Goal: Feedback & Contribution: Contribute content

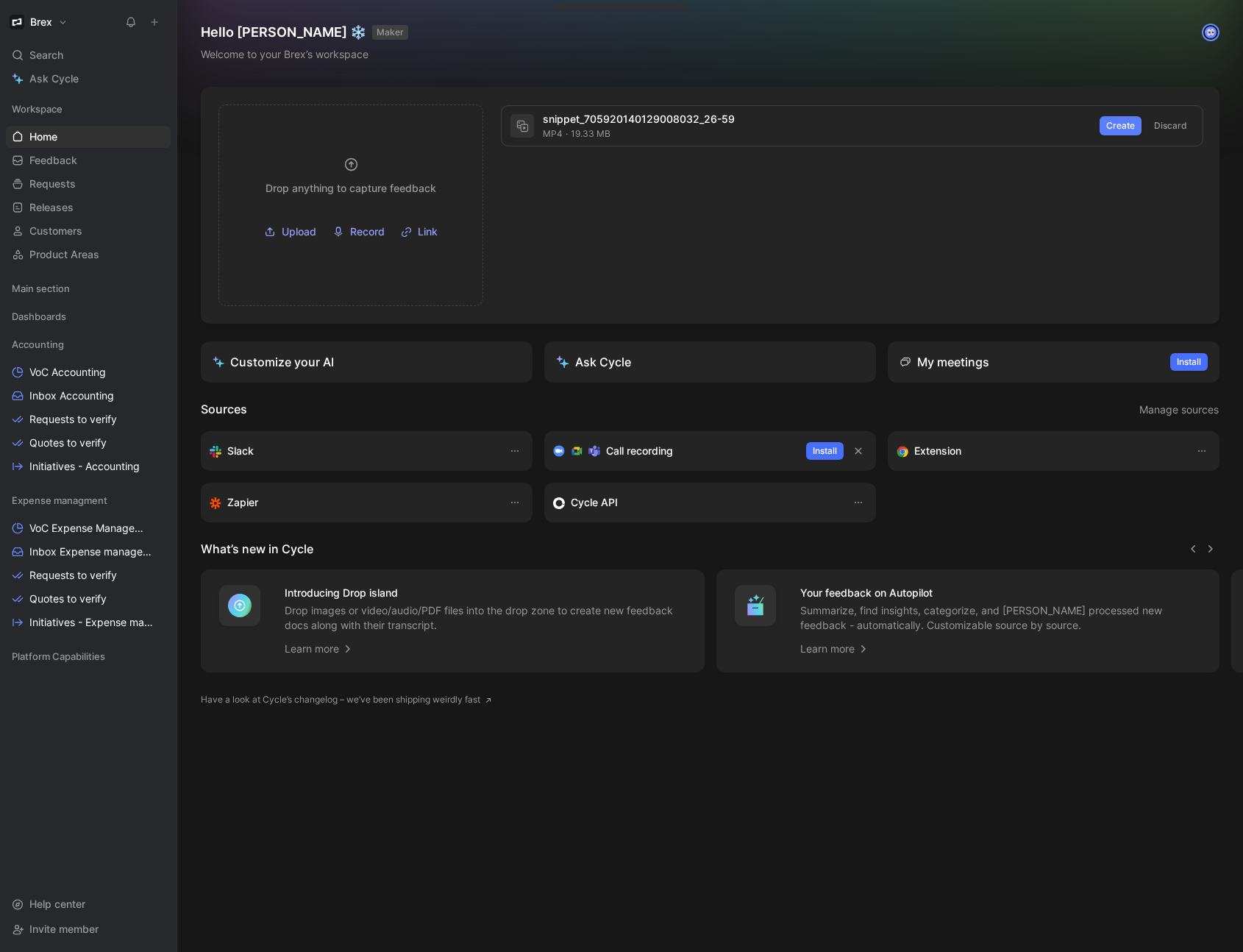
click at [1118, 128] on span "Create" at bounding box center [1121, 126] width 29 height 15
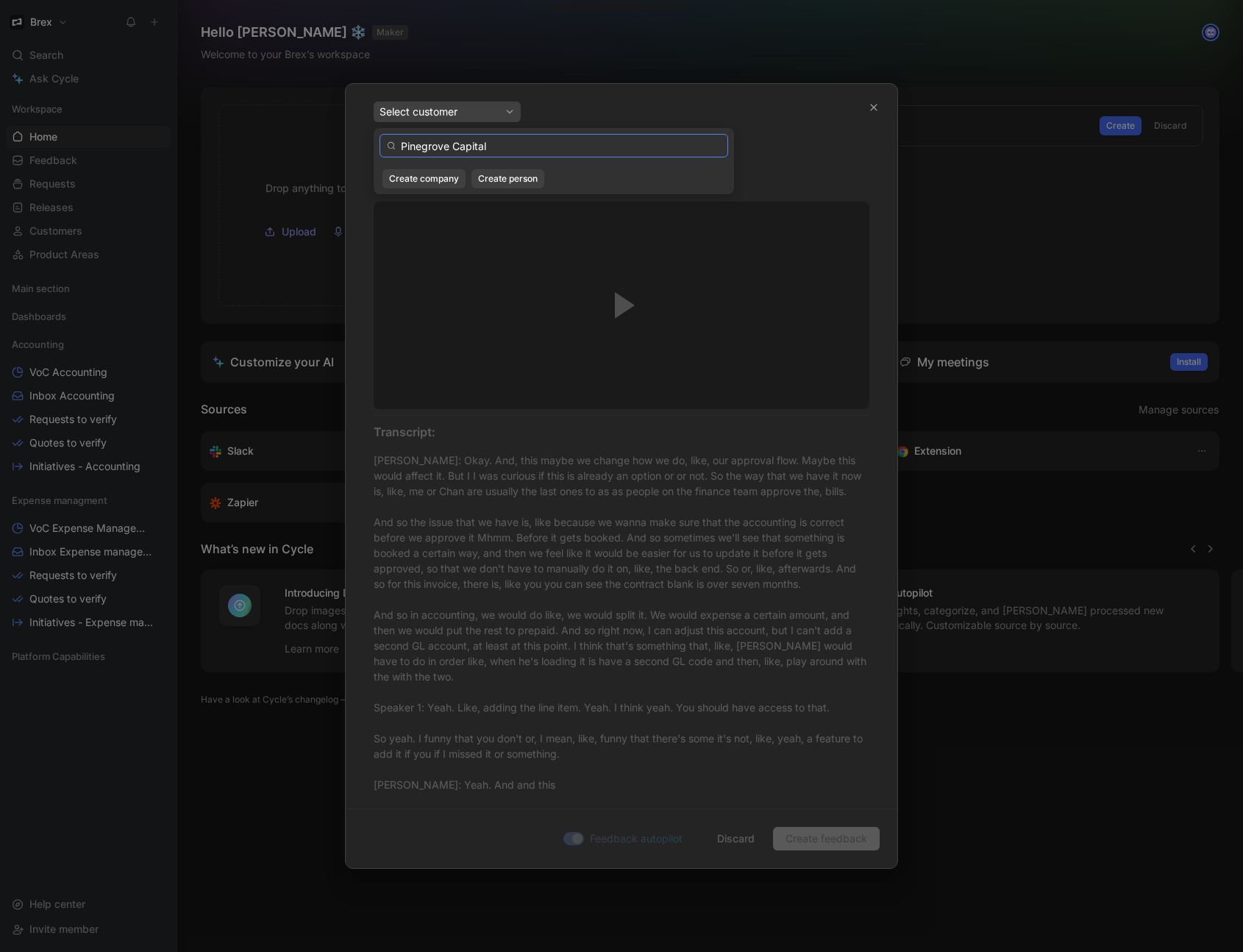
paste input "cuacc_clxf2zrxd003w0iqc4cbeqqza"
type input "cuacc_clxf2zrxd003w0iqc4cbeqqza"
click at [508, 115] on icon at bounding box center [509, 111] width 10 height 10
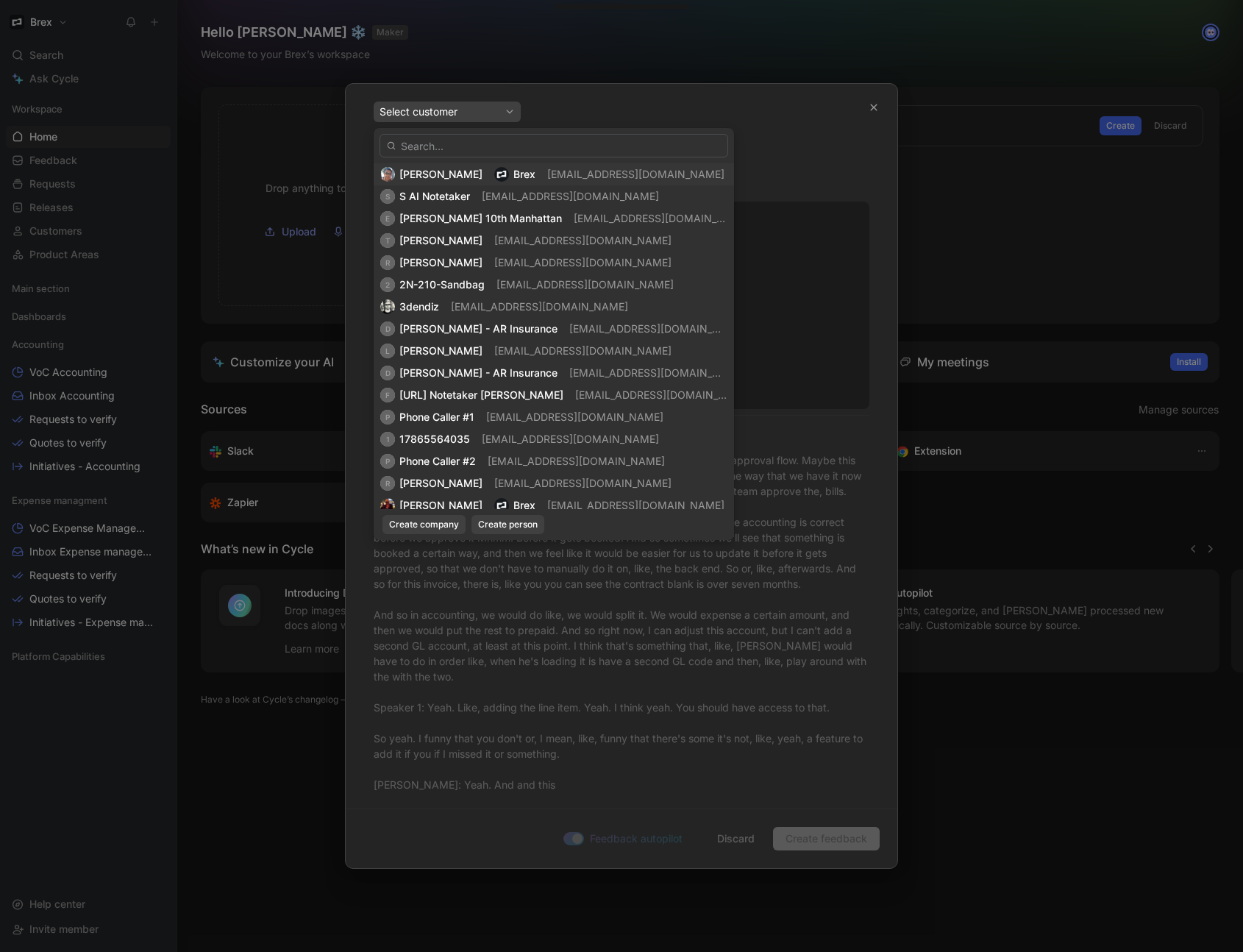
type input "cuacc_clxf2zrxd003w0iqc4cbeqqza"
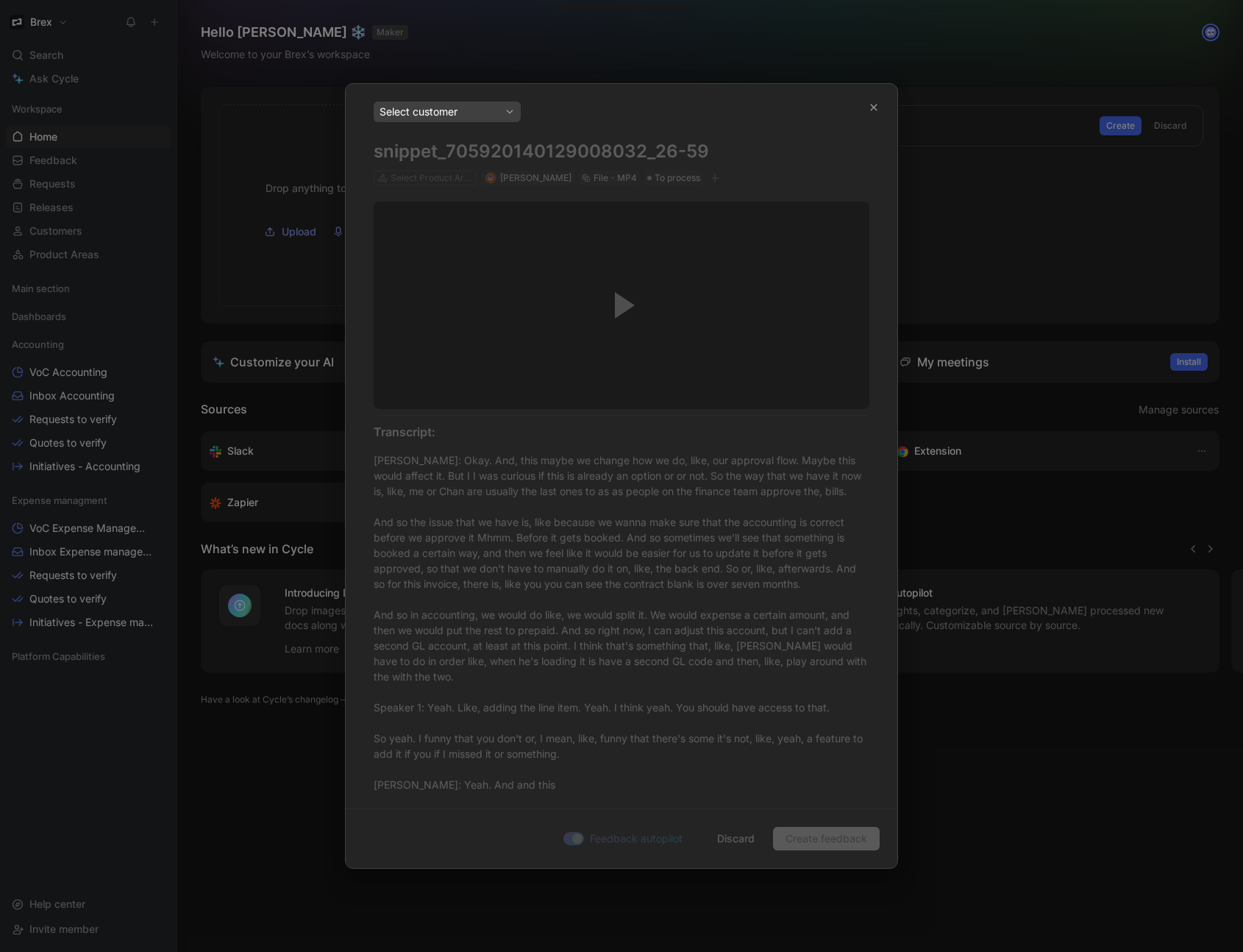
click at [458, 116] on div "Select customer" at bounding box center [447, 111] width 135 height 17
type input "cuacc_clxf2zrxd003w0iqc4cbeqqza"
click at [626, 618] on div "Select customer snippet_705920140129008032_26-59 Select Product Areas Michael W…" at bounding box center [622, 440] width 552 height 713
click at [523, 148] on div "Select customer snippet_705920140129008032_26-59 Select Product Areas Michael W…" at bounding box center [622, 143] width 496 height 84
click at [438, 119] on div "Select customer" at bounding box center [447, 111] width 135 height 17
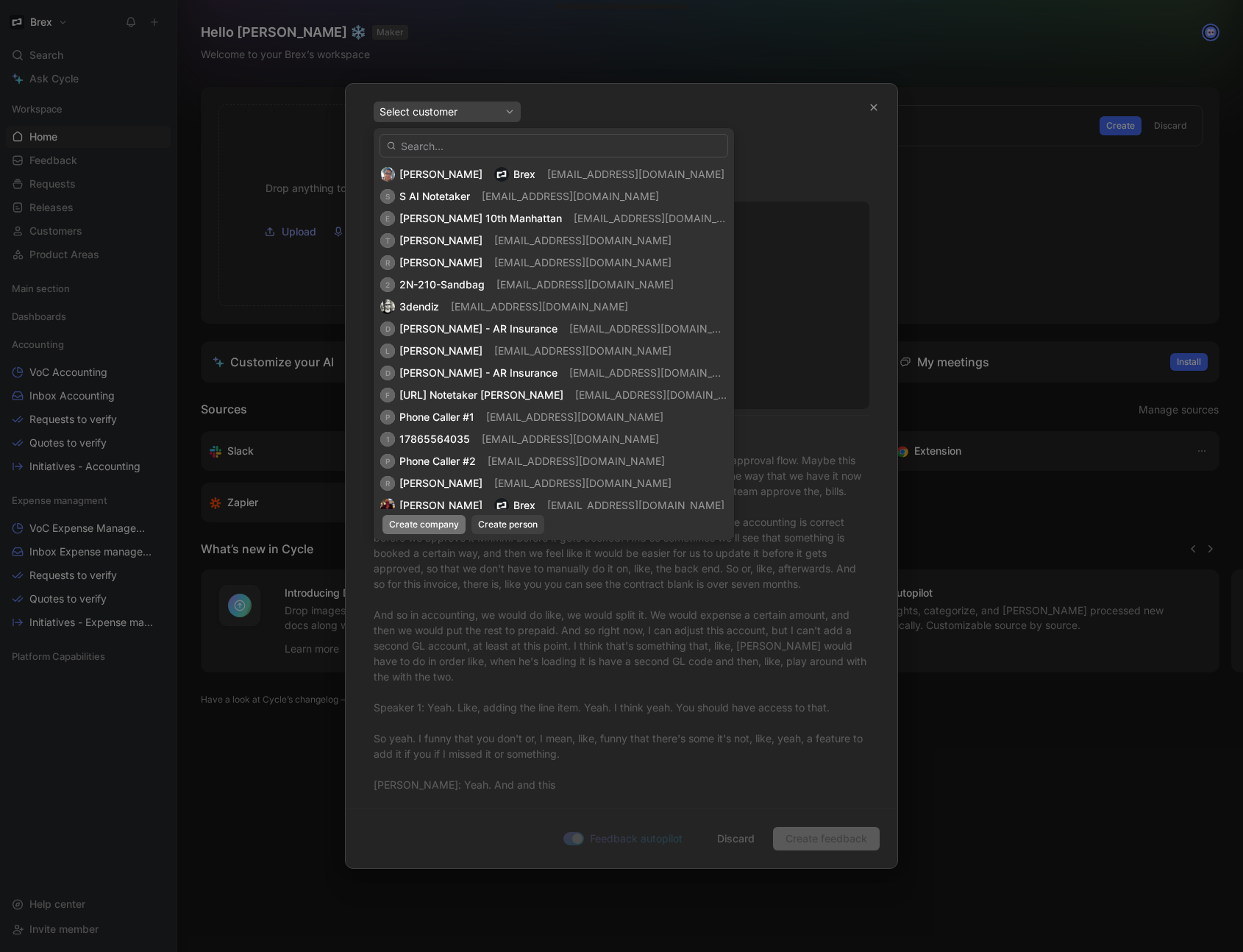
click at [421, 525] on span "Create company" at bounding box center [424, 524] width 70 height 15
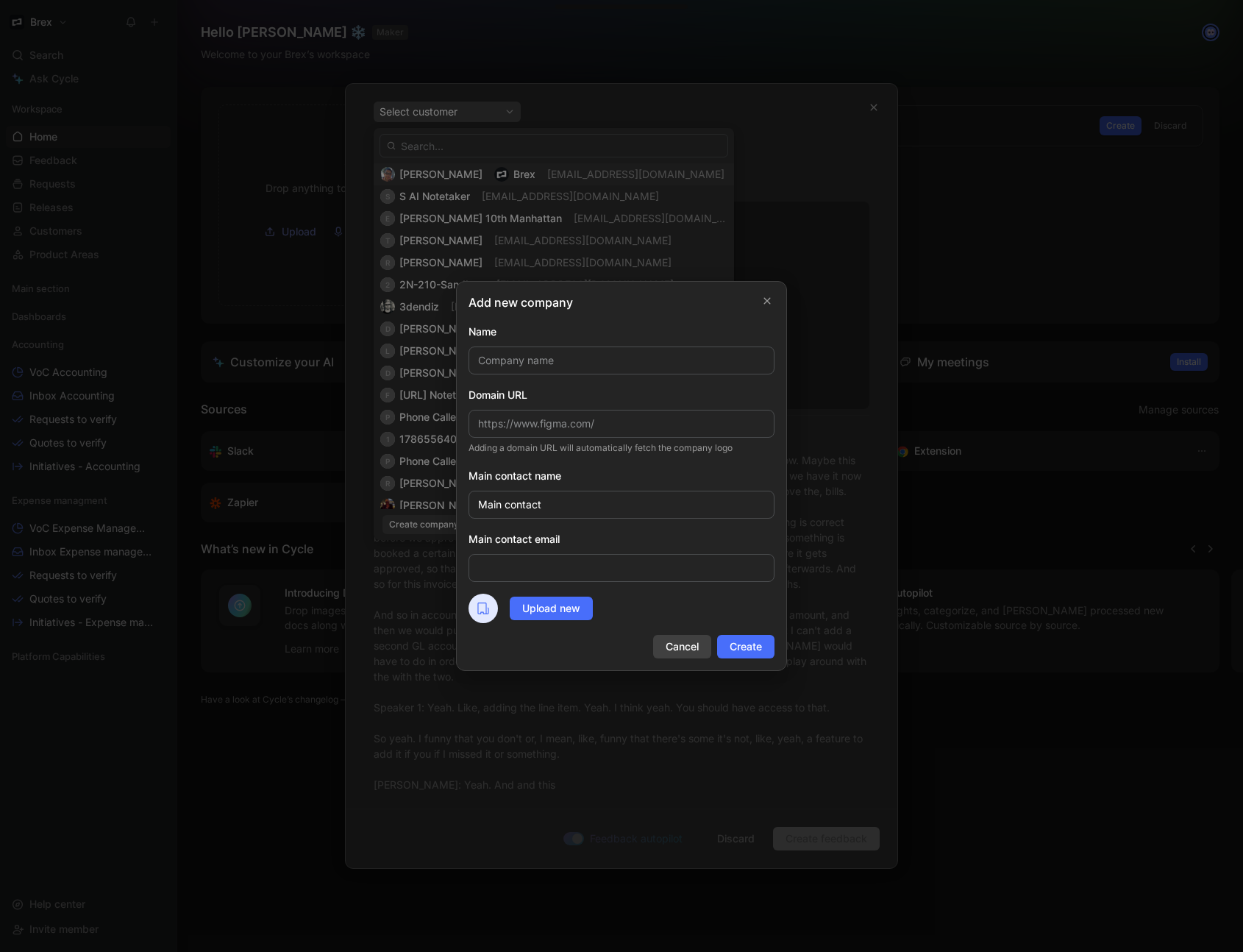
click at [683, 648] on span "Cancel" at bounding box center [682, 646] width 33 height 17
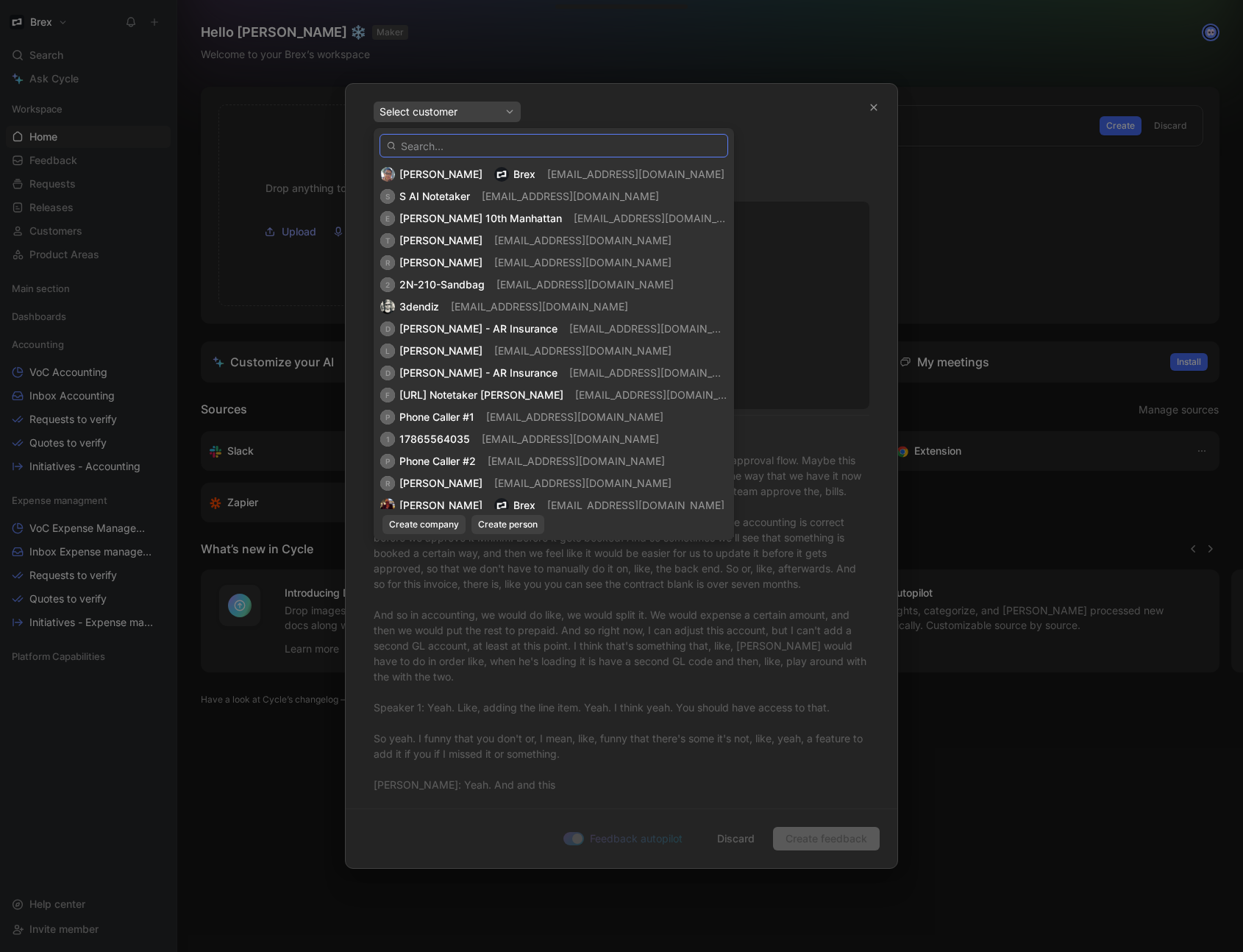
click at [427, 149] on input "text" at bounding box center [554, 145] width 349 height 23
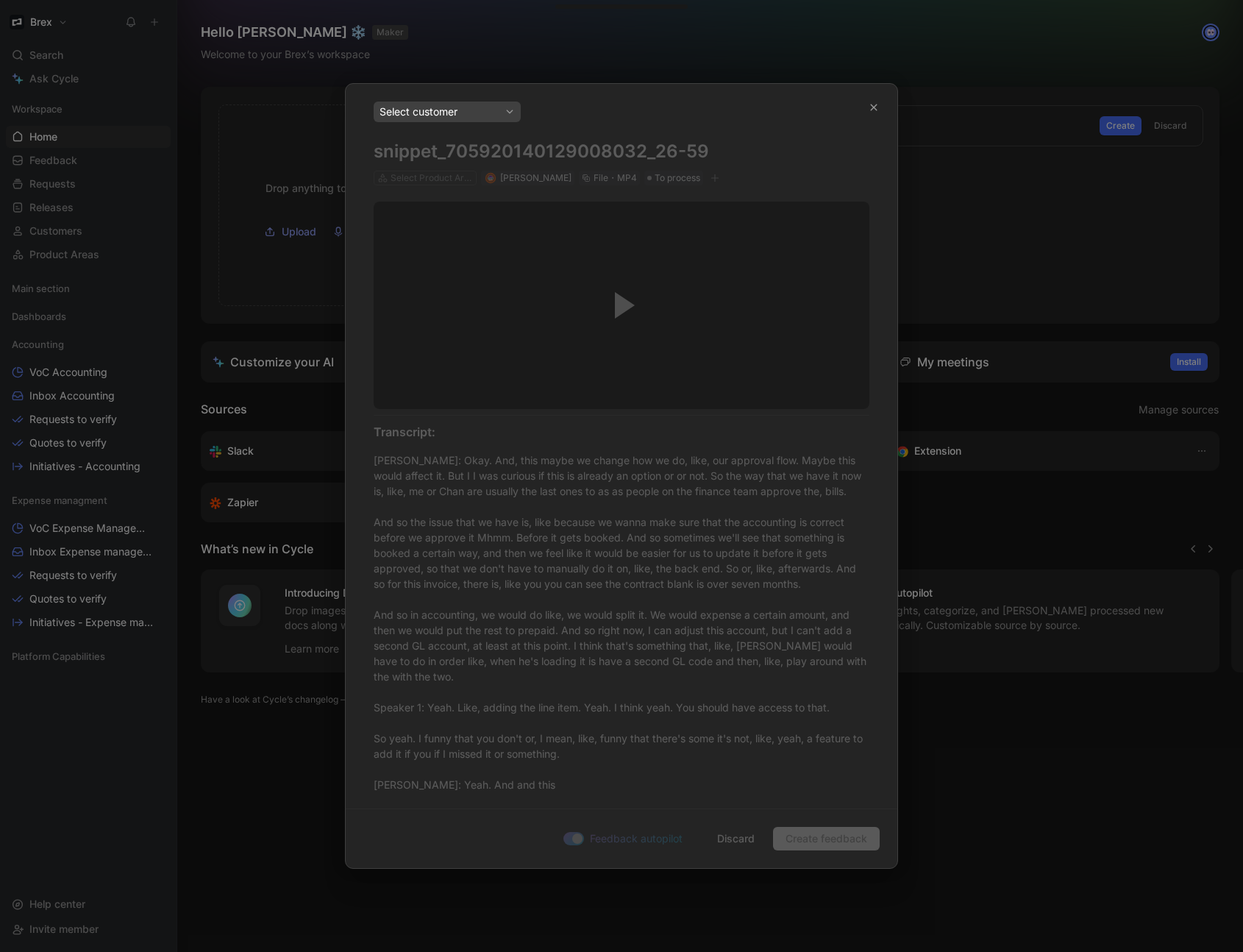
click at [436, 112] on div "Select customer" at bounding box center [447, 111] width 135 height 17
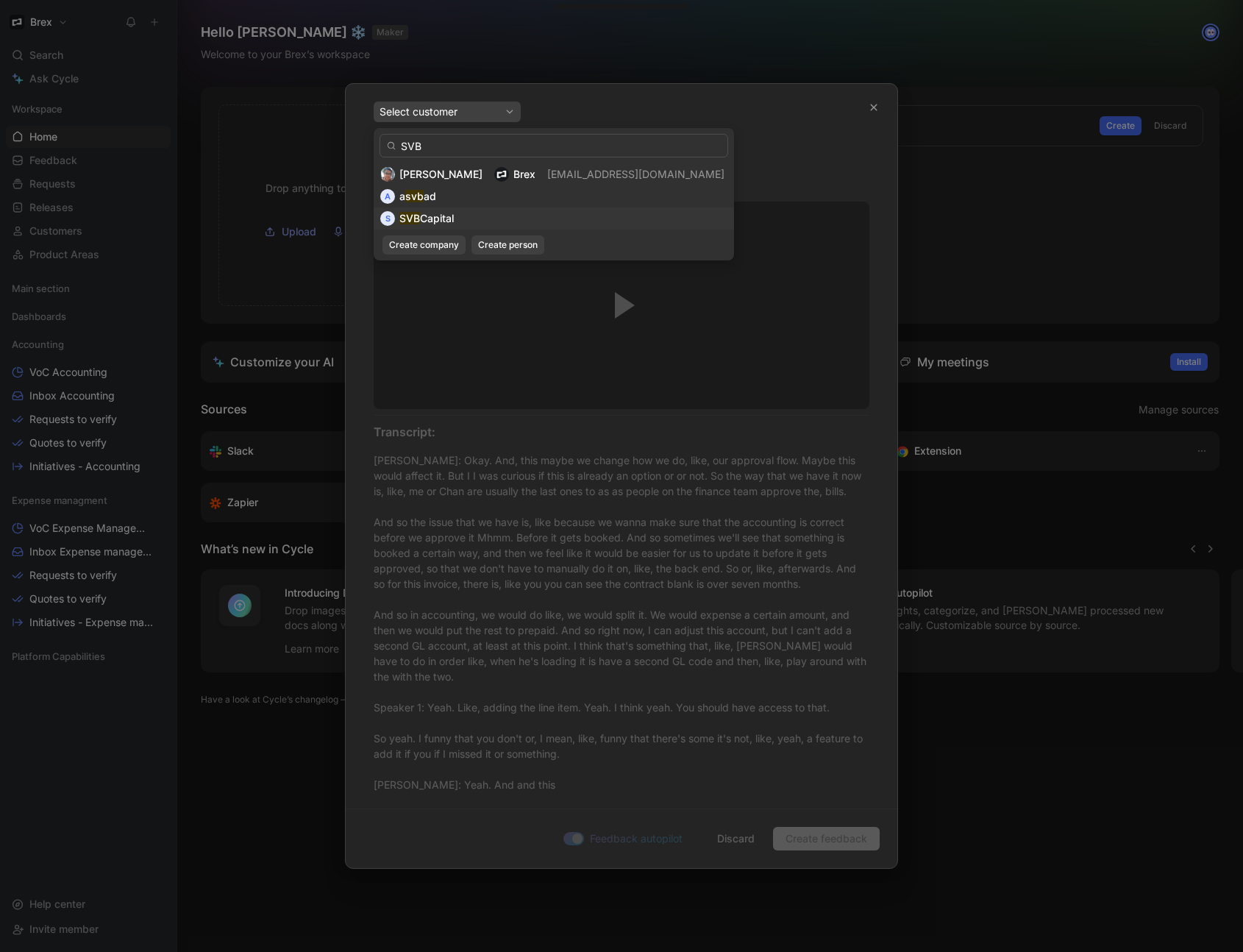
type input "SVB"
click at [426, 219] on span "Capital" at bounding box center [437, 218] width 34 height 12
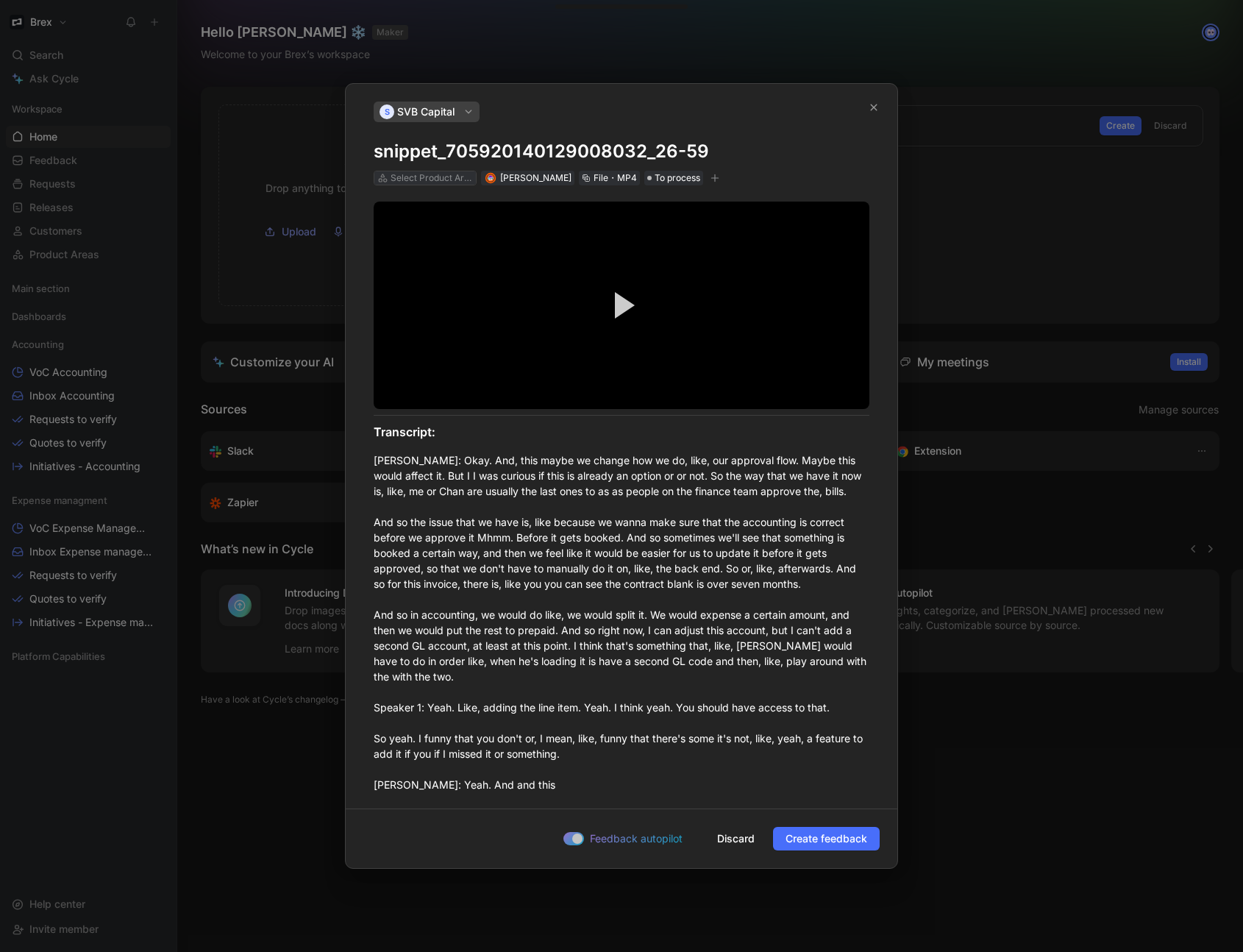
click at [415, 178] on div "Select Product Areas" at bounding box center [431, 178] width 82 height 15
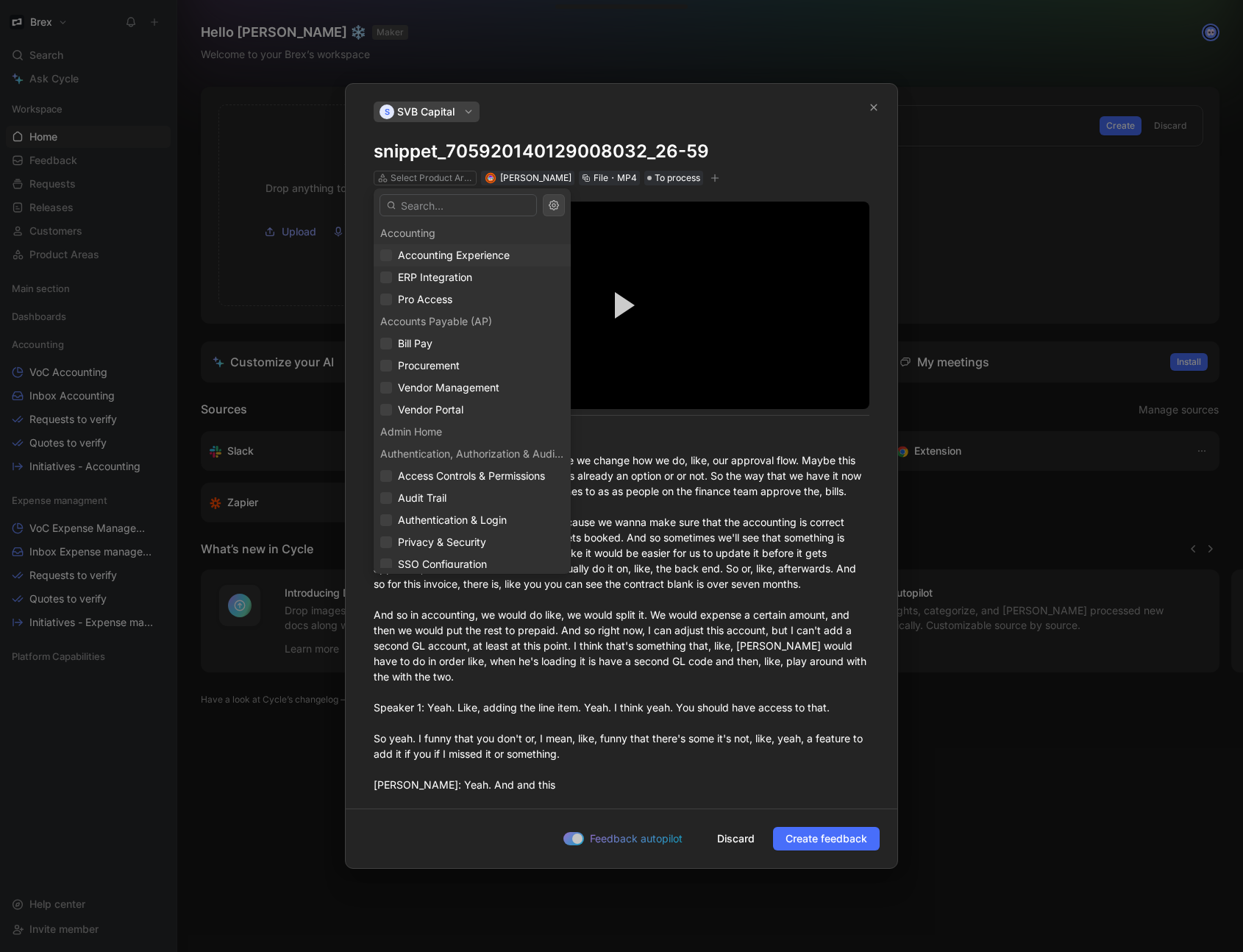
click at [477, 253] on span "Accounting Experience" at bounding box center [454, 254] width 112 height 12
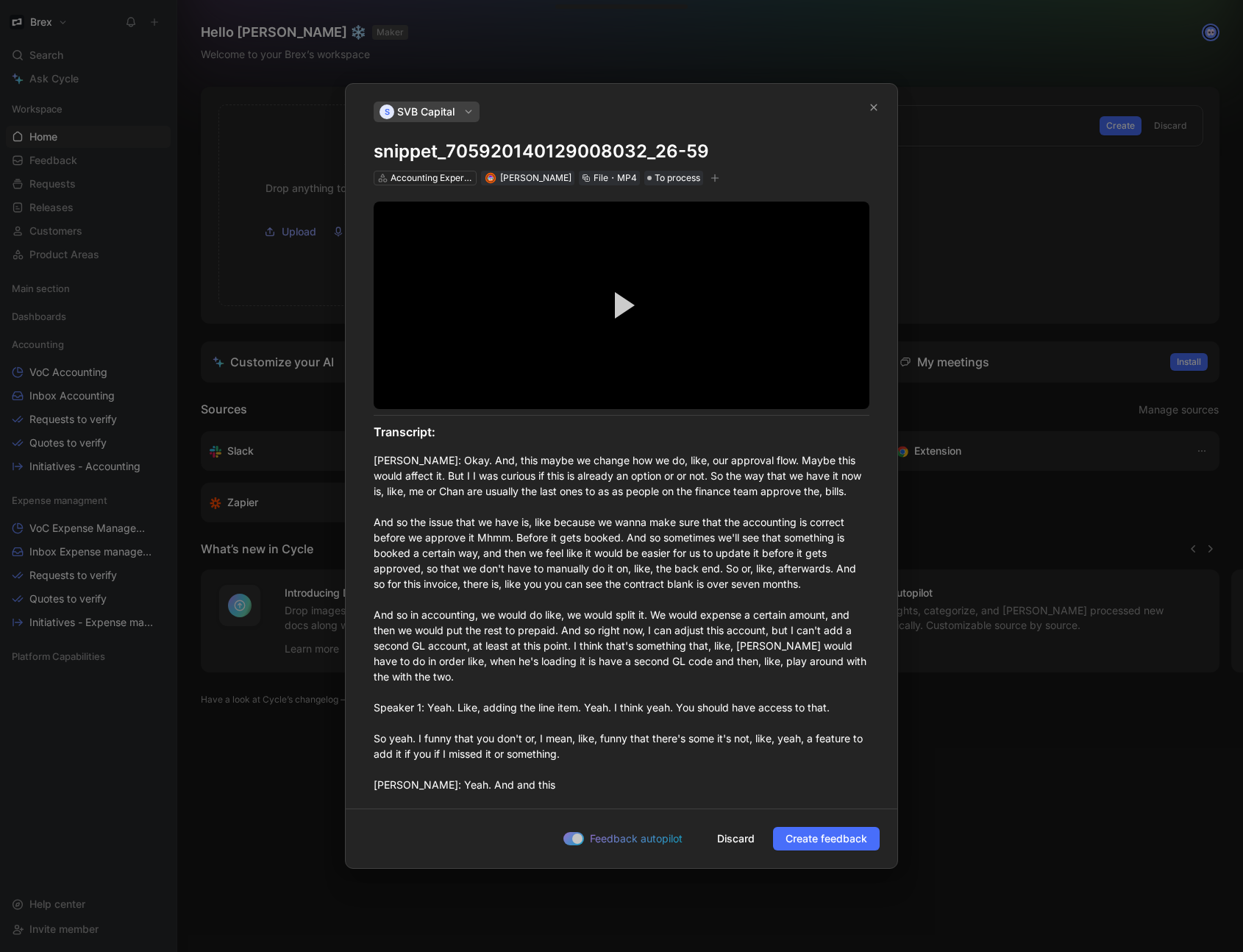
drag, startPoint x: 705, startPoint y: 151, endPoint x: 385, endPoint y: 136, distance: 320.4
click at [388, 135] on div "S SVB Capital snippet_705920140129008032_26-59 Accounting Experience Michael Wo…" at bounding box center [622, 143] width 496 height 84
drag, startPoint x: 622, startPoint y: 567, endPoint x: 639, endPoint y: 595, distance: 32.8
drag, startPoint x: 825, startPoint y: 838, endPoint x: 669, endPoint y: 611, distance: 275.4
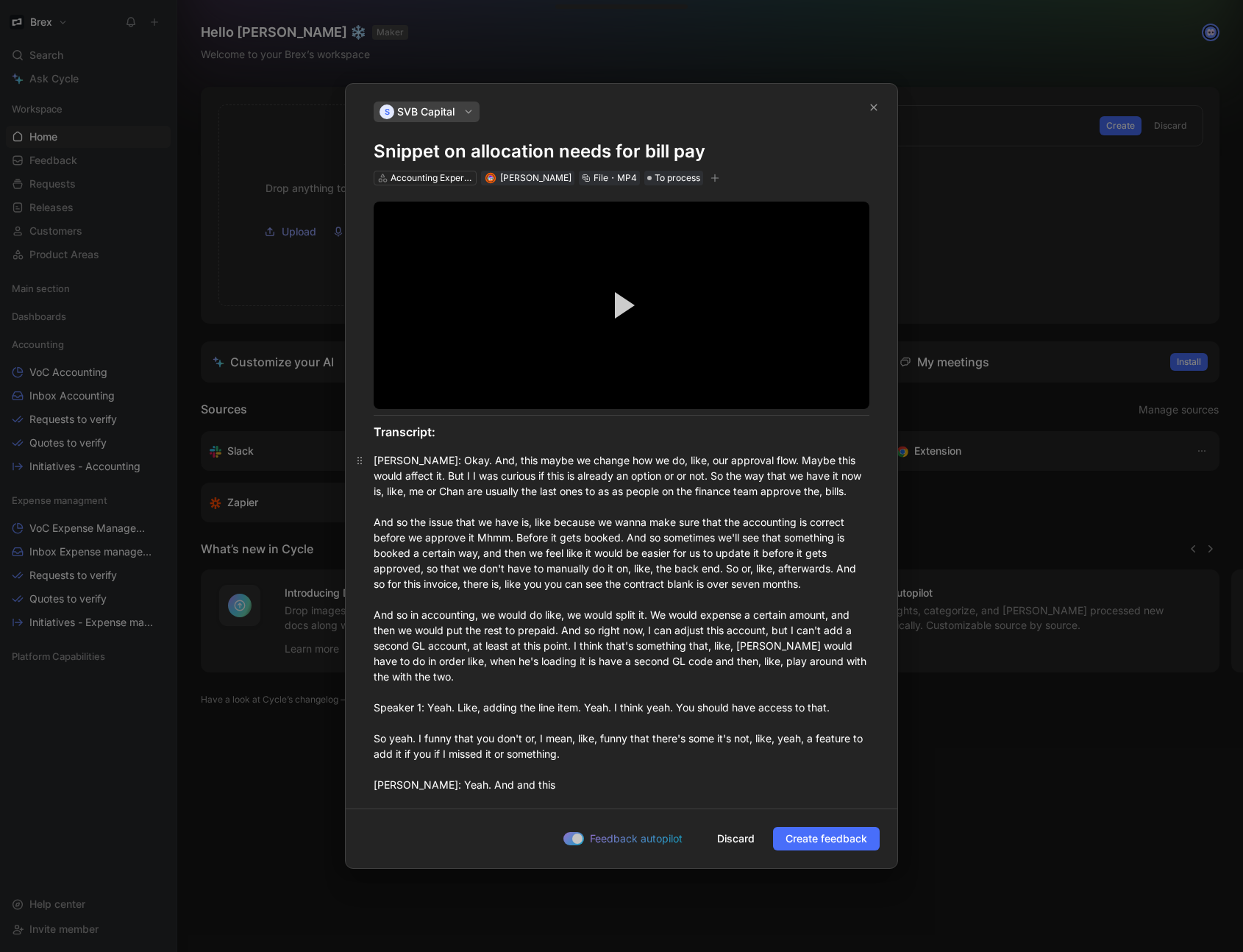
click at [714, 685] on div "S SVB Capital Snippet on allocation needs for bill pay Accounting Experience Mi…" at bounding box center [622, 476] width 552 height 784
click at [414, 172] on div "Accounting Experience" at bounding box center [431, 178] width 82 height 15
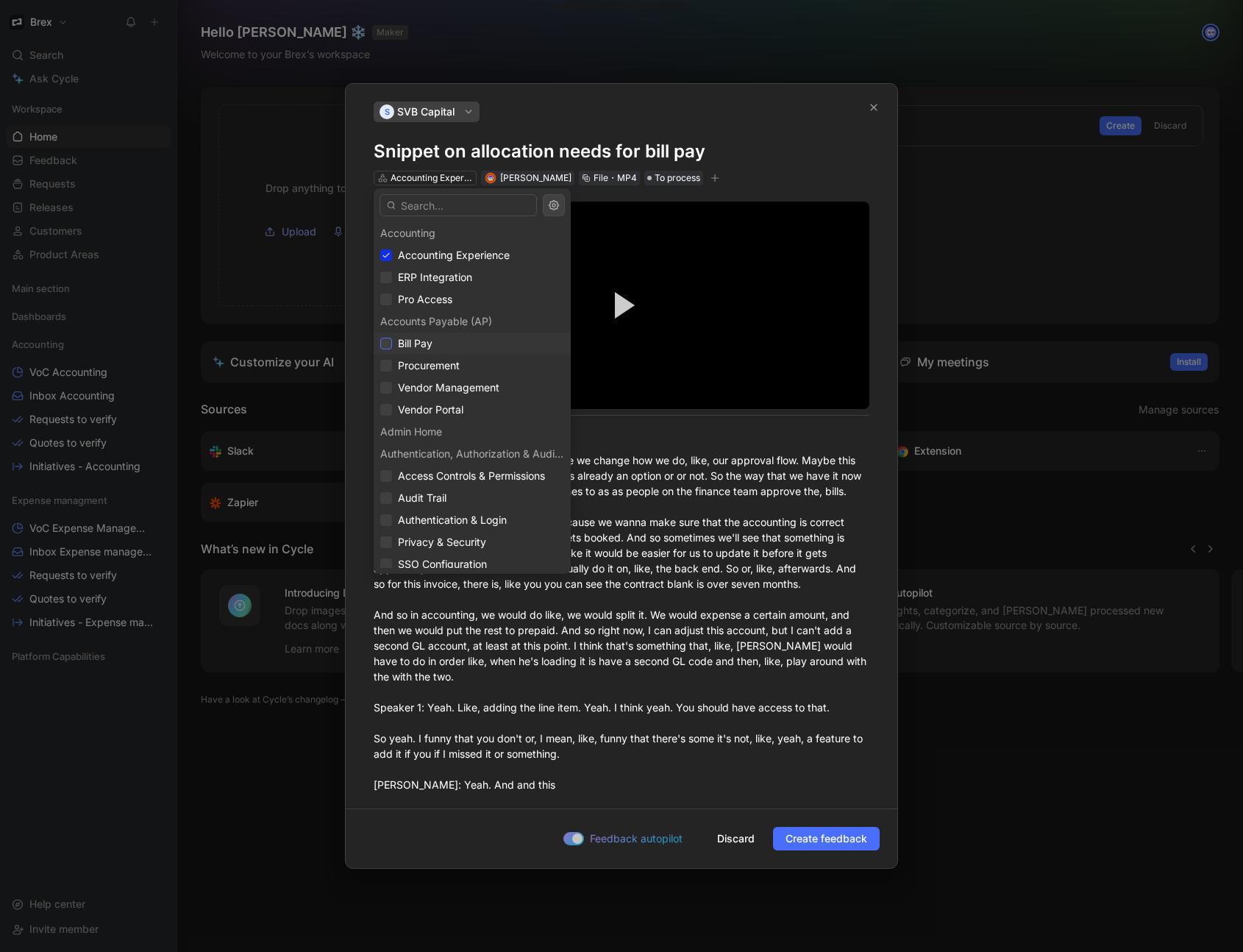
click at [391, 341] on div at bounding box center [386, 343] width 12 height 12
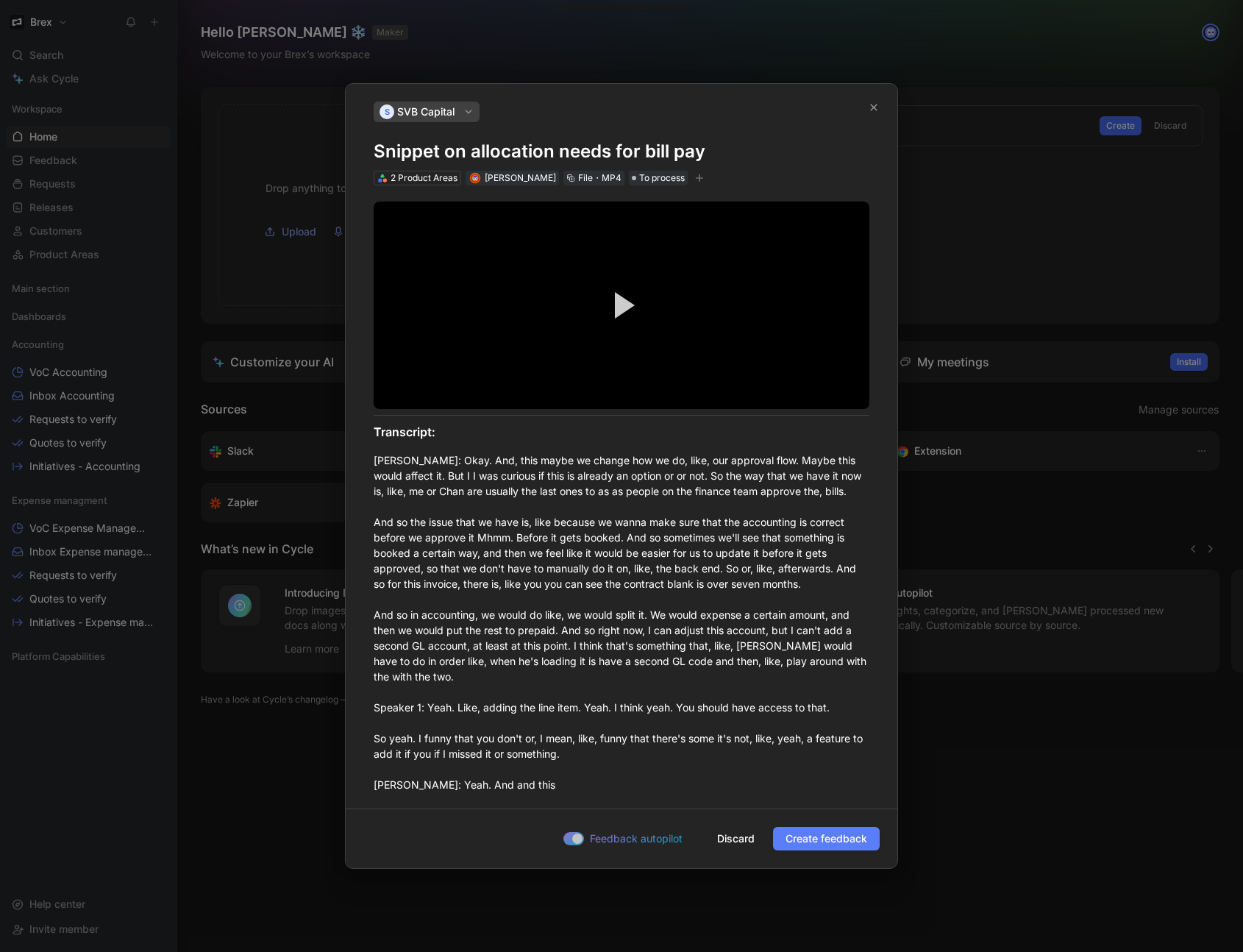
click at [862, 839] on span "Create feedback" at bounding box center [827, 838] width 81 height 17
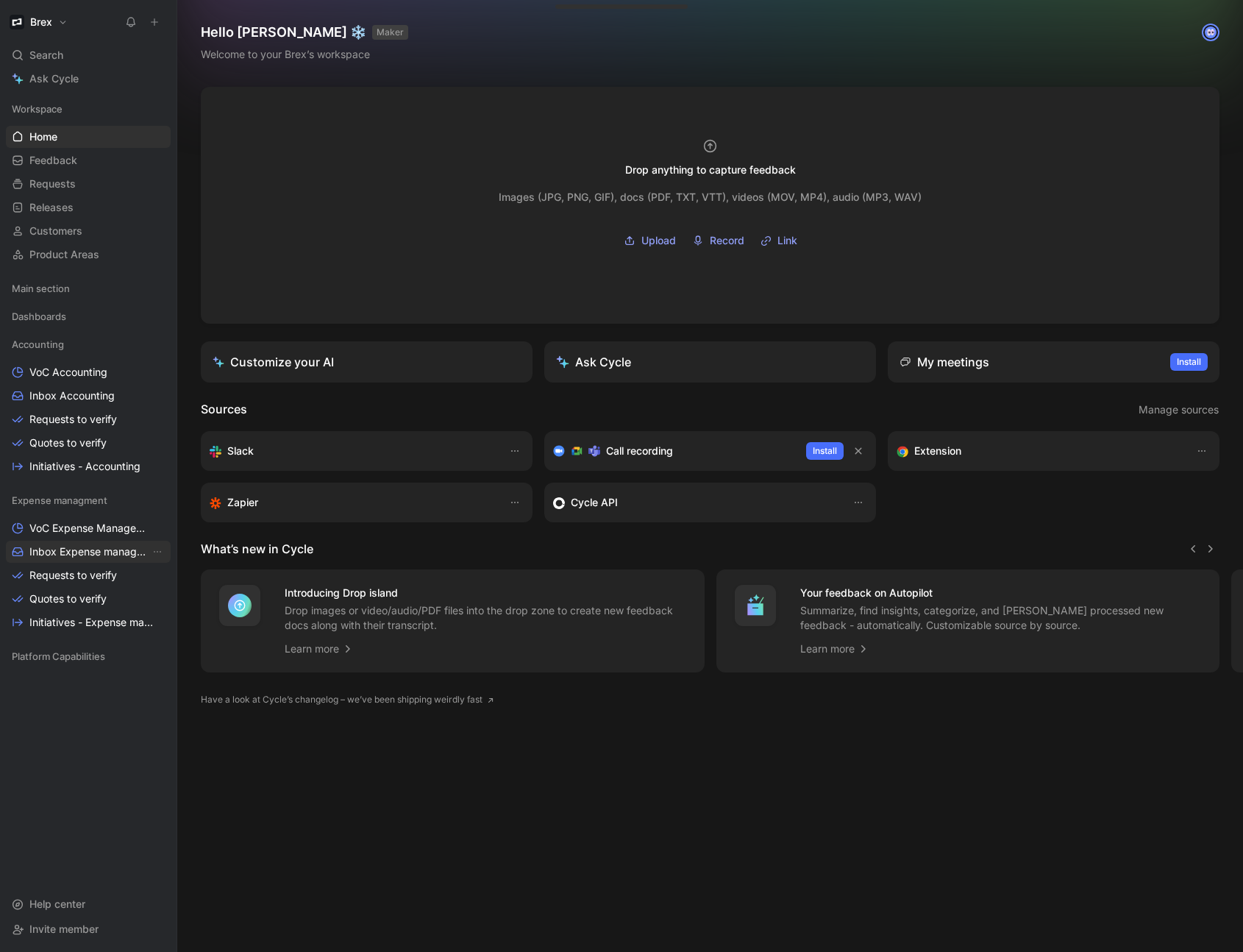
click at [76, 552] on span "Inbox Expense management" at bounding box center [89, 552] width 120 height 15
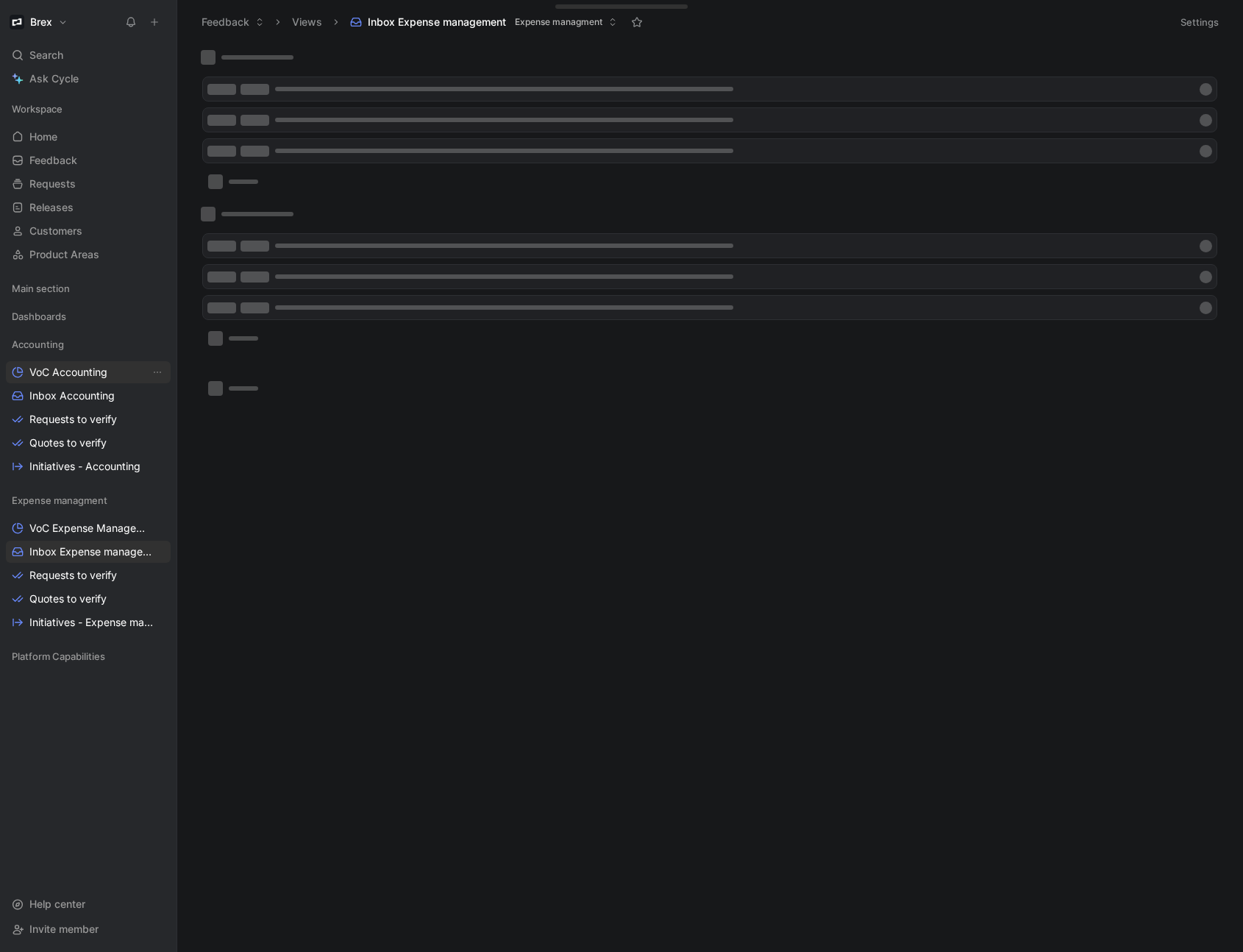
click at [74, 371] on span "VoC Accounting" at bounding box center [68, 372] width 78 height 15
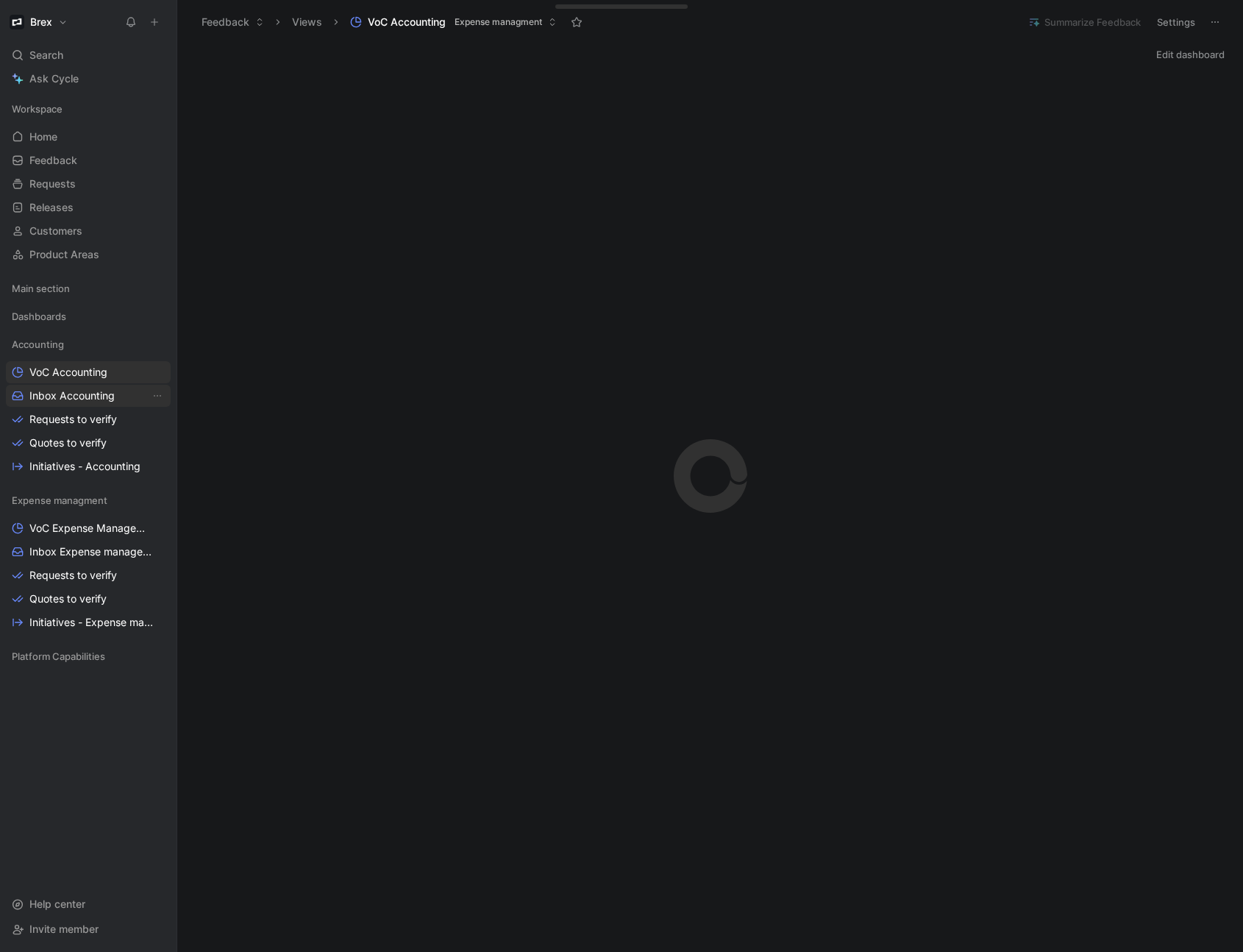
click at [68, 398] on span "Inbox Accounting" at bounding box center [71, 396] width 86 height 15
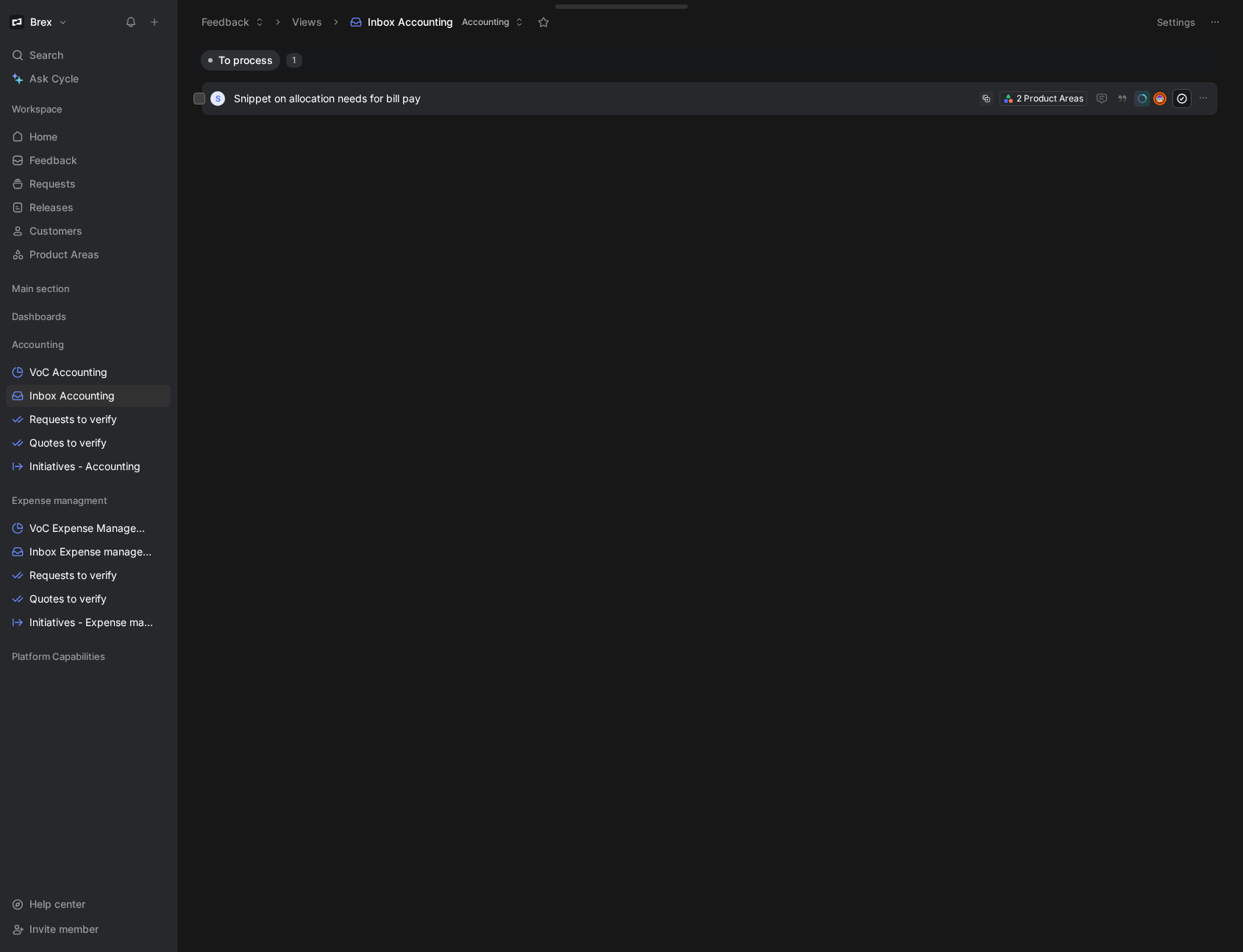
click at [420, 101] on span "Snippet on allocation needs for bill pay" at bounding box center [604, 98] width 739 height 17
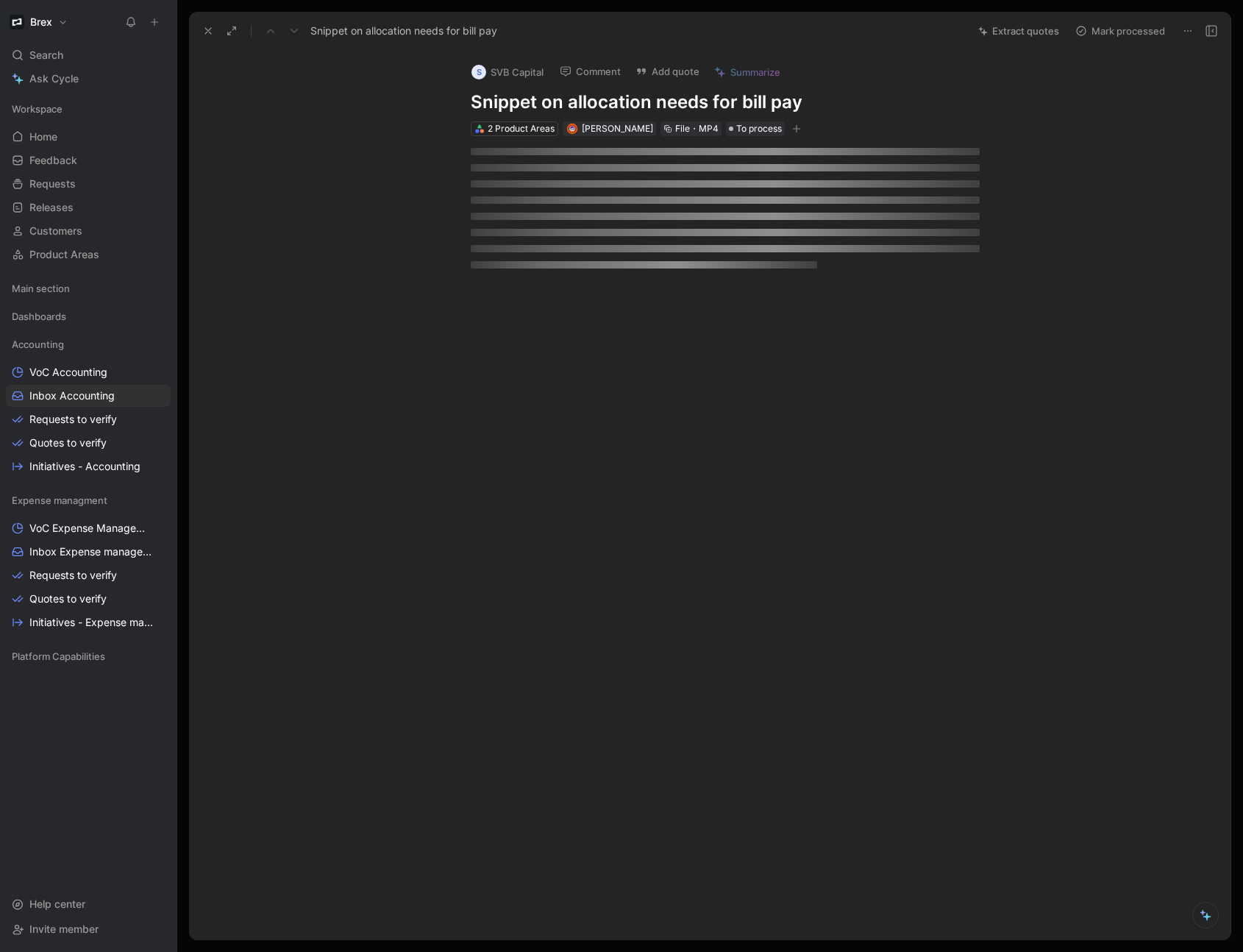
click at [420, 101] on div "S SVB Capital Comment Add quote Summarize Snippet on allocation needs for bill …" at bounding box center [710, 495] width 1042 height 889
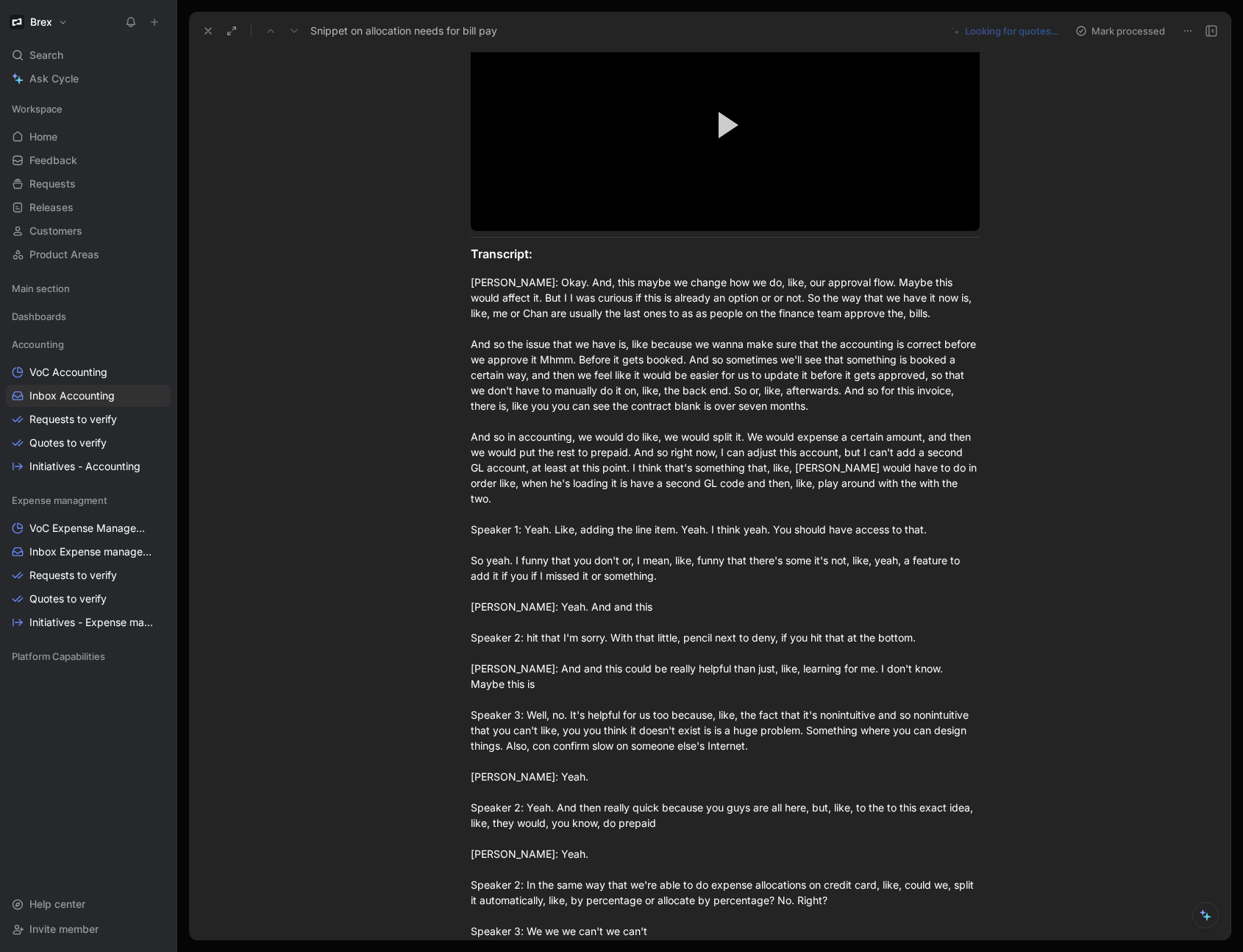
scroll to position [177, 0]
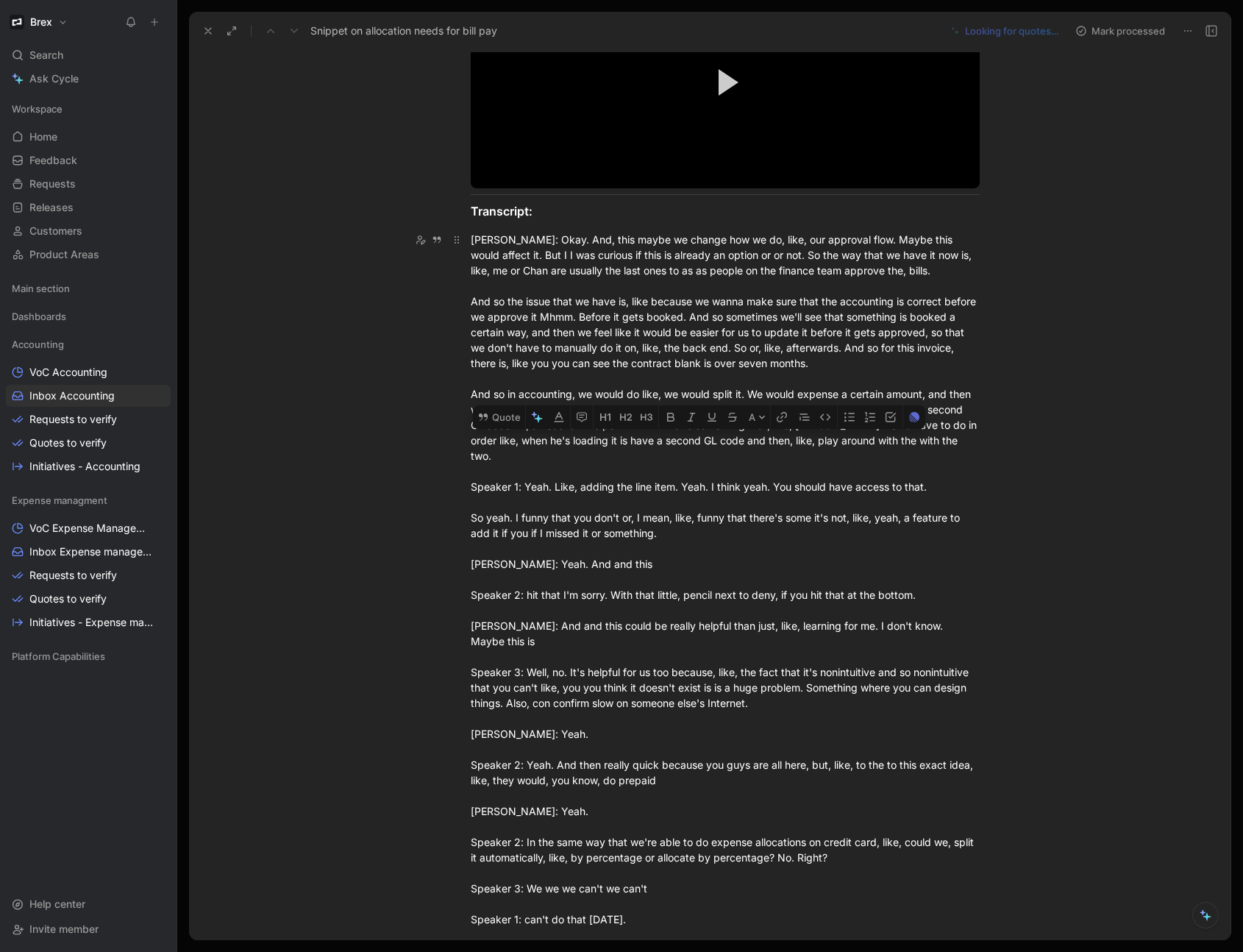
drag, startPoint x: 469, startPoint y: 389, endPoint x: 941, endPoint y: 439, distance: 474.6
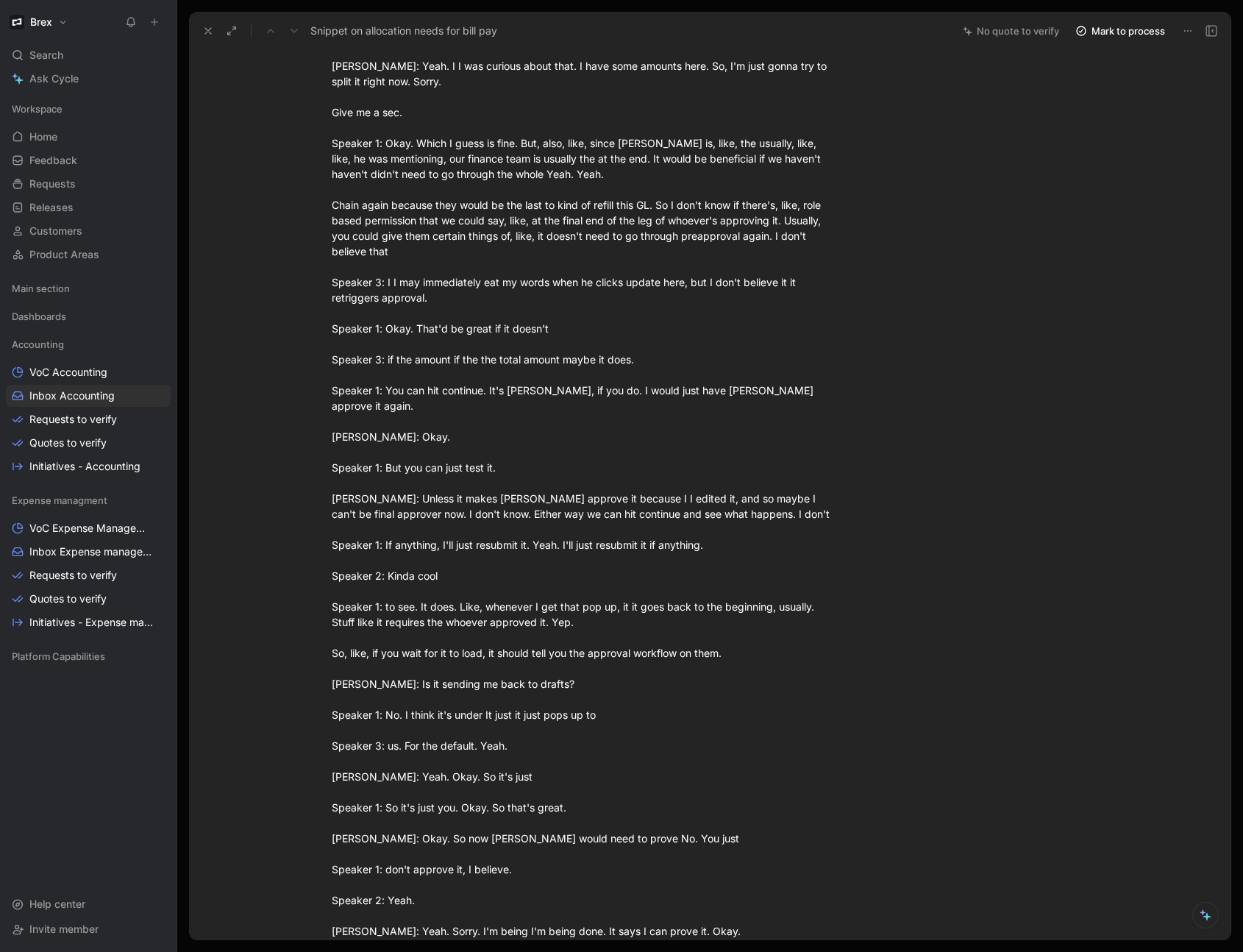
scroll to position [1734, 0]
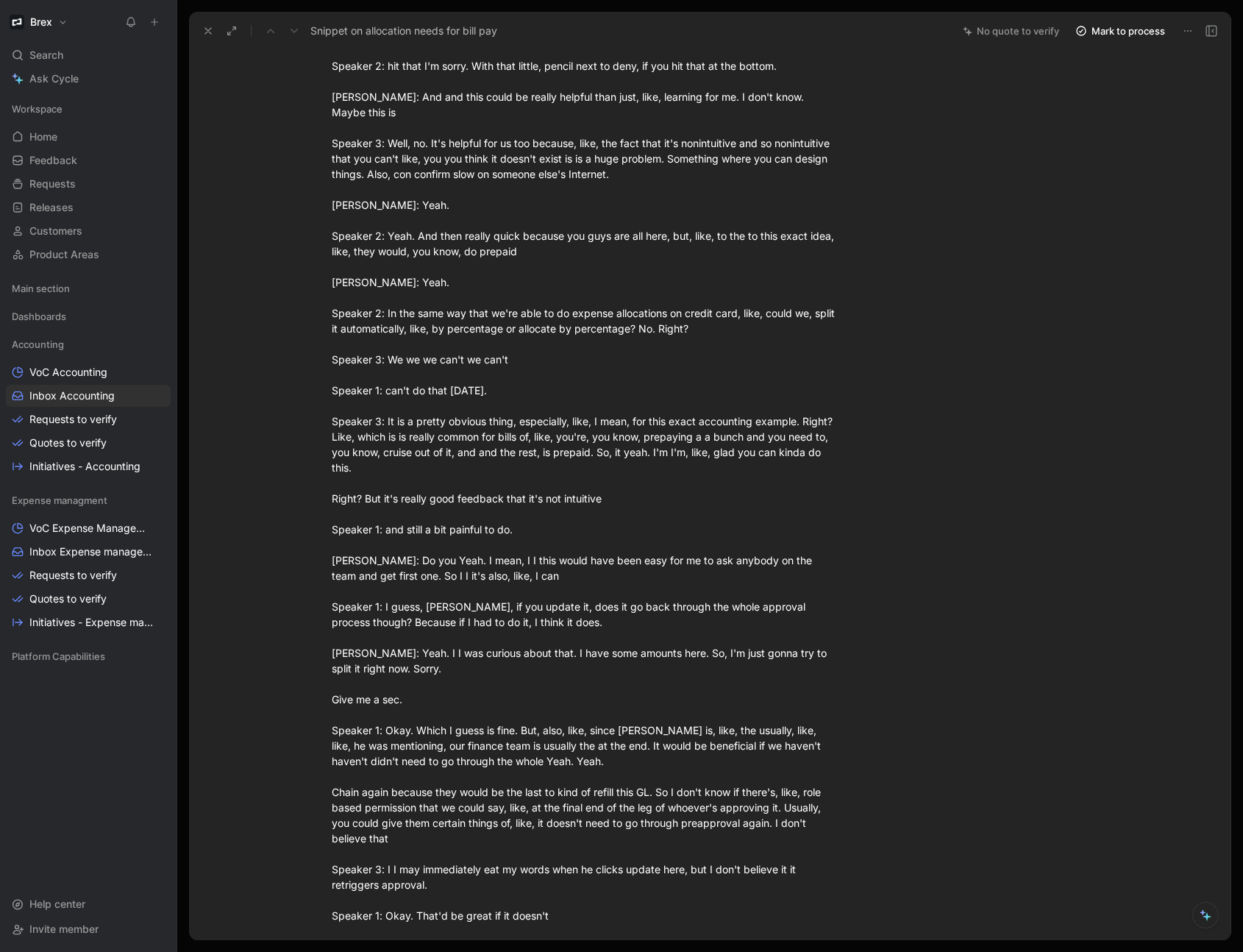
scroll to position [699, 0]
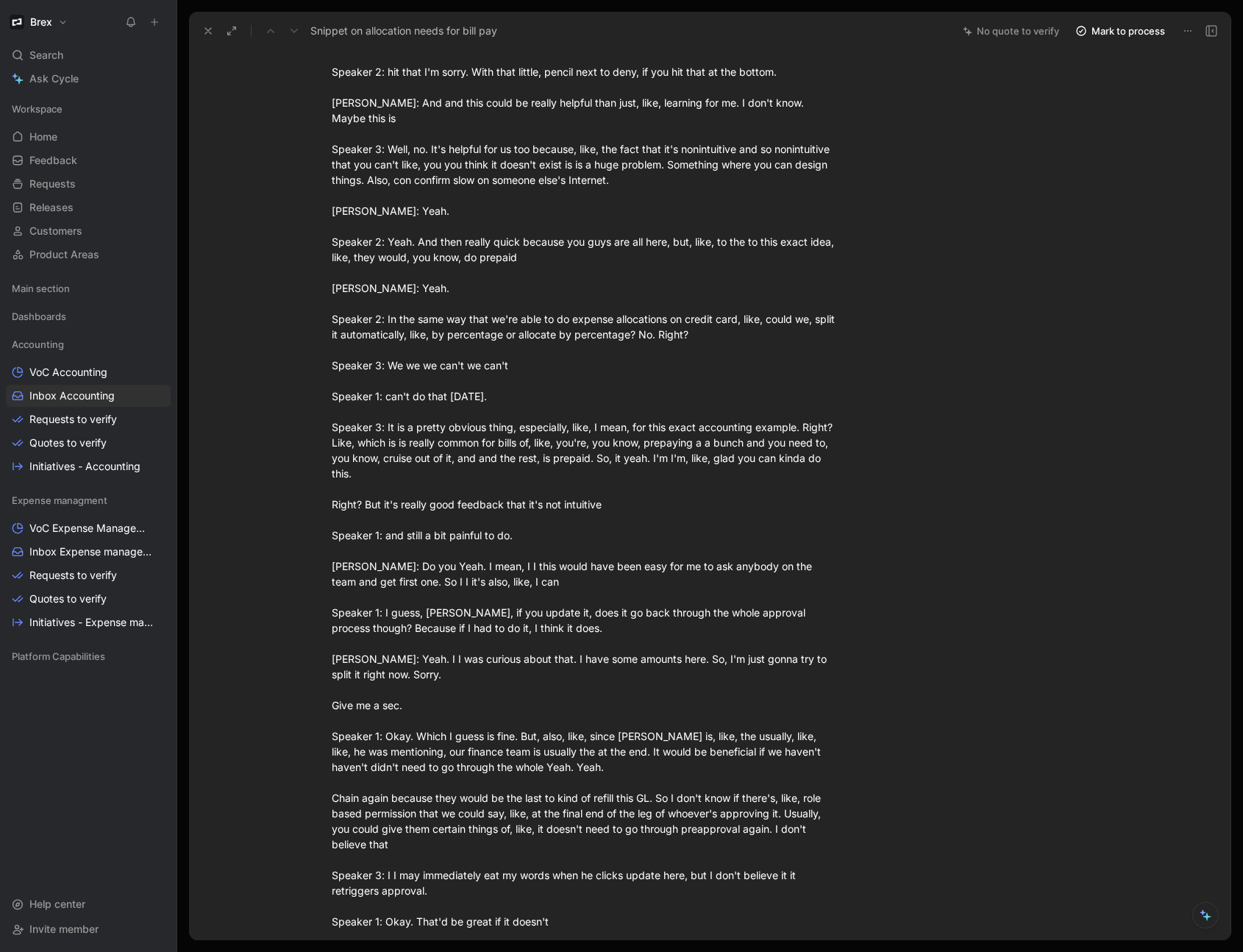
click at [425, 397] on div "Marshall : Okay. And, this maybe we change how we do, like, our approval flow. …" at bounding box center [586, 897] width 509 height 2378
drag, startPoint x: 322, startPoint y: 286, endPoint x: 696, endPoint y: 483, distance: 422.7
click at [696, 483] on p "Marshall : Okay. And, this maybe we change how we do, like, our approval flow. …" at bounding box center [587, 898] width 565 height 2387
click at [223, 299] on button "Quote" at bounding box center [219, 311] width 52 height 23
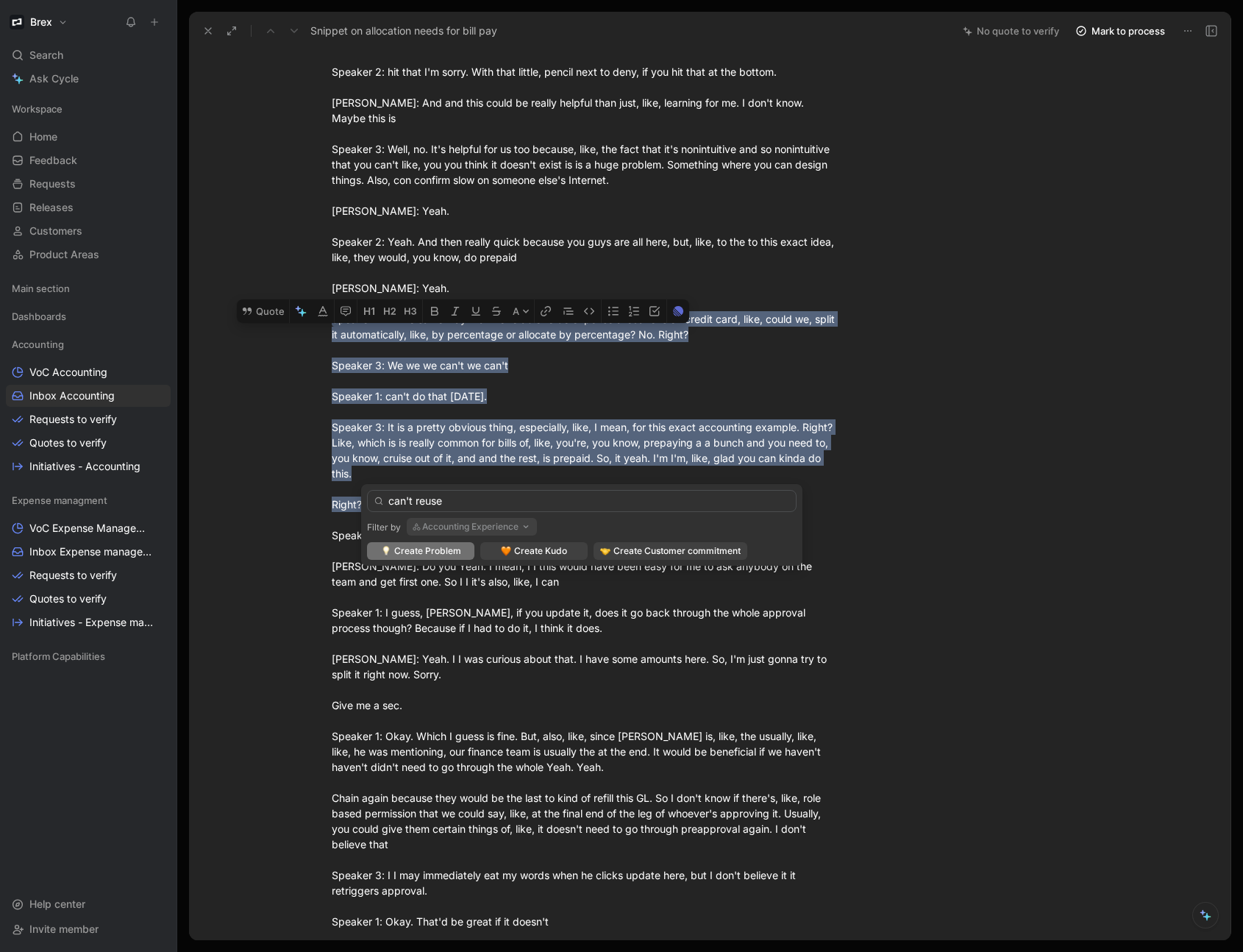
type input "can't reuse"
click at [465, 527] on button "Accounting Experience" at bounding box center [472, 526] width 130 height 17
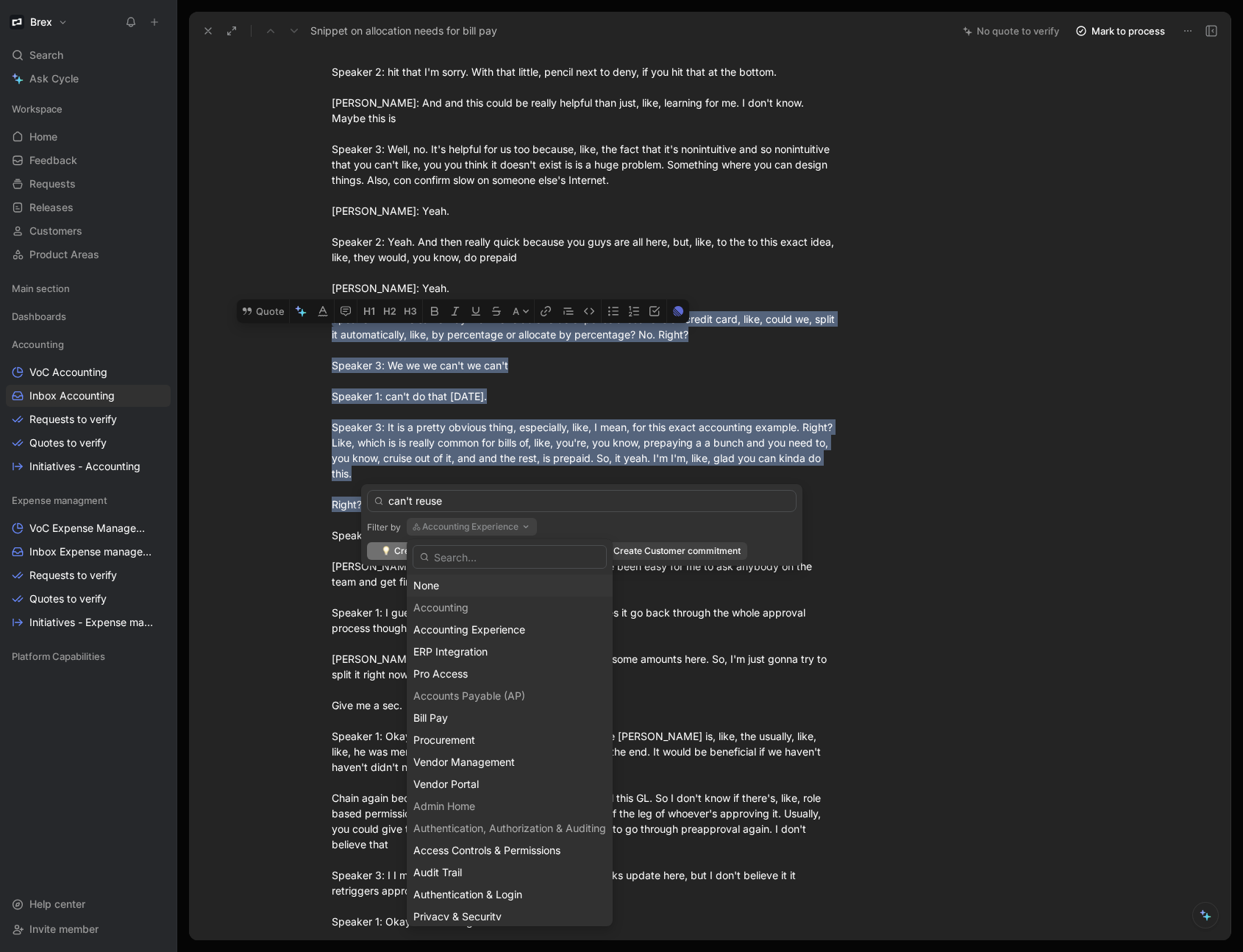
click at [443, 587] on div "None" at bounding box center [510, 585] width 193 height 17
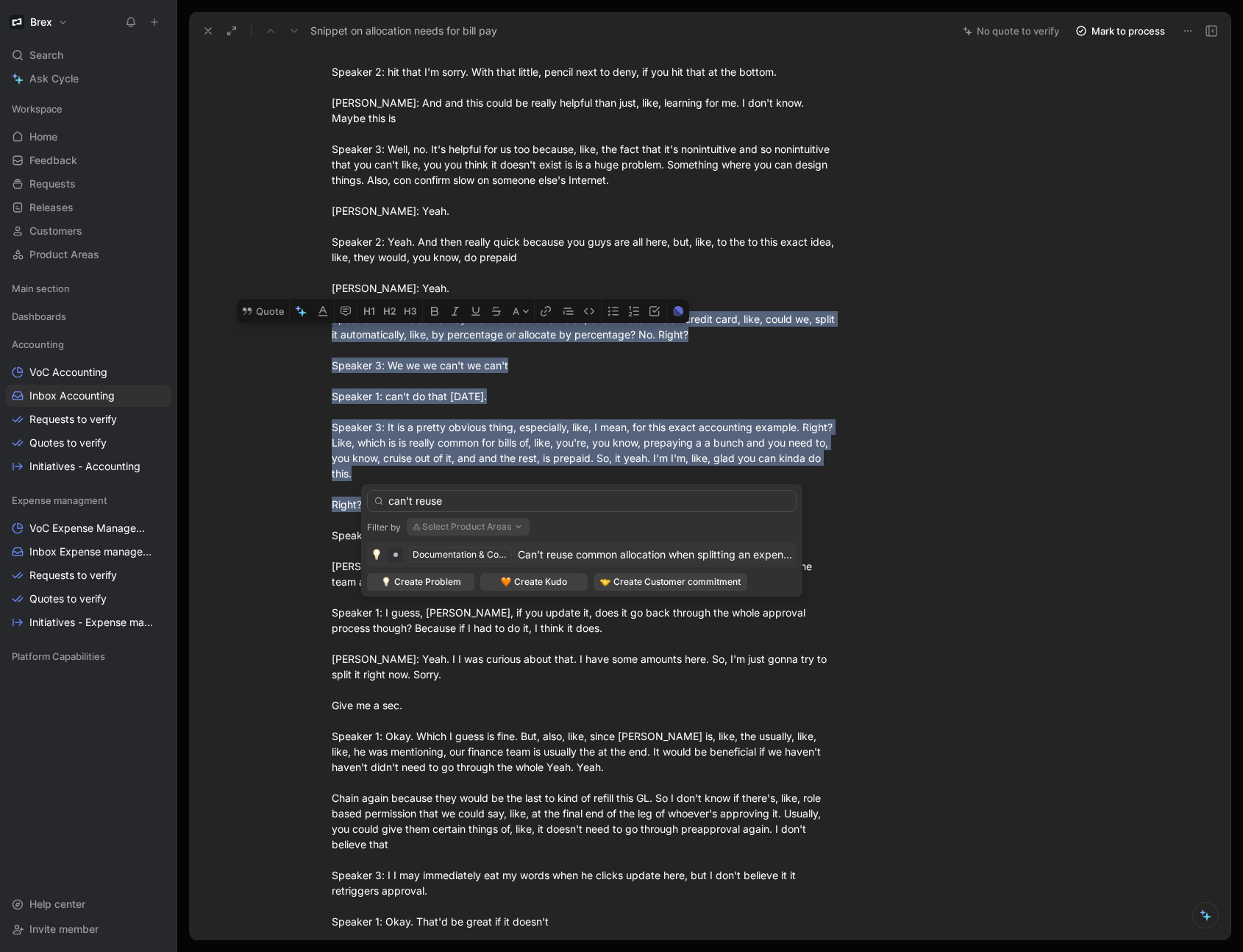
click at [489, 524] on button "Select Product Areas" at bounding box center [469, 526] width 123 height 17
click at [690, 555] on span "Can’t reuse common allocation when splitting an expense" at bounding box center [656, 554] width 277 height 12
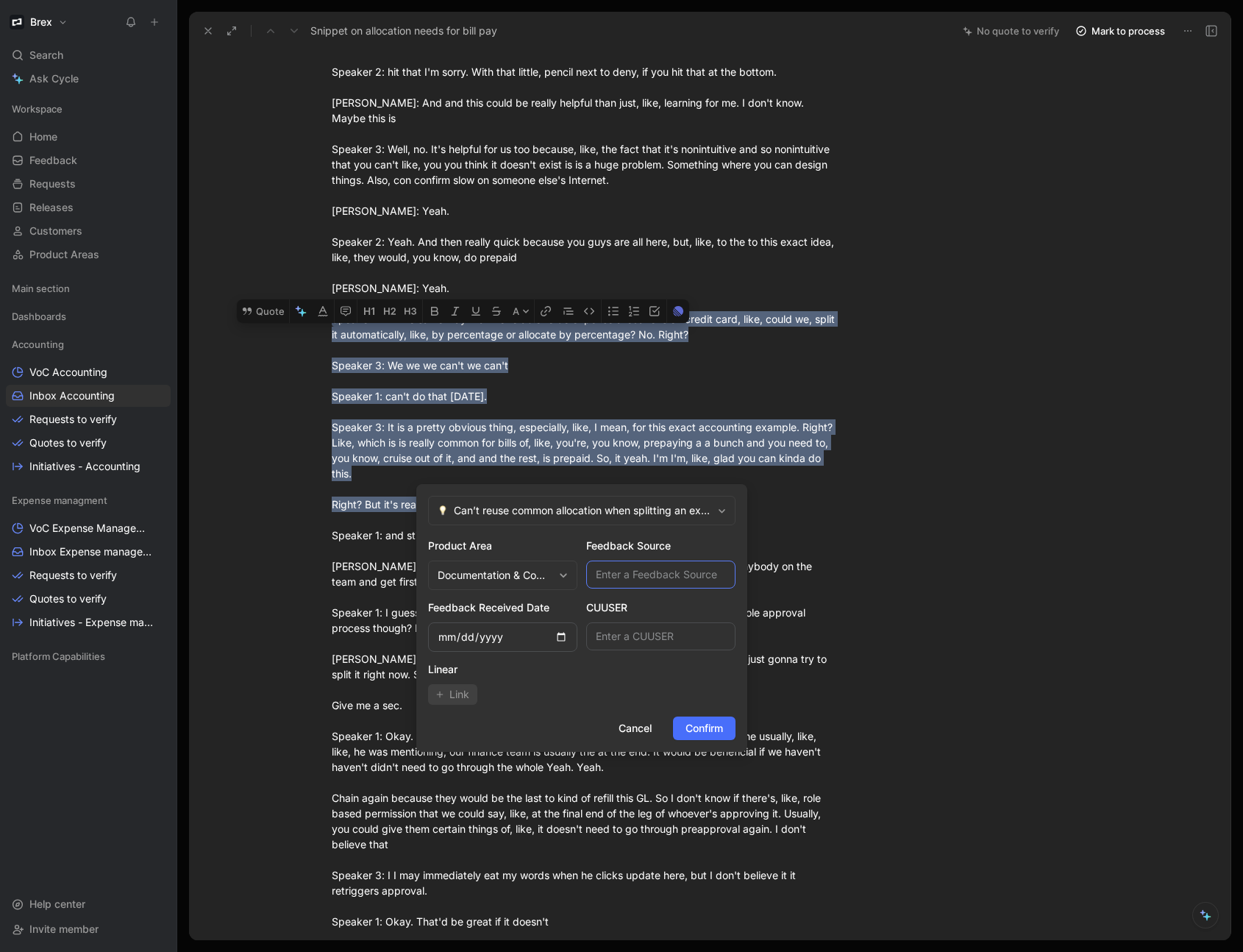
click at [659, 572] on input "text" at bounding box center [661, 575] width 150 height 28
type input "Gong"
click at [449, 640] on input "date" at bounding box center [503, 636] width 150 height 29
click at [508, 641] on input "date" at bounding box center [503, 636] width 150 height 29
click at [499, 640] on input "date" at bounding box center [503, 636] width 150 height 29
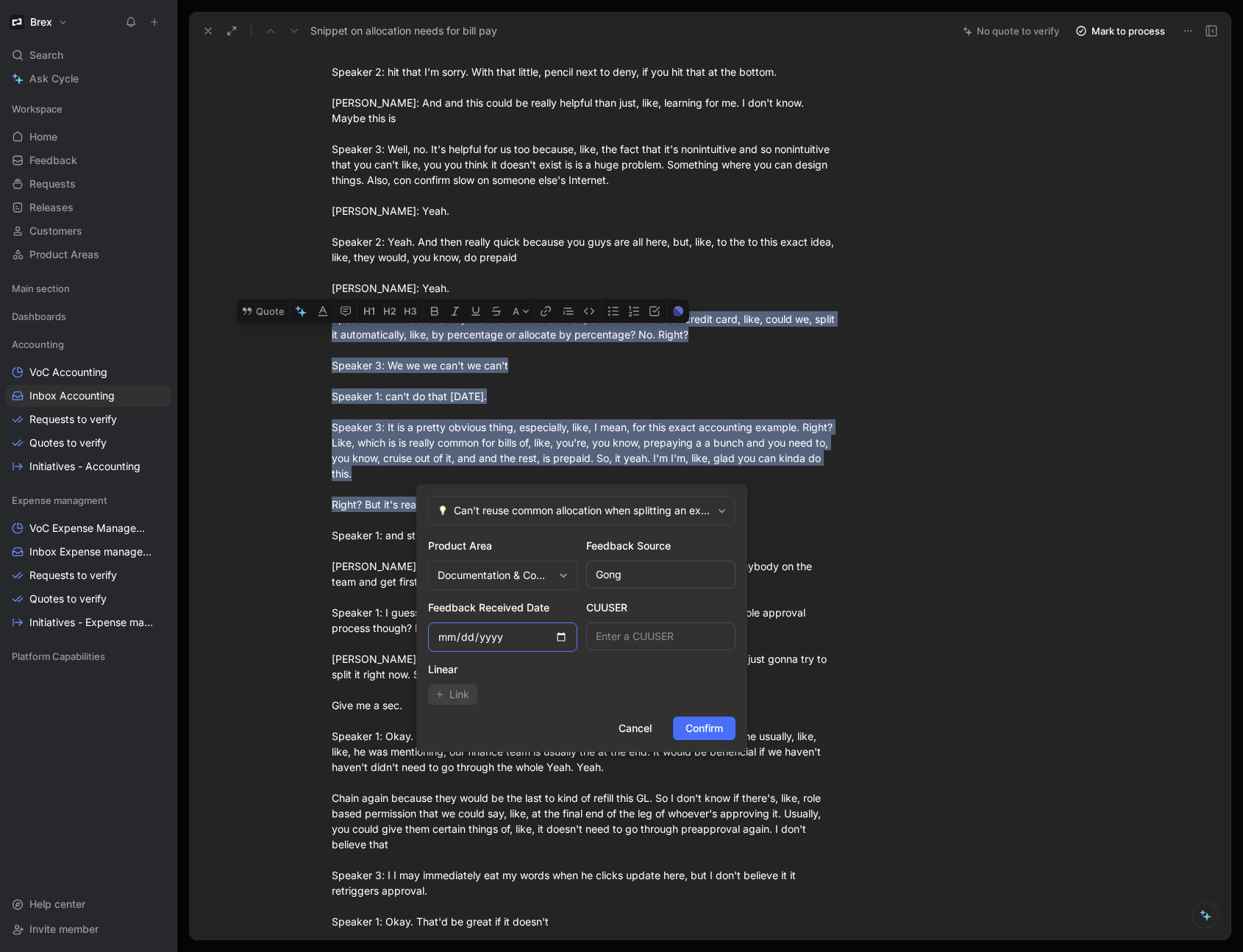
type input "2025-08-11"
click at [699, 727] on span "Confirm" at bounding box center [704, 728] width 37 height 17
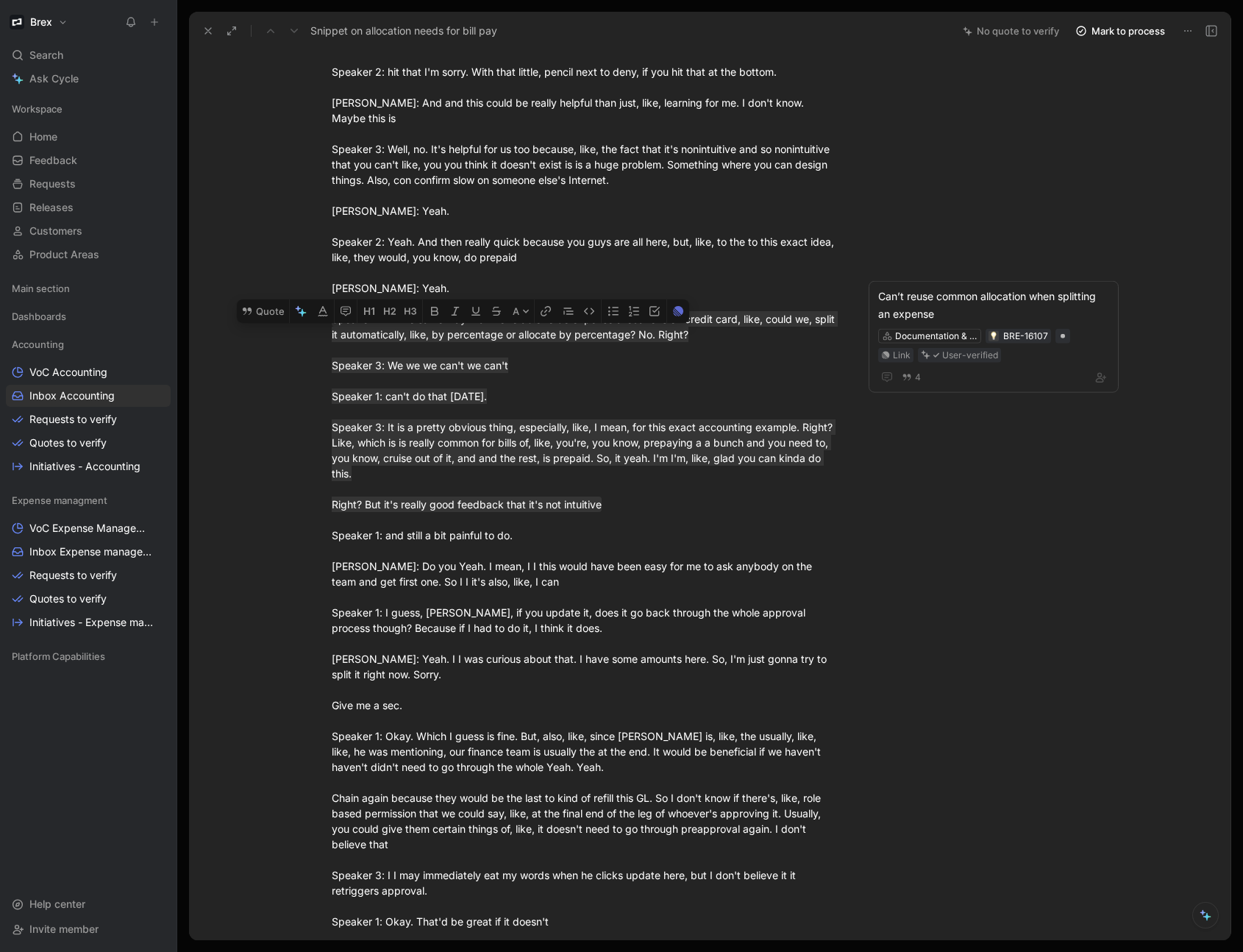
click at [792, 536] on div "Marshall : Okay. And, this maybe we change how we do, like, our approval flow. …" at bounding box center [586, 897] width 509 height 2378
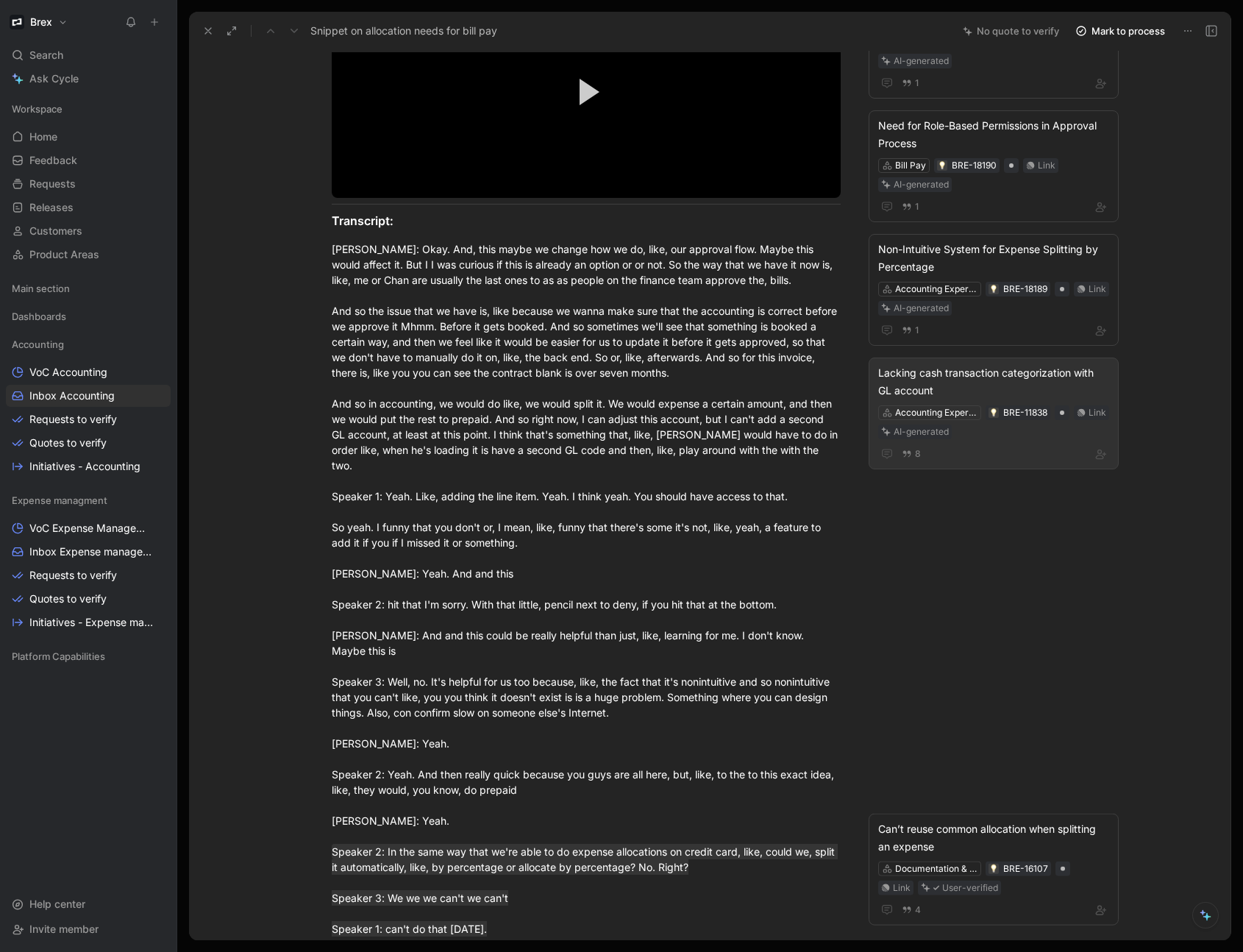
scroll to position [0, 0]
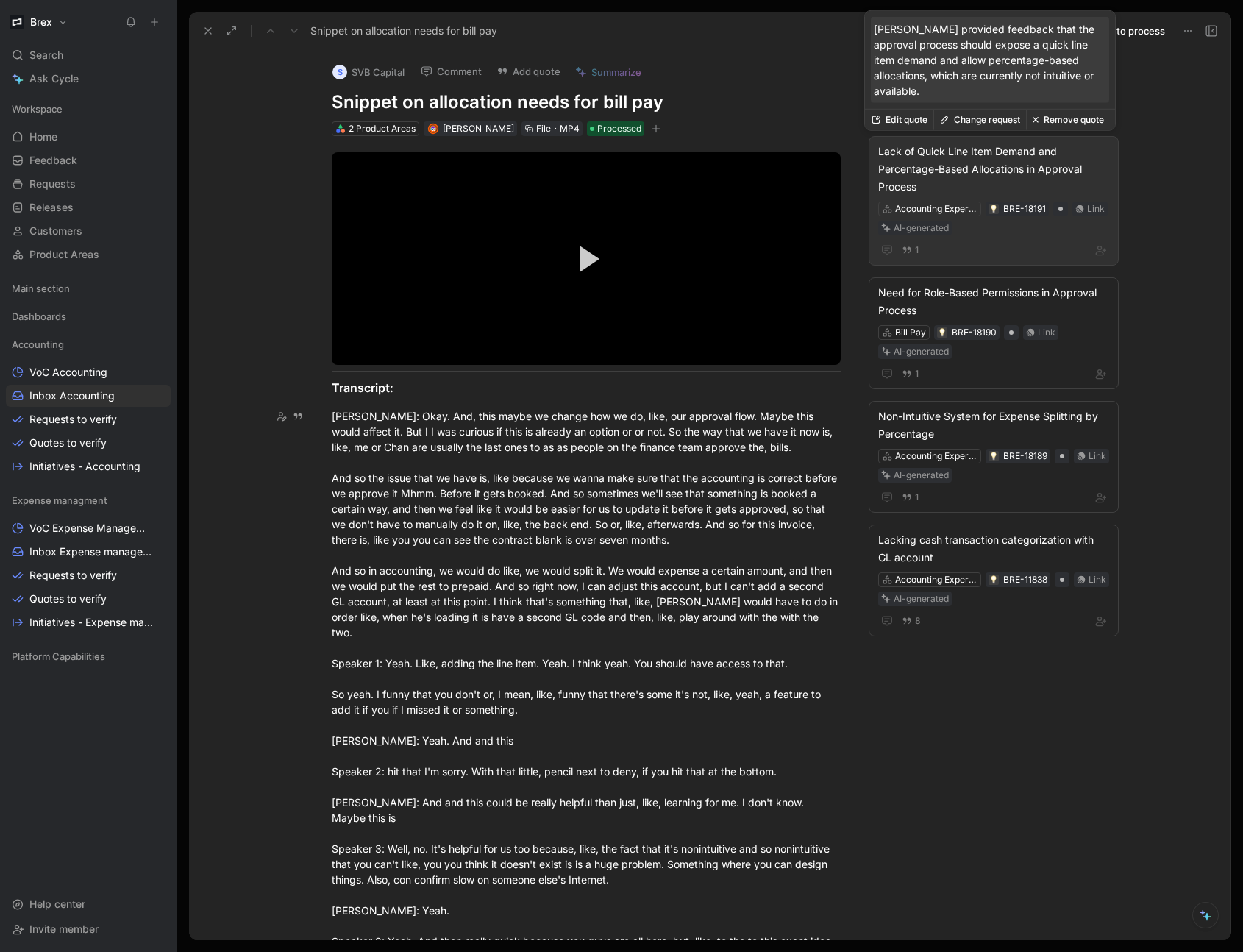
click at [978, 164] on div "Lack of Quick Line Item Demand and Percentage-Based Allocations in Approval Pro…" at bounding box center [994, 169] width 231 height 53
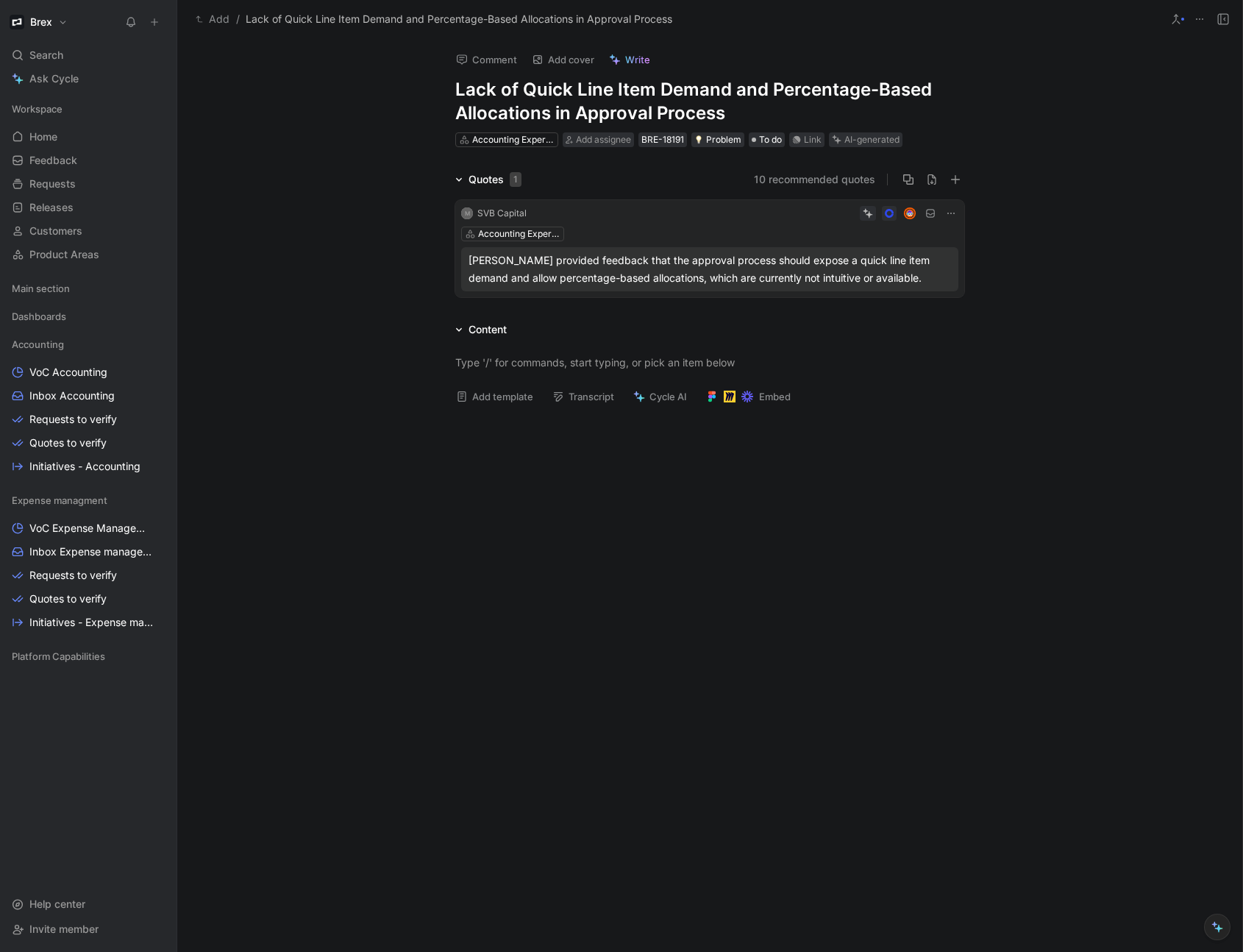
click at [951, 215] on icon at bounding box center [951, 213] width 12 height 12
click at [946, 213] on icon at bounding box center [951, 213] width 12 height 12
drag, startPoint x: 733, startPoint y: 110, endPoint x: 646, endPoint y: 104, distance: 87.2
click at [646, 104] on h1 "Lack of Quick Line Item Demand and Percentage-Based Allocations in Approval Pro…" at bounding box center [710, 101] width 509 height 47
drag, startPoint x: 765, startPoint y: 86, endPoint x: 502, endPoint y: 86, distance: 263.0
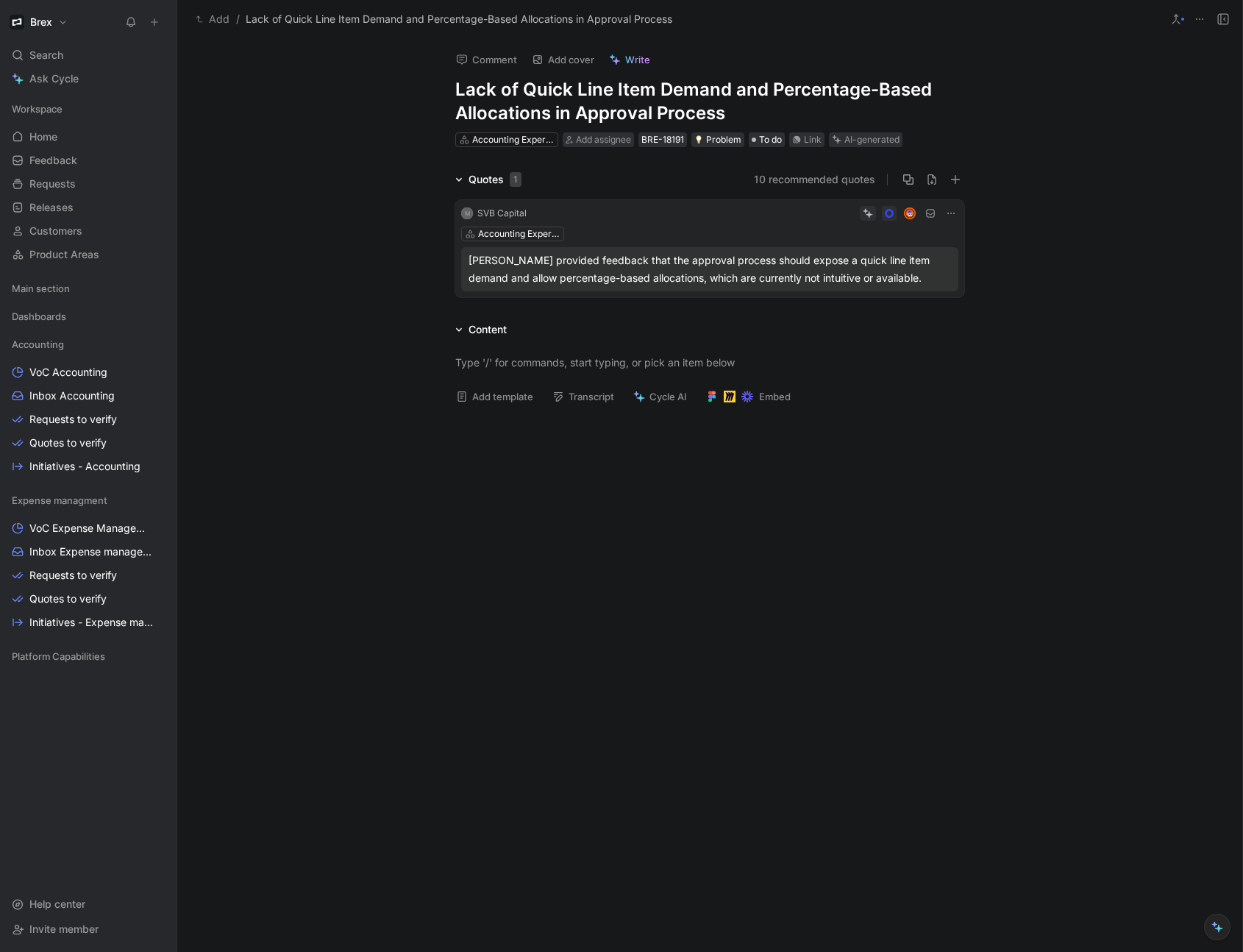
click at [502, 86] on h1 "Lack of Quick Line Item Demand and Percentage-Based Allocations in Approval Pro…" at bounding box center [710, 101] width 509 height 47
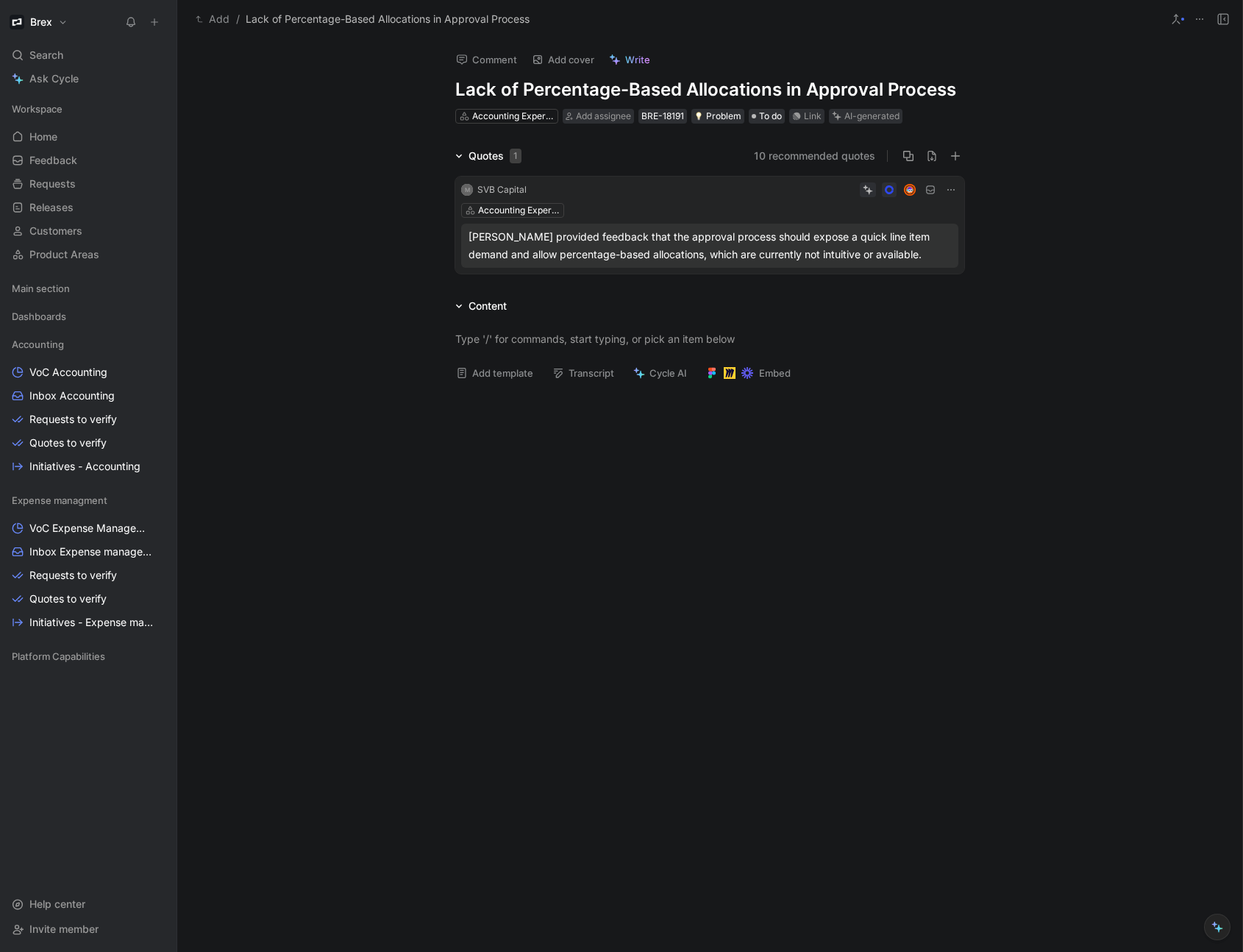
drag, startPoint x: 808, startPoint y: 86, endPoint x: 975, endPoint y: 101, distance: 167.7
click at [975, 101] on div "Comment Add cover Write Lack of Percentage-Based Allocations in Approval Proces…" at bounding box center [710, 82] width 565 height 86
click at [327, 181] on div "Quotes 1 10 recommended quotes M SVB Capital Accounting Experience Marshall pro…" at bounding box center [710, 213] width 1065 height 132
click at [484, 110] on div "Accounting Experience" at bounding box center [513, 116] width 82 height 15
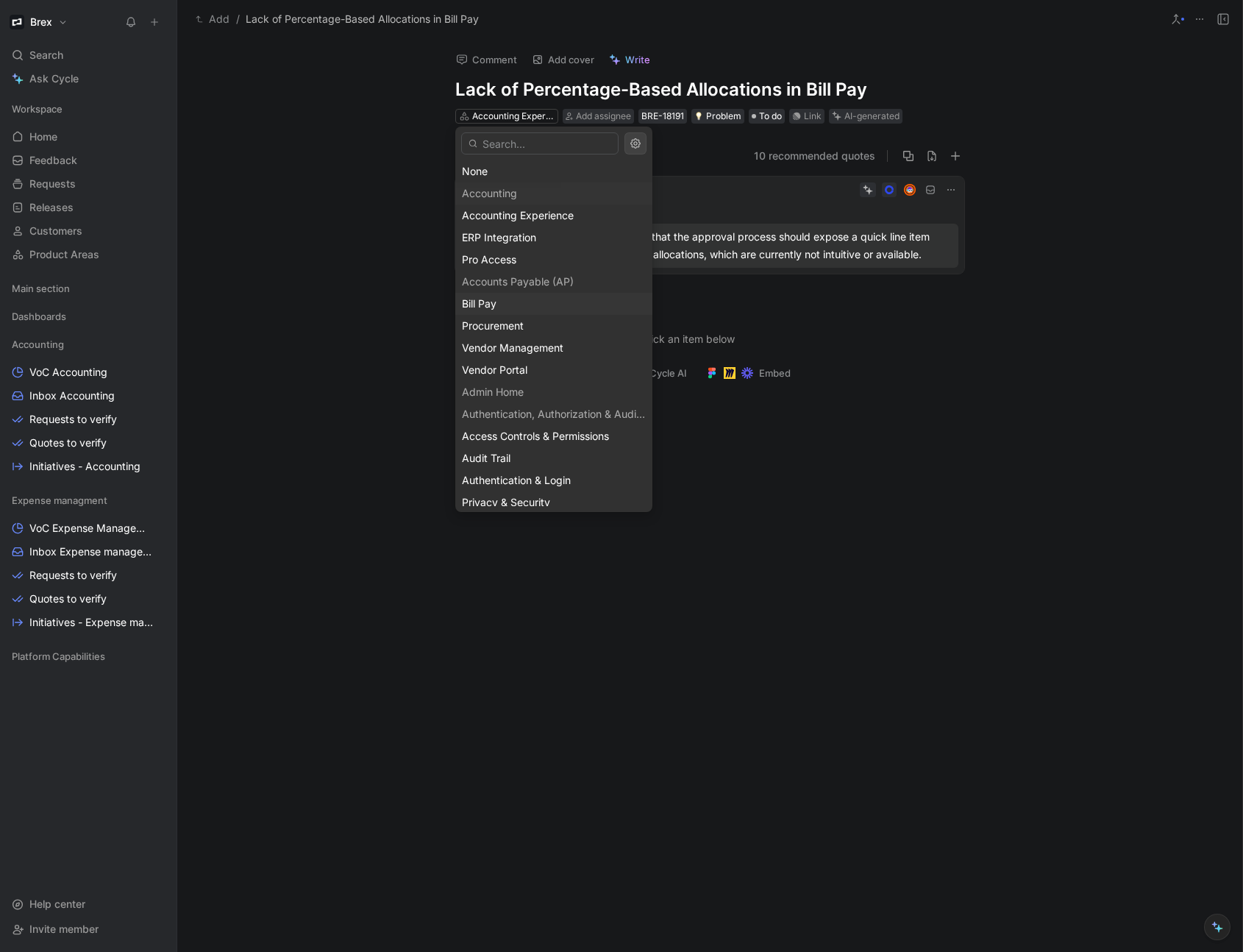
click at [530, 305] on div "Bill Pay" at bounding box center [553, 303] width 184 height 17
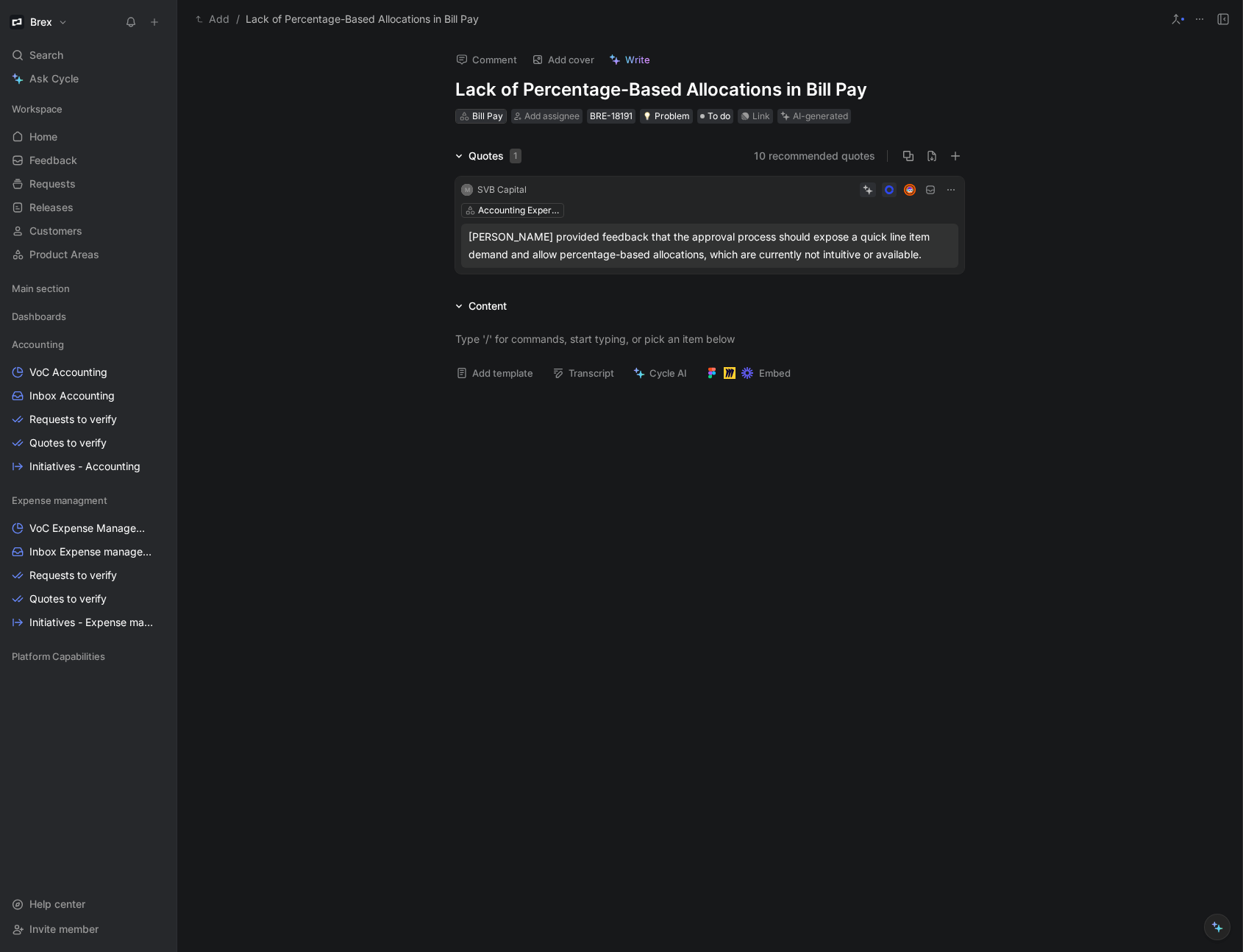
click at [469, 118] on div "Bill Pay" at bounding box center [481, 116] width 50 height 13
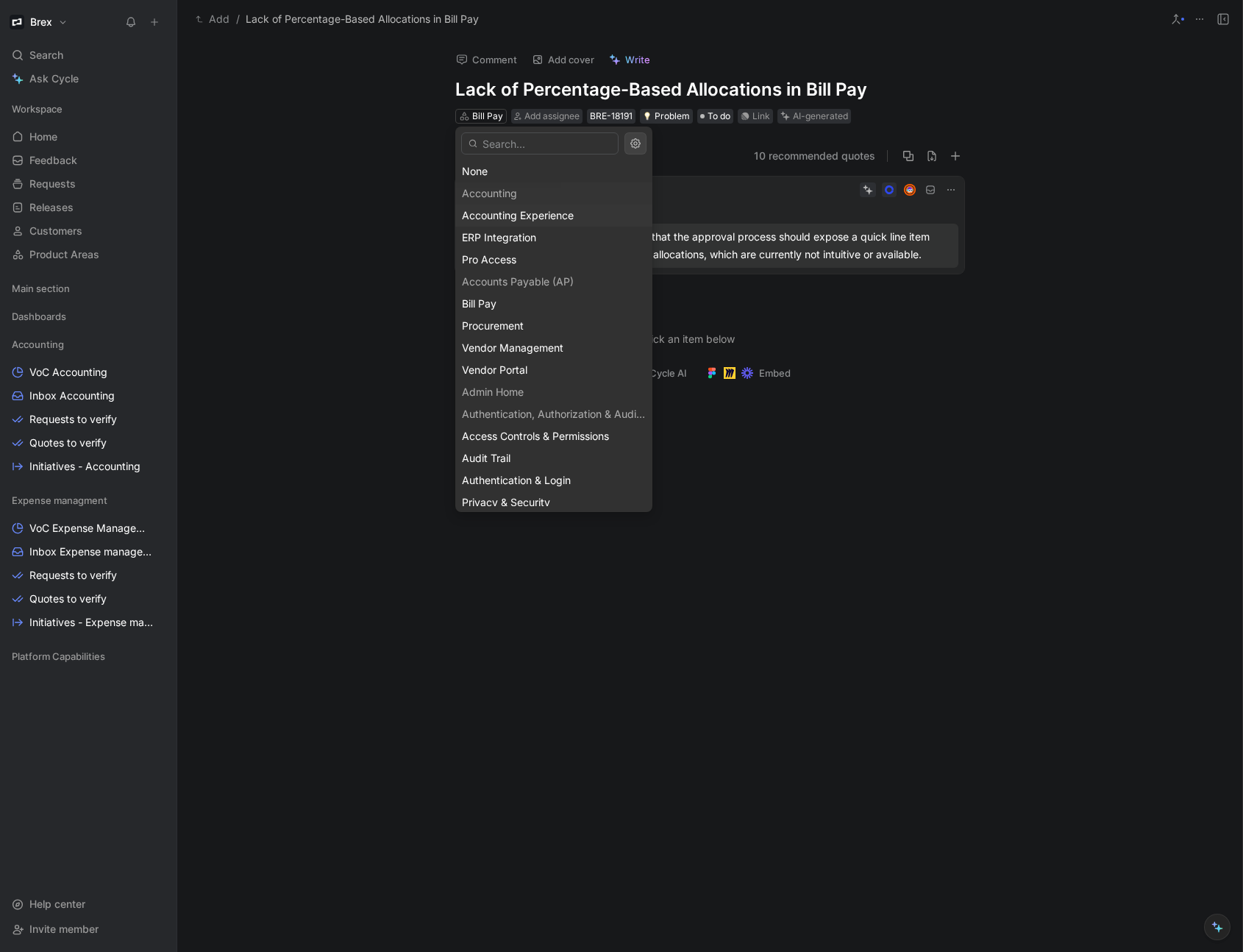
click at [502, 209] on span "Accounting Experience" at bounding box center [518, 214] width 112 height 12
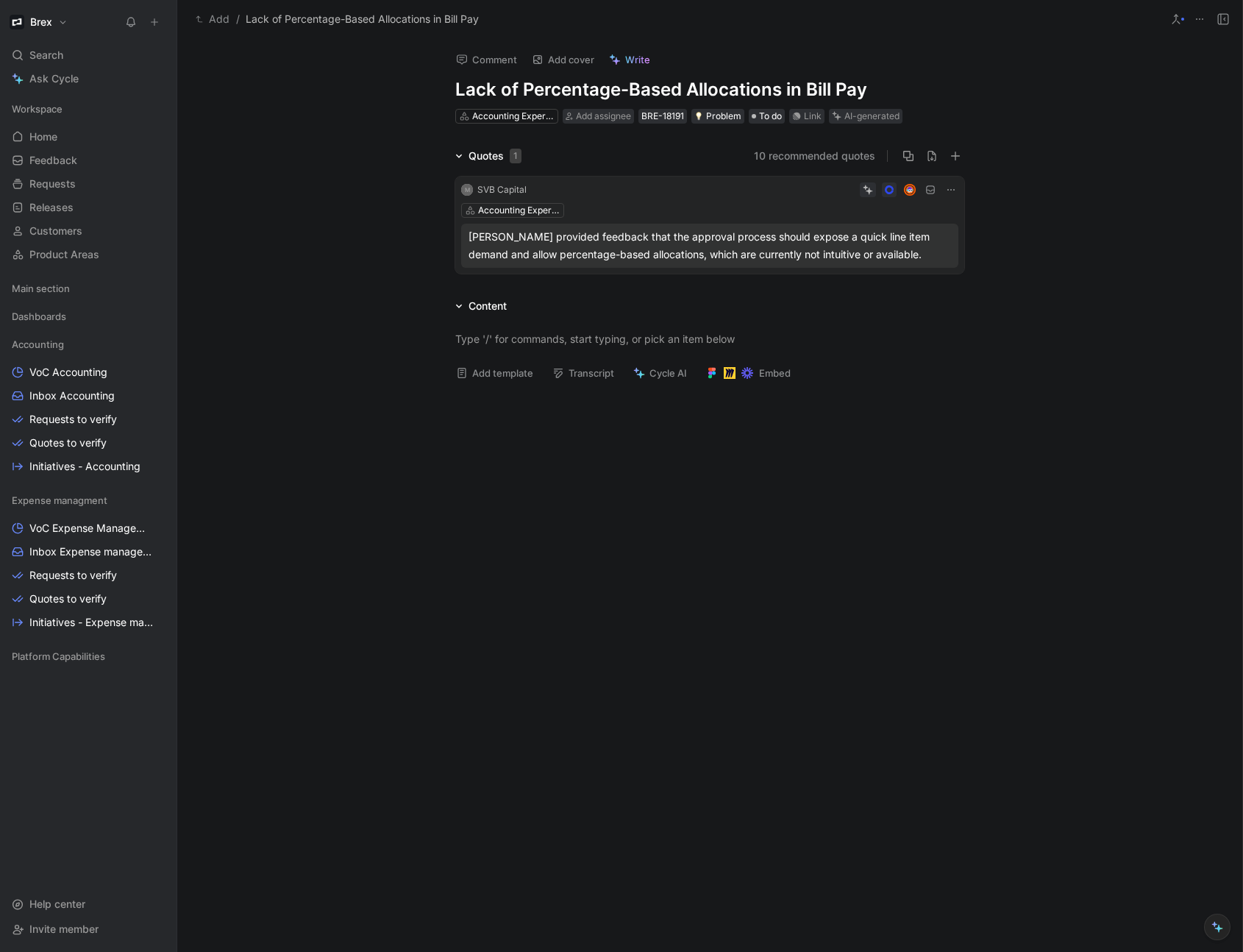
click at [858, 81] on h1 "Lack of Percentage-Based Allocations in Bill Pay" at bounding box center [710, 90] width 509 height 23
click at [82, 53] on div "Search ⌘ K" at bounding box center [88, 55] width 165 height 22
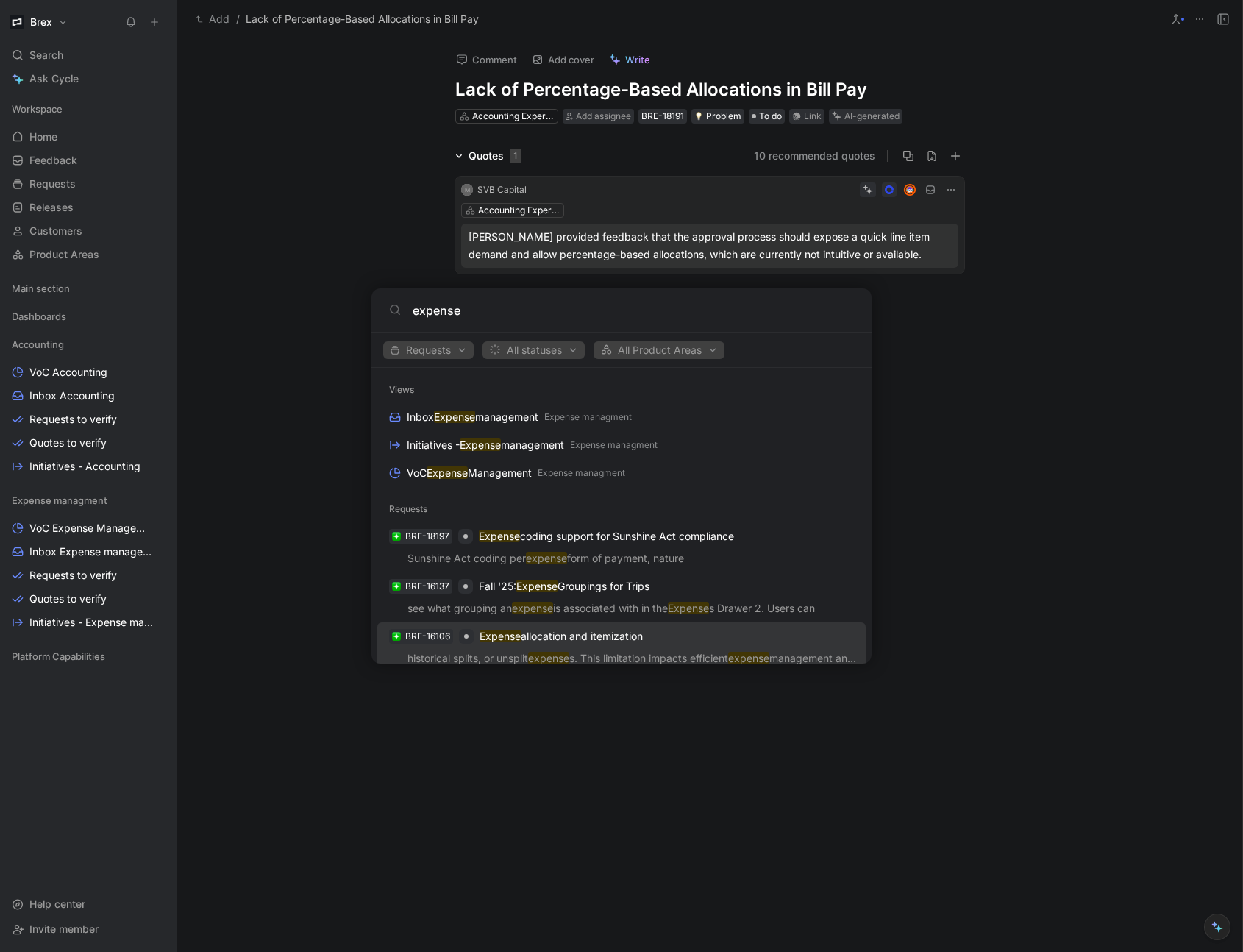
type input "expense"
click at [476, 639] on div "BRE-16106 Expense allocation and itemization" at bounding box center [622, 636] width 479 height 27
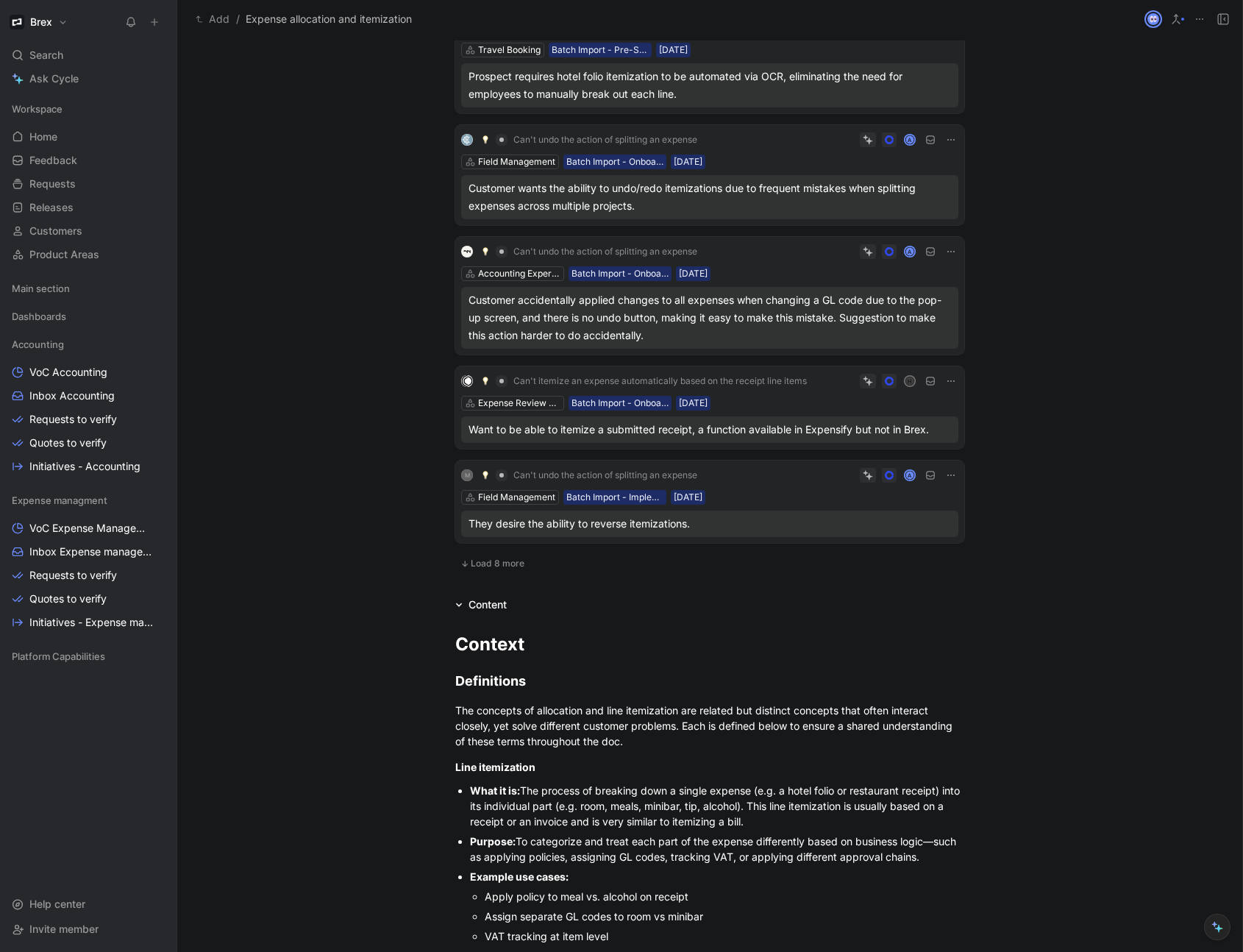
scroll to position [697, 0]
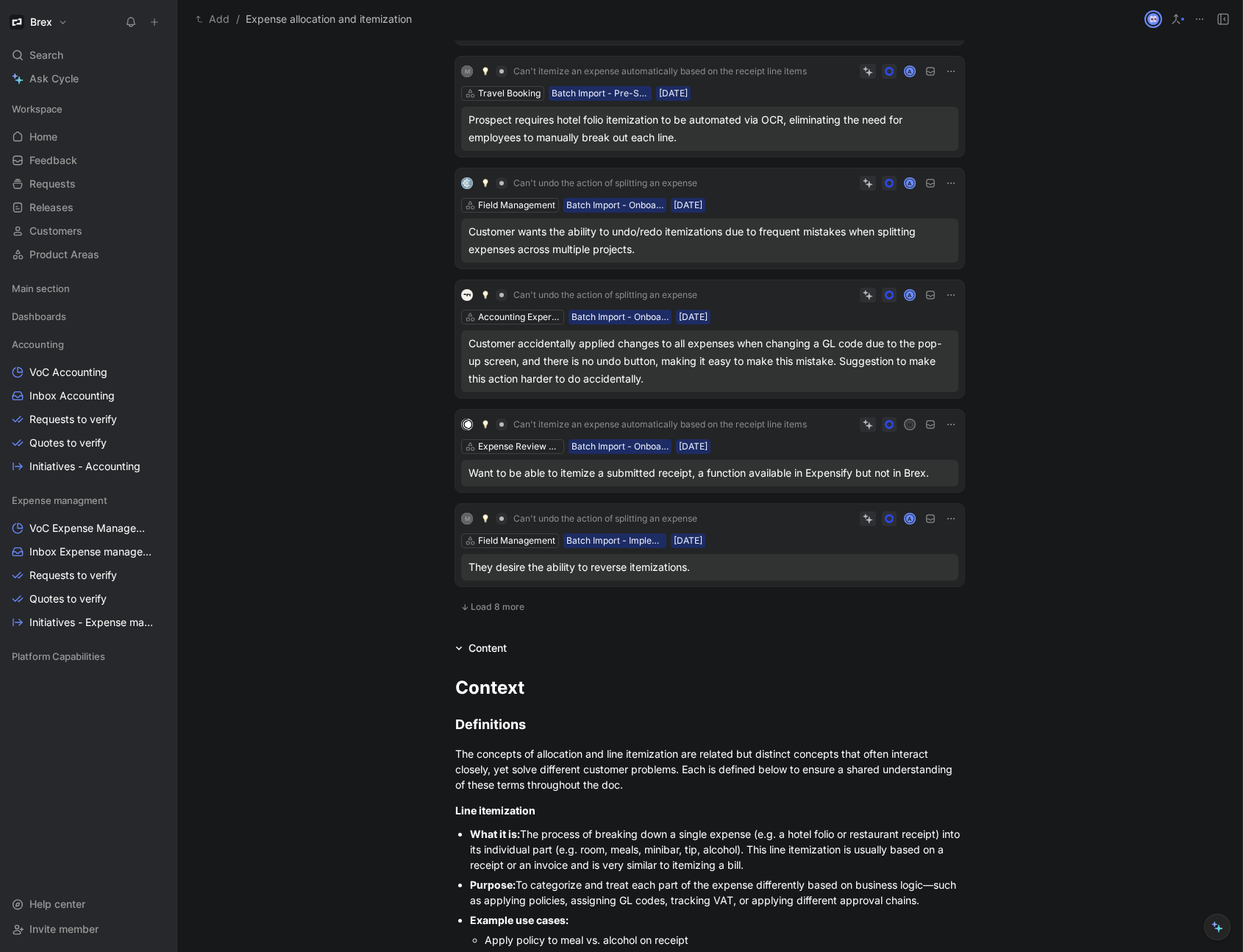
click at [946, 298] on icon at bounding box center [951, 295] width 12 height 12
click at [866, 294] on icon at bounding box center [868, 295] width 10 height 10
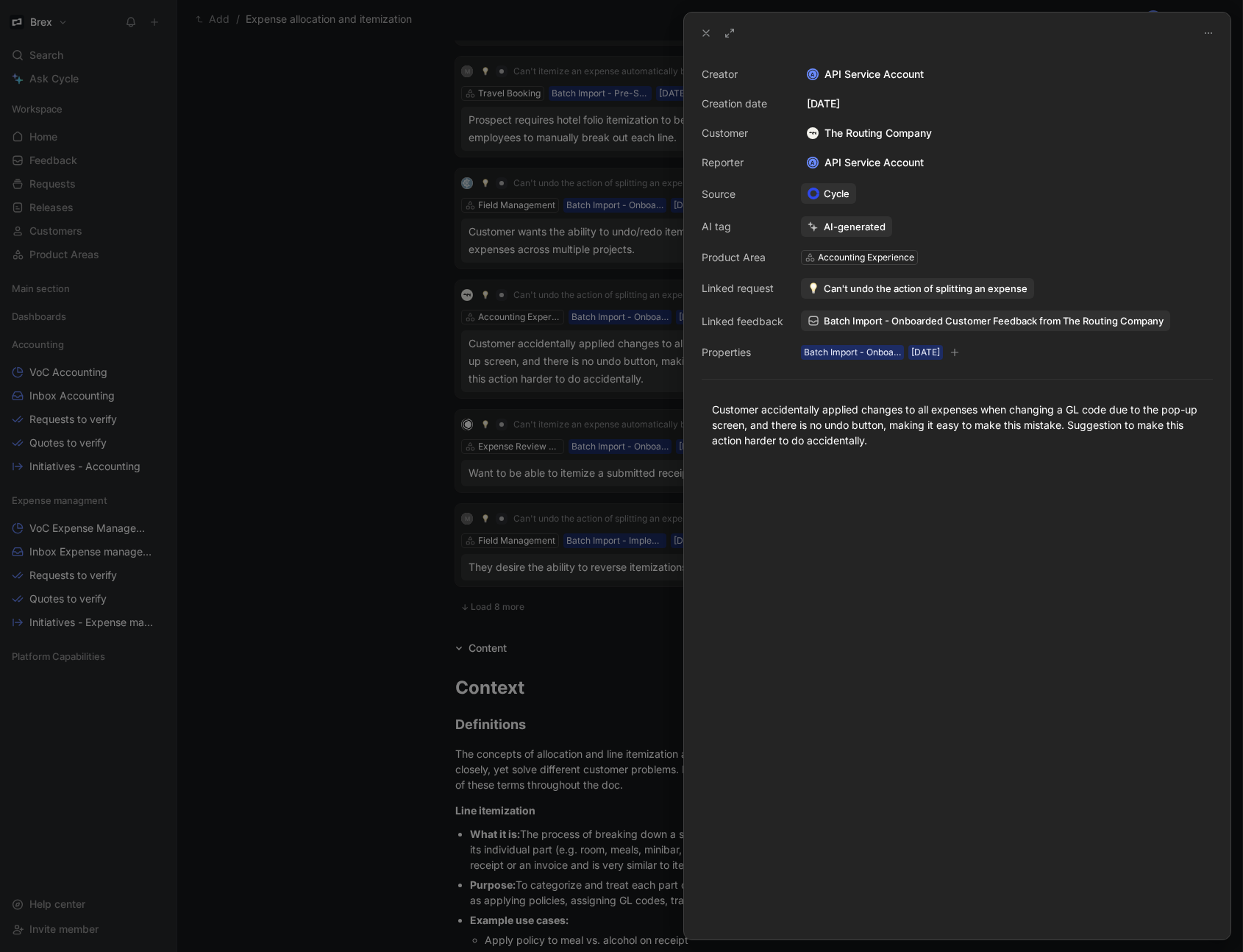
click at [705, 36] on icon at bounding box center [706, 33] width 12 height 12
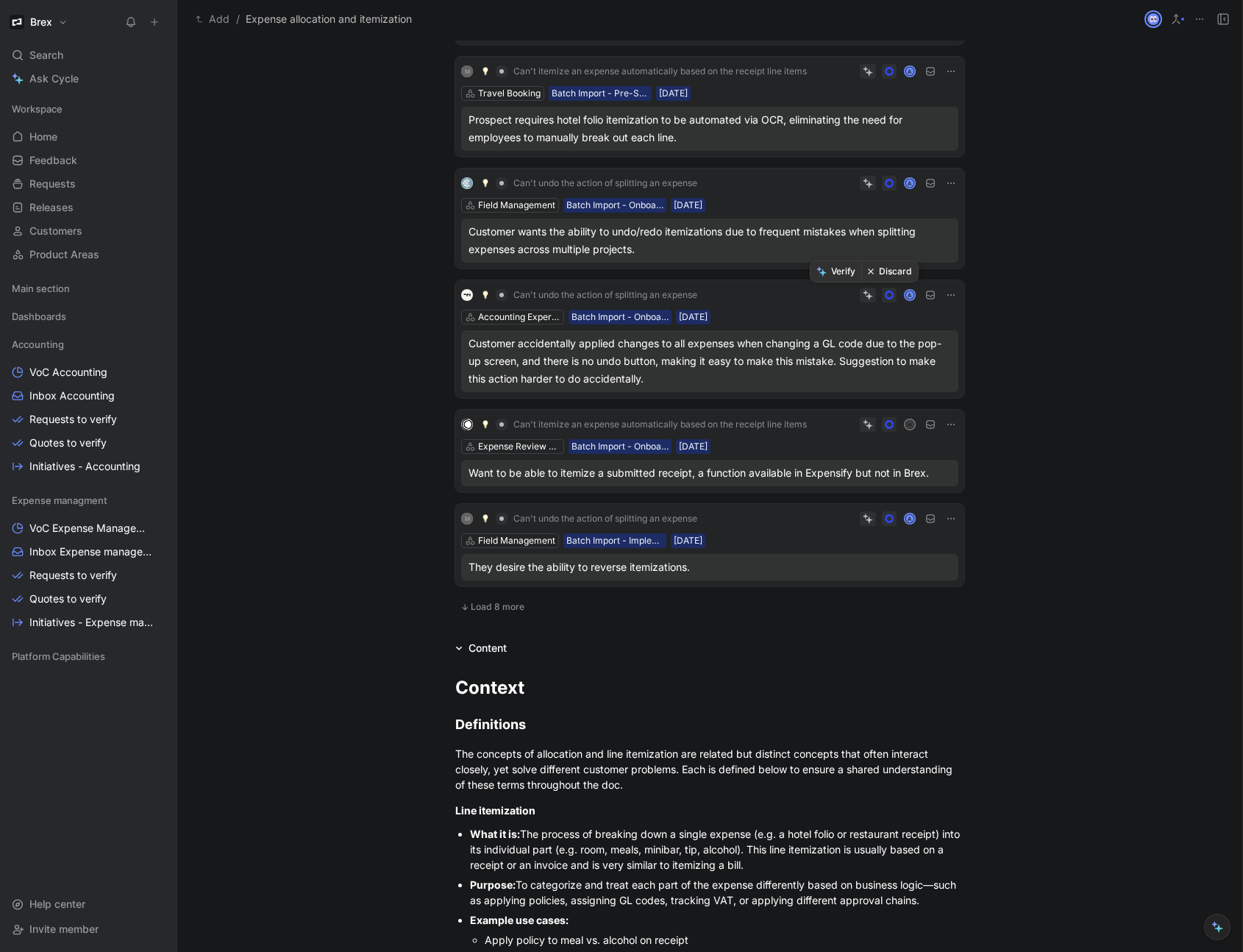
click at [886, 272] on button "Discard" at bounding box center [890, 271] width 56 height 21
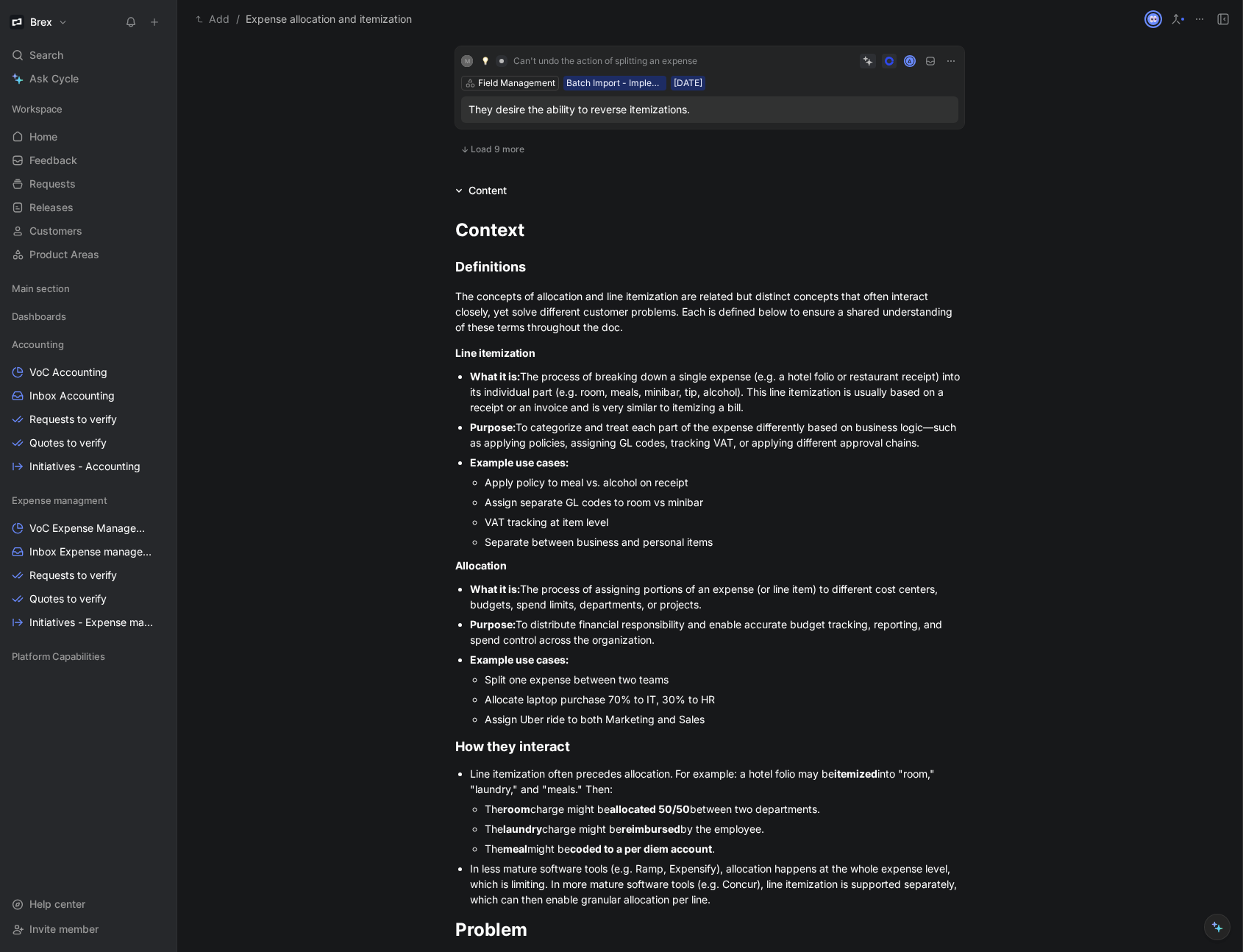
scroll to position [1028, 0]
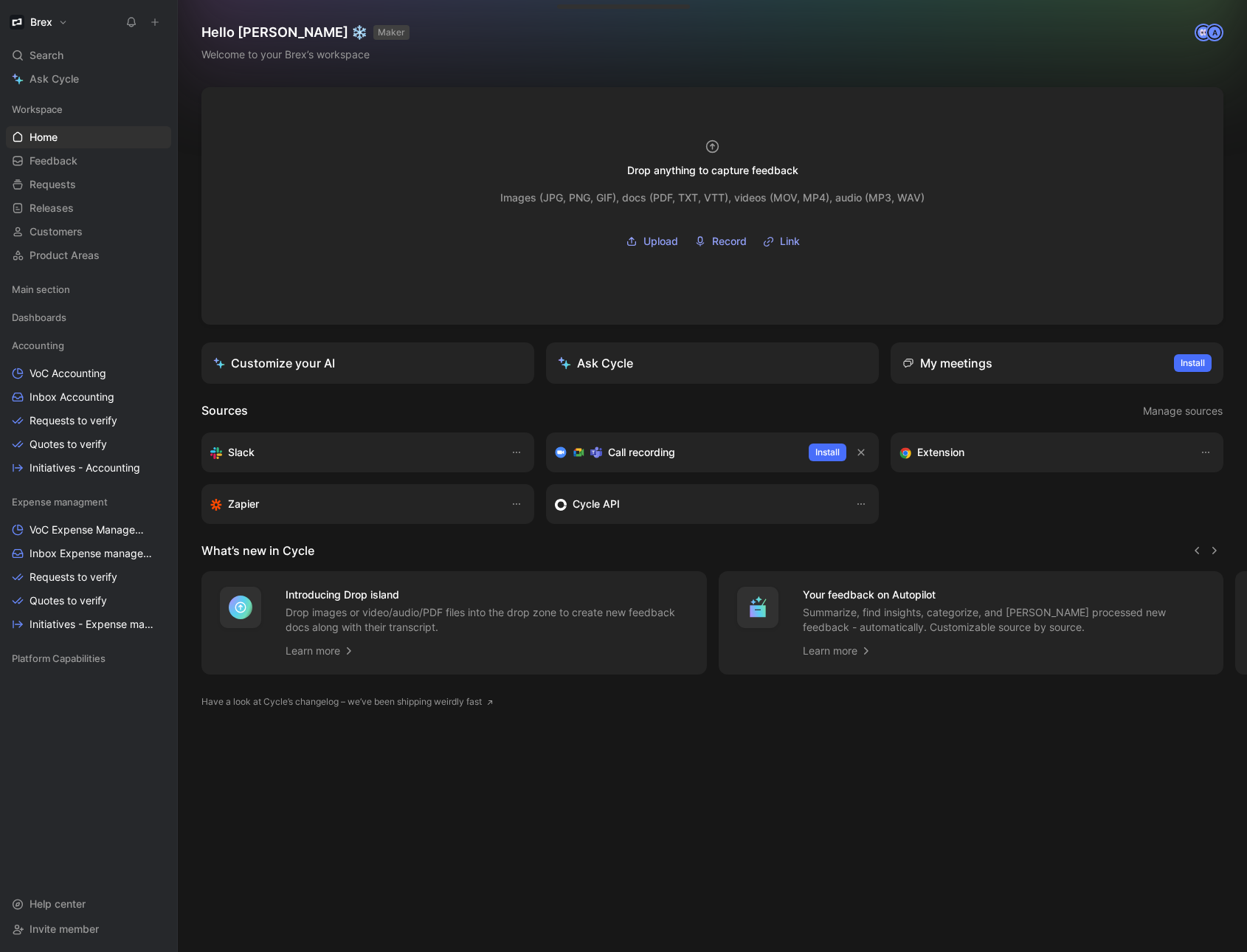
click at [158, 23] on icon at bounding box center [155, 22] width 10 height 10
click at [268, 58] on button "New request r" at bounding box center [253, 53] width 158 height 25
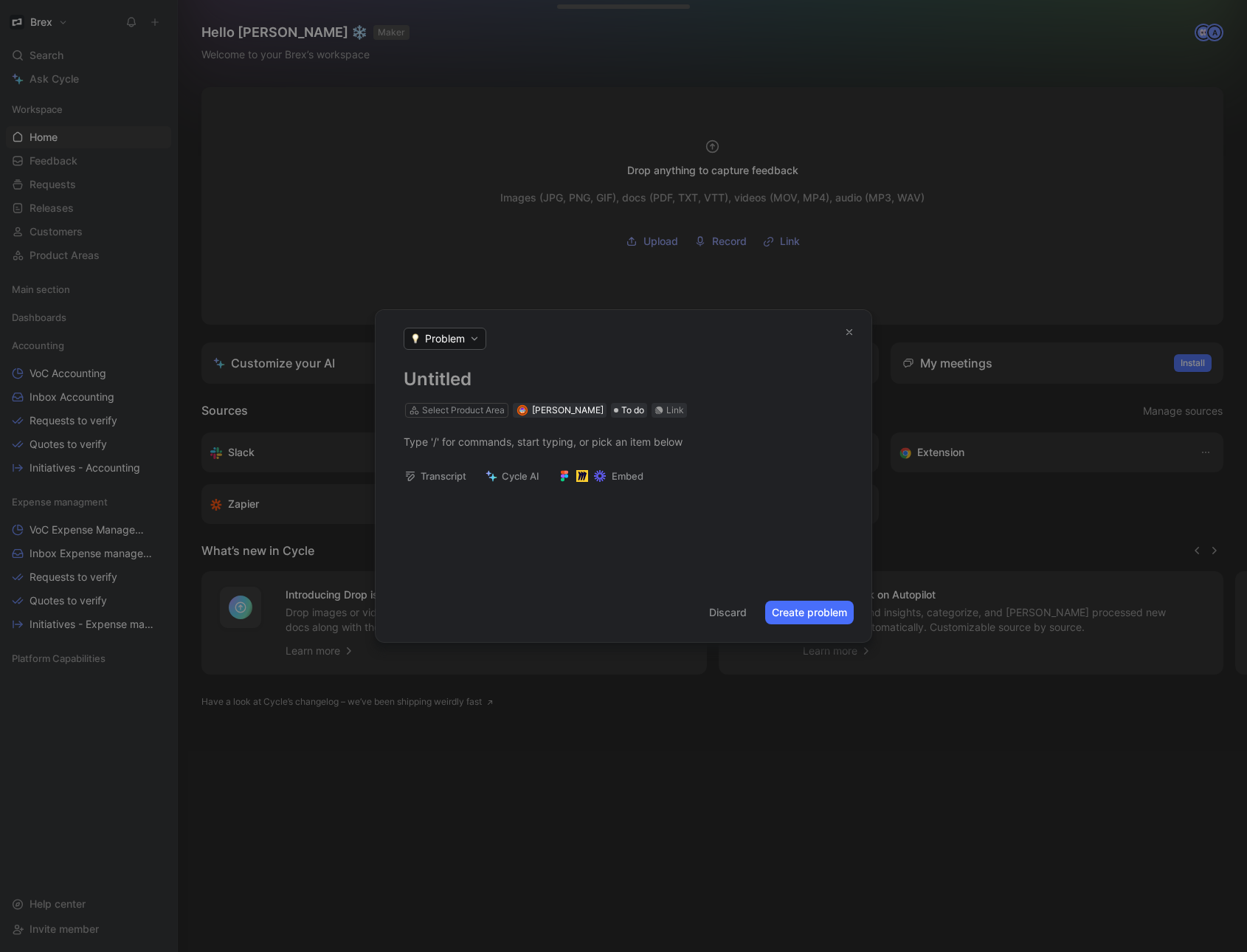
click at [463, 344] on span "Problem" at bounding box center [445, 339] width 40 height 15
click at [500, 389] on div "Proposal" at bounding box center [474, 392] width 134 height 23
click at [495, 381] on h1 at bounding box center [624, 379] width 440 height 23
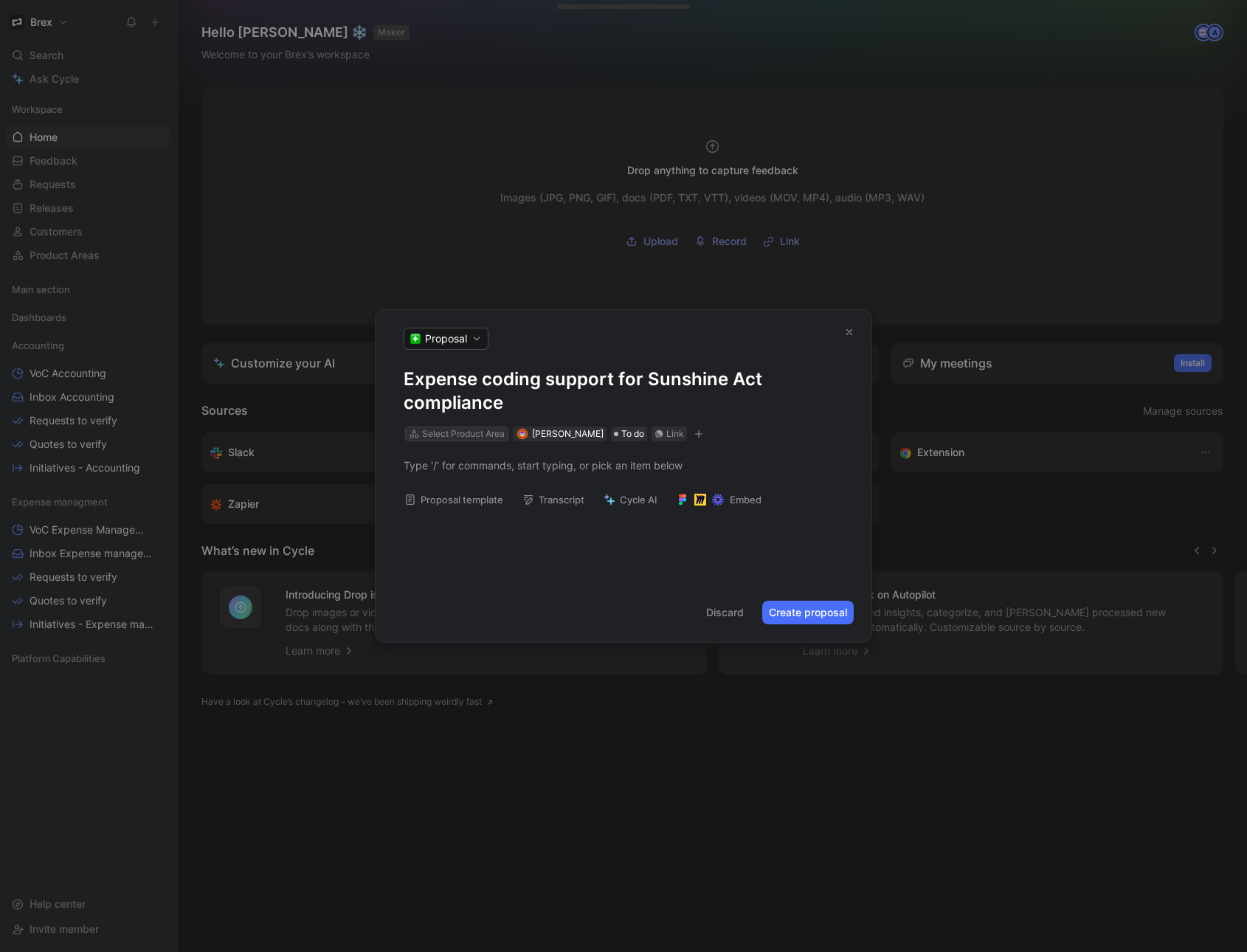
click at [470, 439] on div "Select Product Area" at bounding box center [463, 434] width 83 height 15
type input "docu"
click at [505, 488] on span "mentation & Compliance" at bounding box center [495, 489] width 118 height 13
click at [511, 471] on div at bounding box center [624, 465] width 440 height 16
click at [829, 615] on button "Create proposal" at bounding box center [809, 613] width 92 height 23
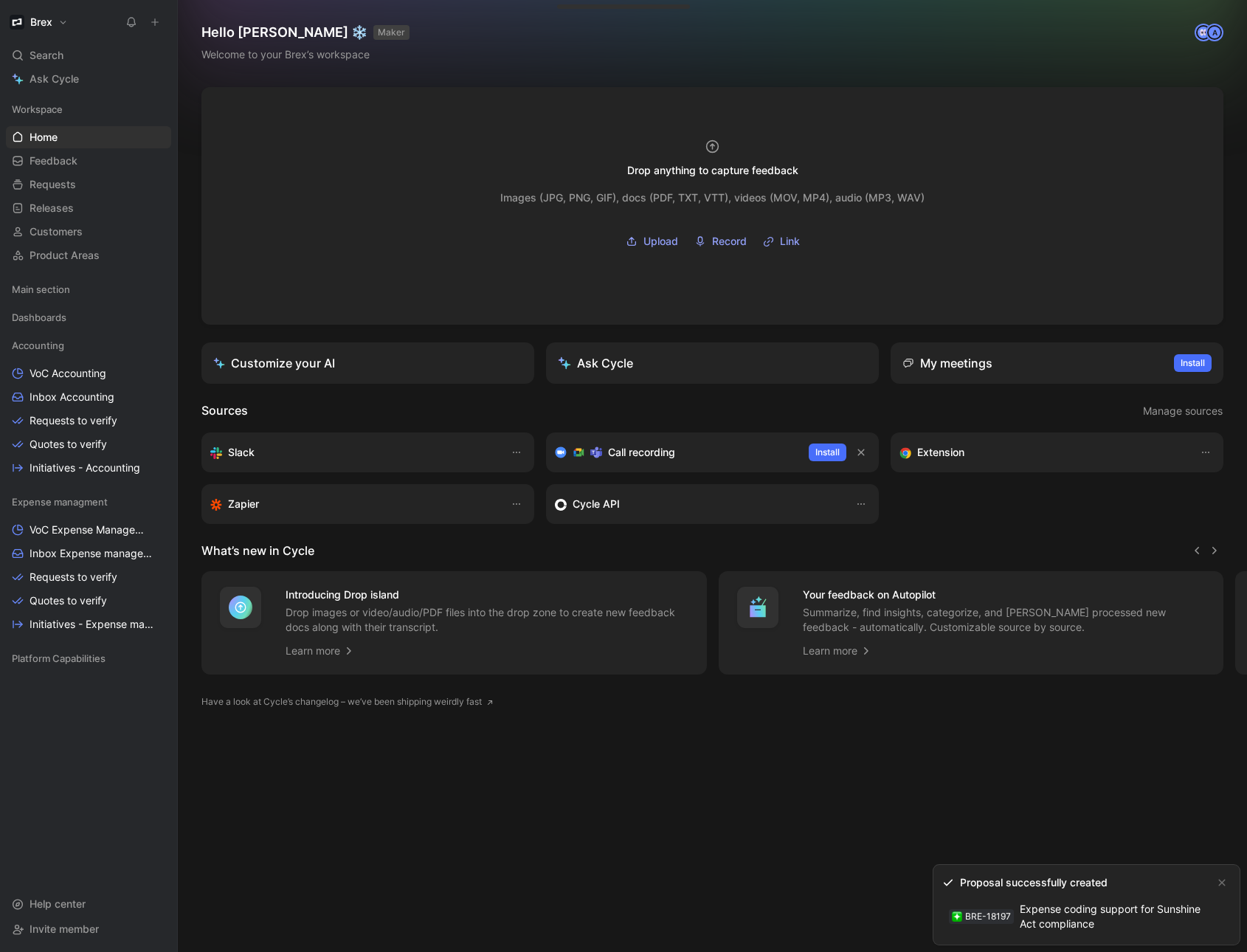
drag, startPoint x: 1096, startPoint y: 923, endPoint x: 940, endPoint y: 864, distance: 166.8
click at [1096, 923] on link "BRE-18197 Expense coding support for Sunshine Act compliance" at bounding box center [1075, 917] width 265 height 38
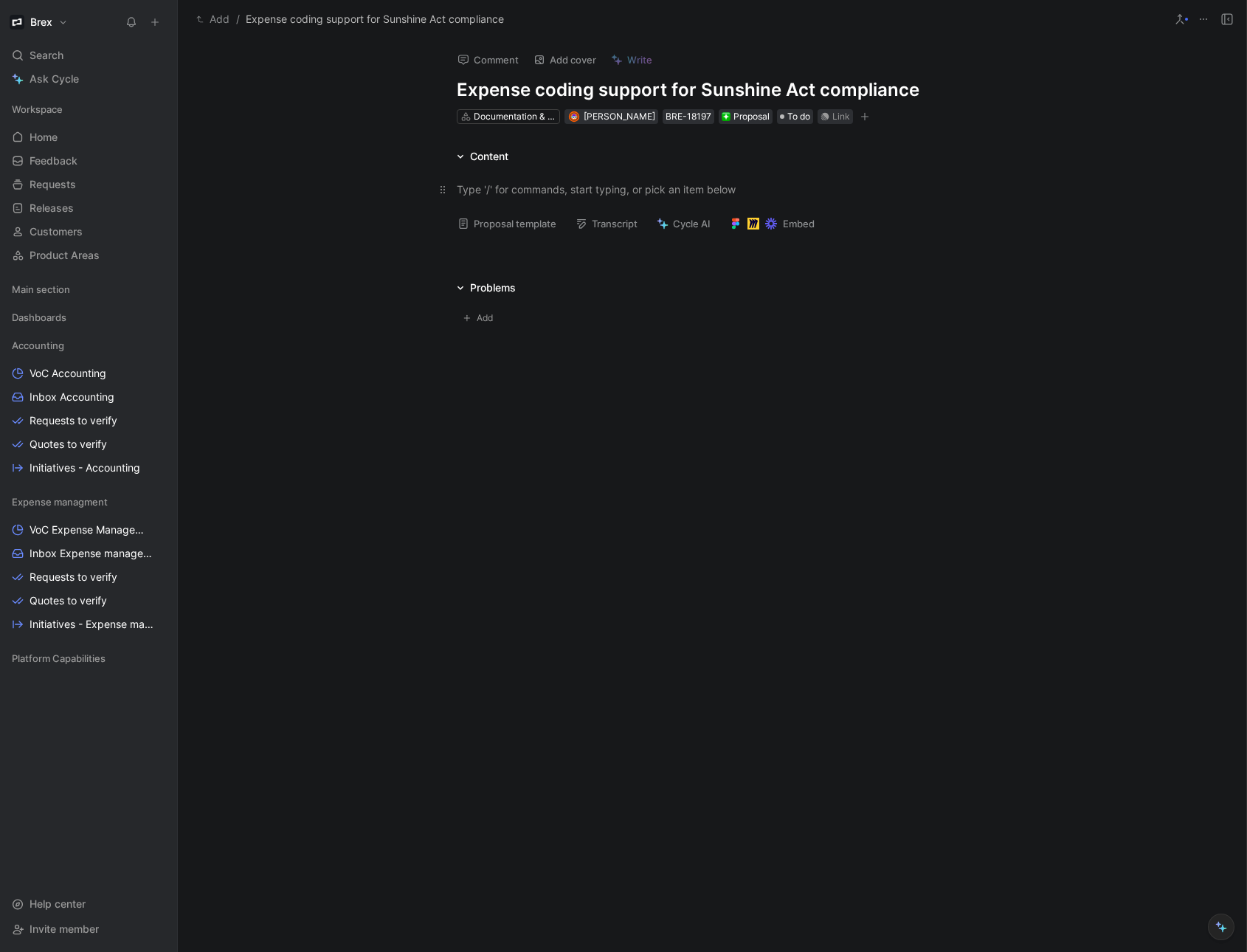
click at [476, 188] on div at bounding box center [712, 189] width 511 height 16
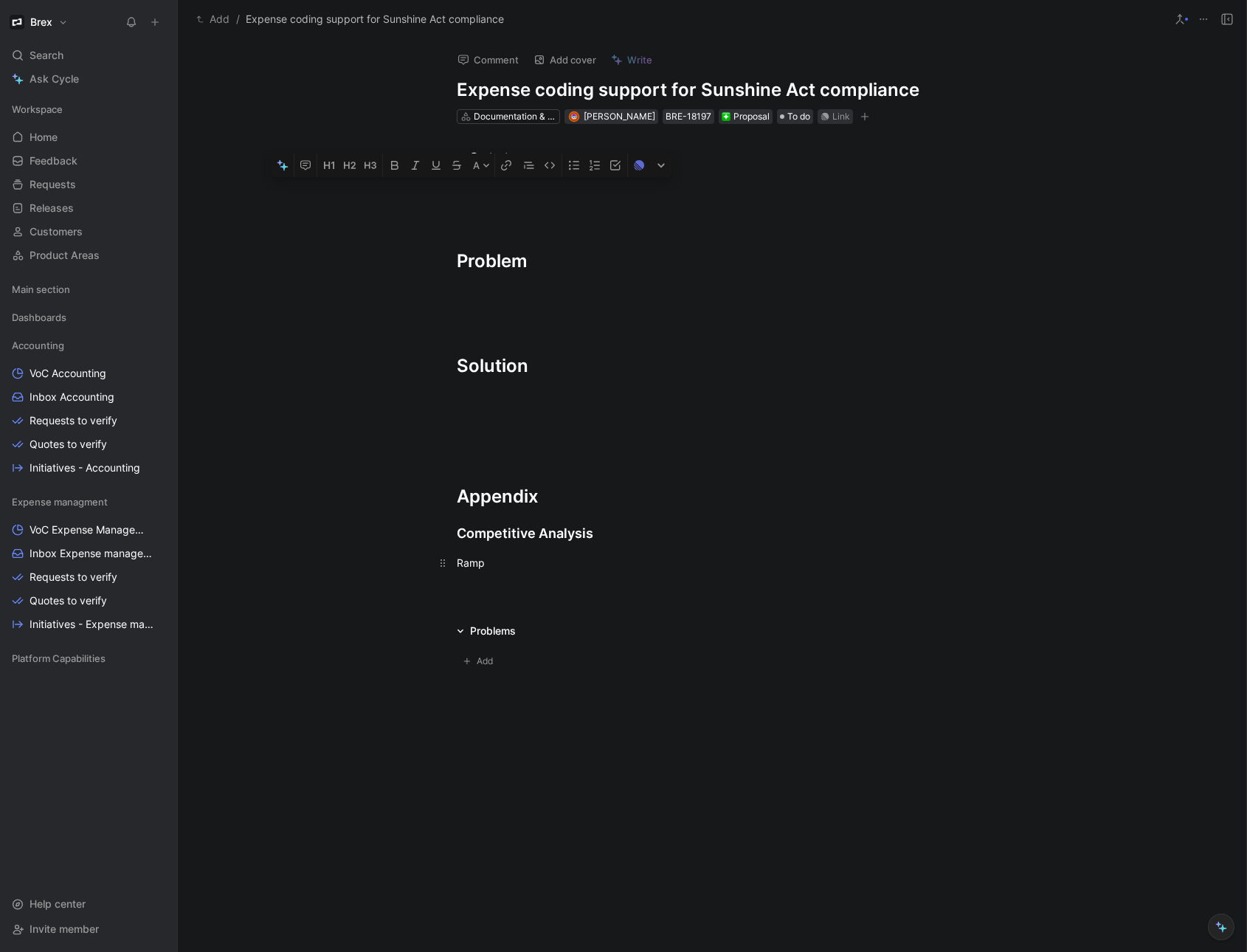
click at [491, 564] on div "Ramp" at bounding box center [712, 563] width 511 height 16
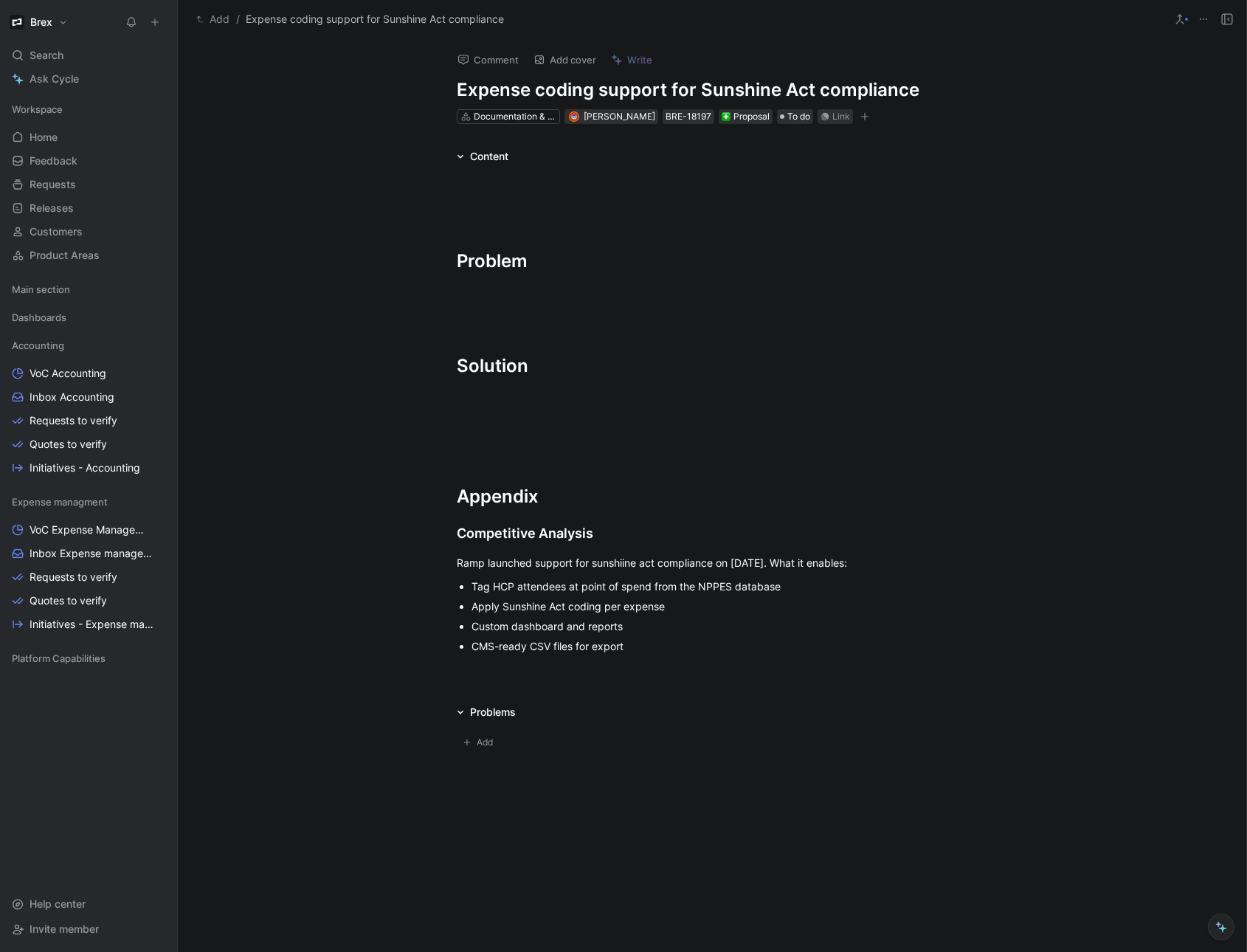
click at [648, 631] on div "Custom dashboard and reports" at bounding box center [719, 626] width 496 height 16
click at [615, 627] on div "Custom dashboard and reports" at bounding box center [719, 626] width 496 height 16
drag, startPoint x: 632, startPoint y: 629, endPoint x: 469, endPoint y: 629, distance: 163.0
click at [469, 629] on ul "Tag HCP attendees at point of spend from the NPPES database Apply Sunshine Act …" at bounding box center [712, 617] width 567 height 80
click at [652, 628] on div "CMS-ready CSV files for export" at bounding box center [719, 626] width 496 height 16
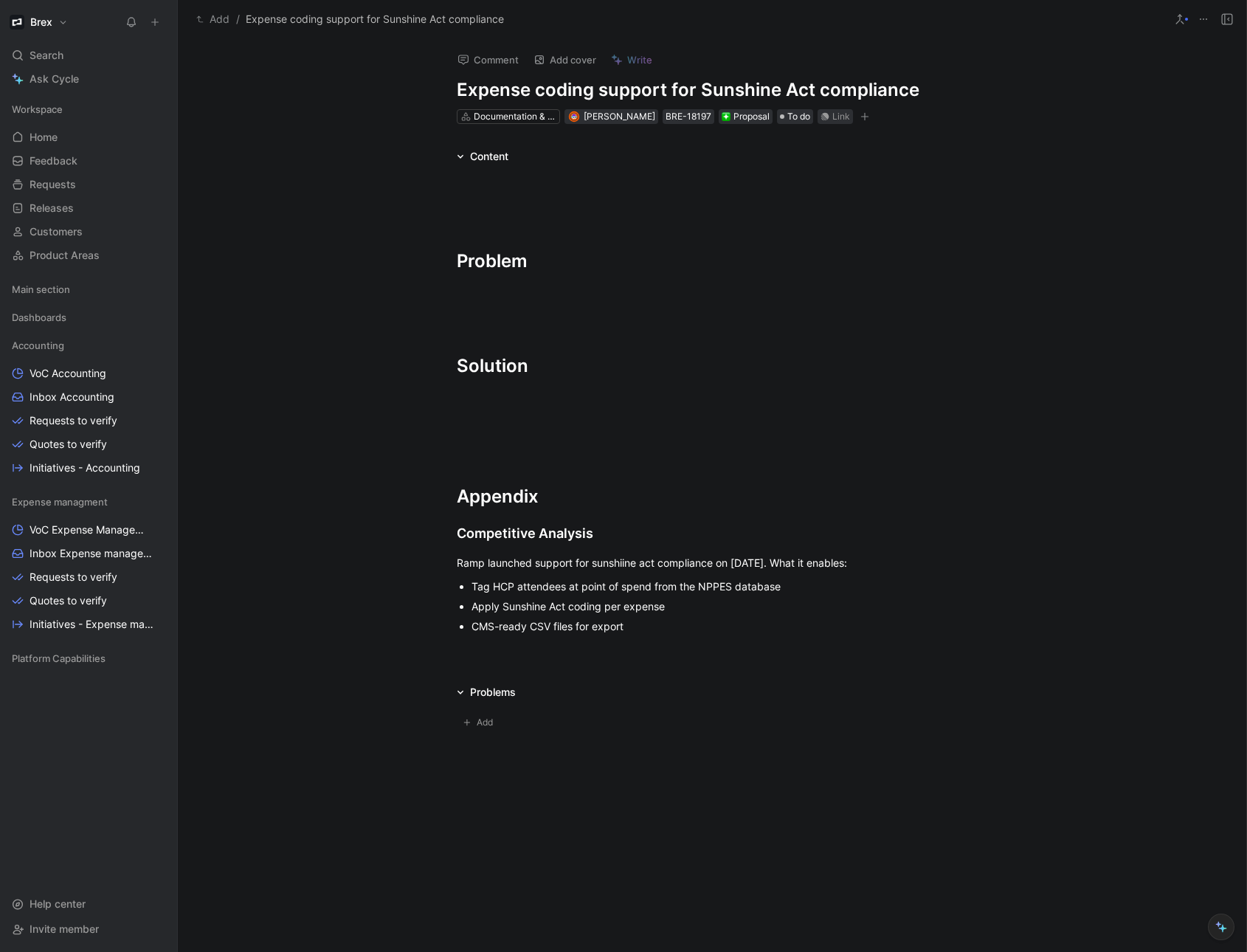
click at [733, 601] on div "Apply Sunshine Act coding per expense" at bounding box center [719, 606] width 496 height 16
click at [554, 648] on div "Problem Solution Appendix Competitive Analysis Ramp launched support for sunshi…" at bounding box center [712, 406] width 1069 height 483
click at [621, 453] on div at bounding box center [712, 450] width 511 height 16
click at [488, 754] on span "Add" at bounding box center [487, 749] width 21 height 15
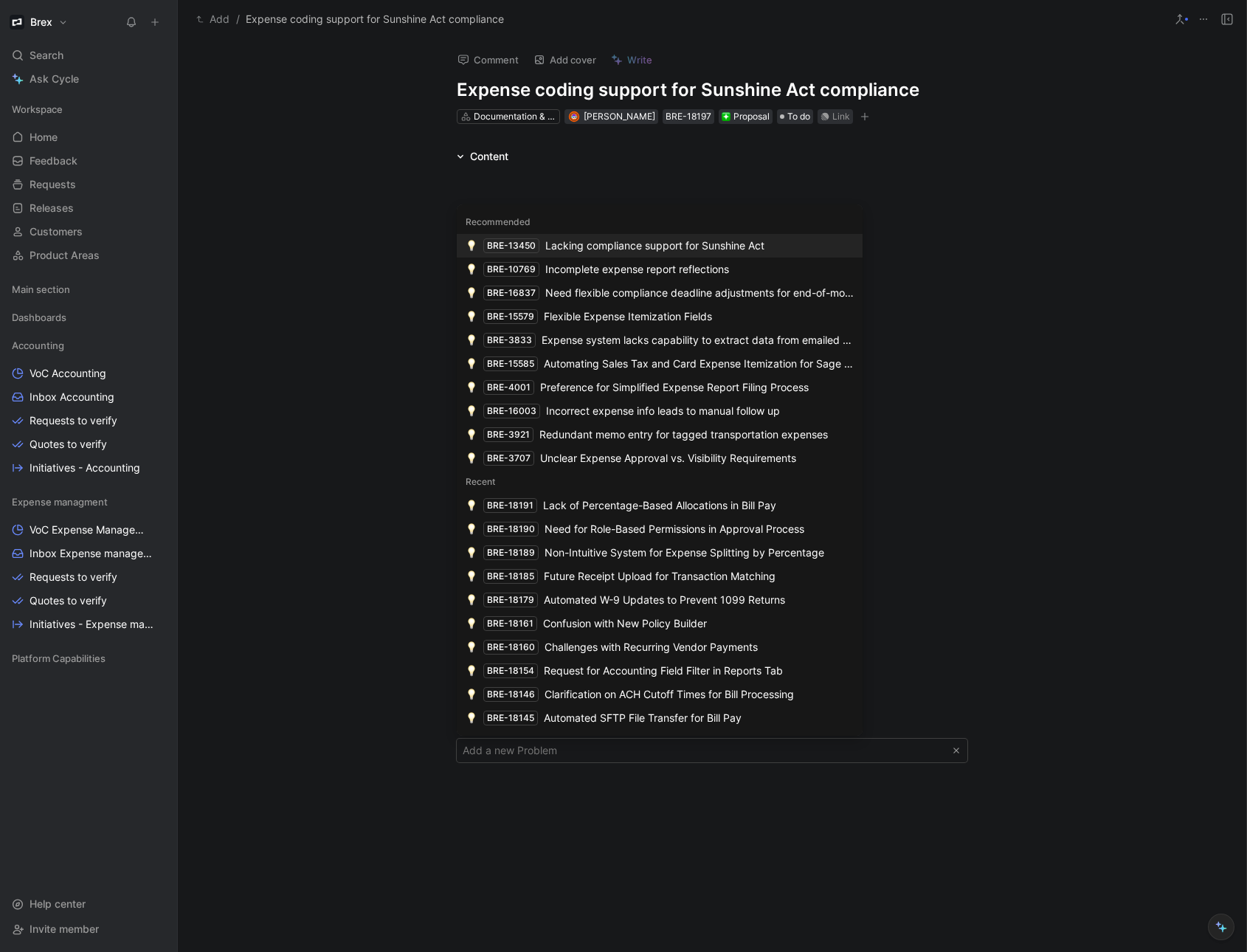
click at [722, 246] on div "Lacking compliance support for Sunshine Act" at bounding box center [654, 245] width 219 height 18
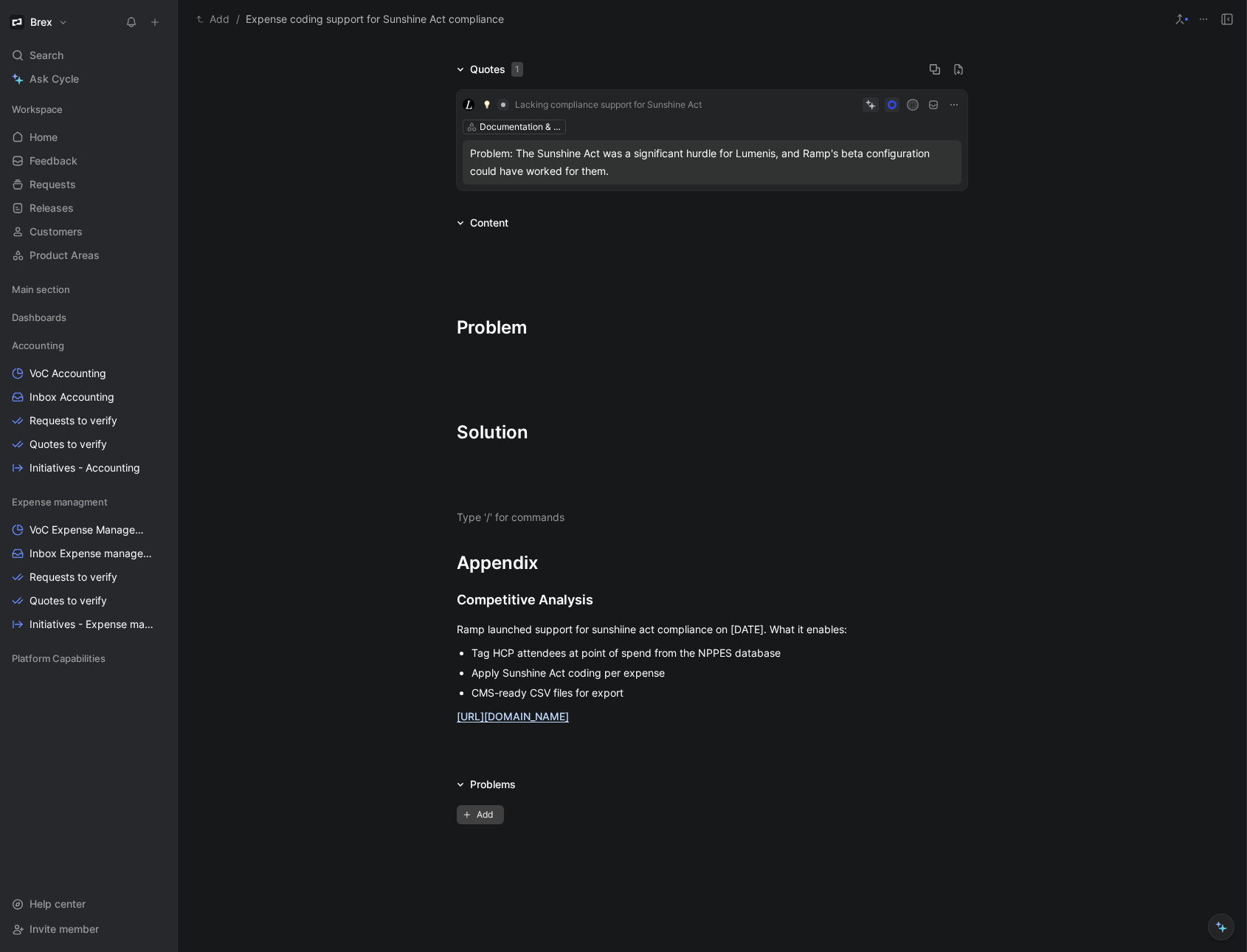
scroll to position [107, 0]
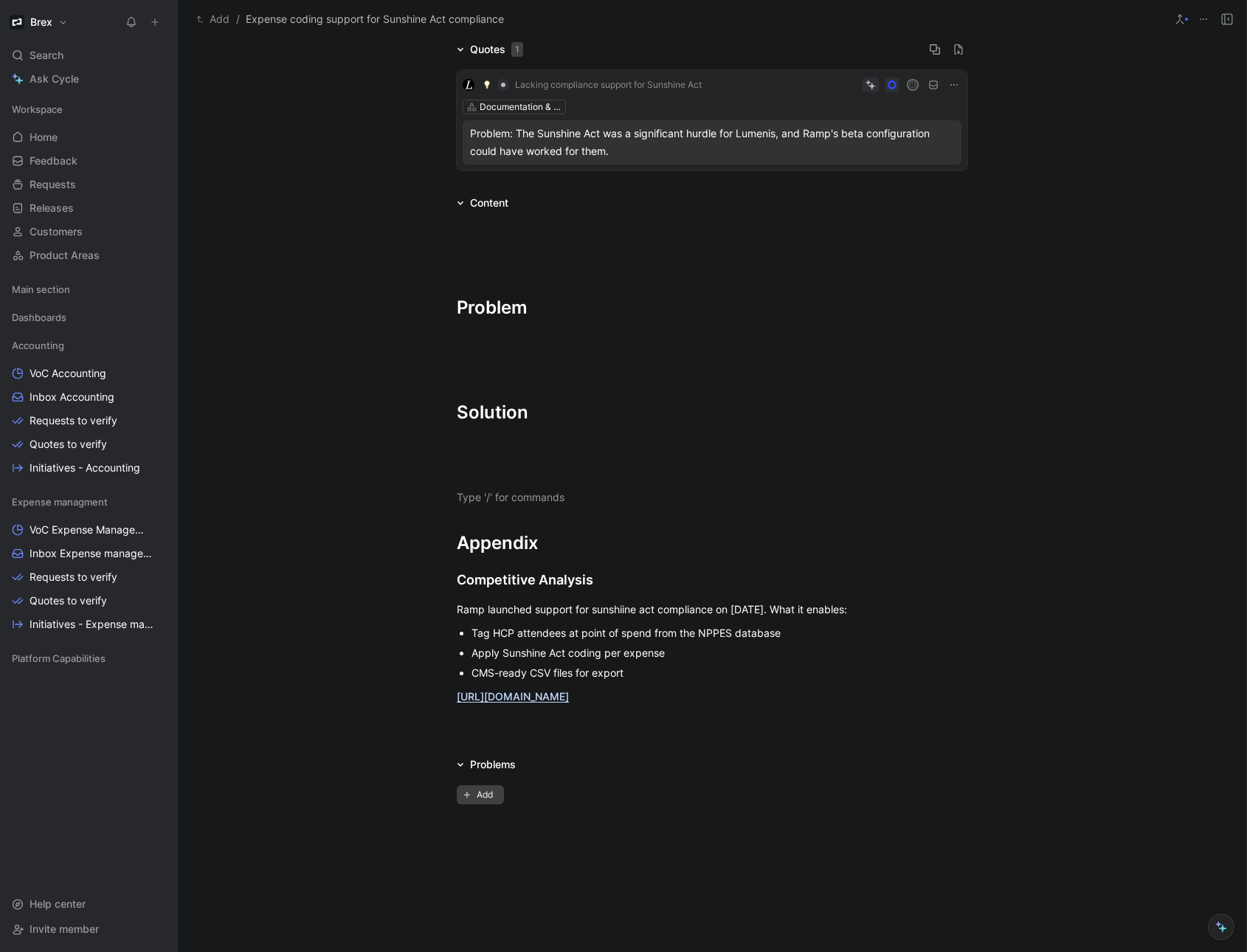
click at [486, 796] on span "Add" at bounding box center [487, 795] width 21 height 15
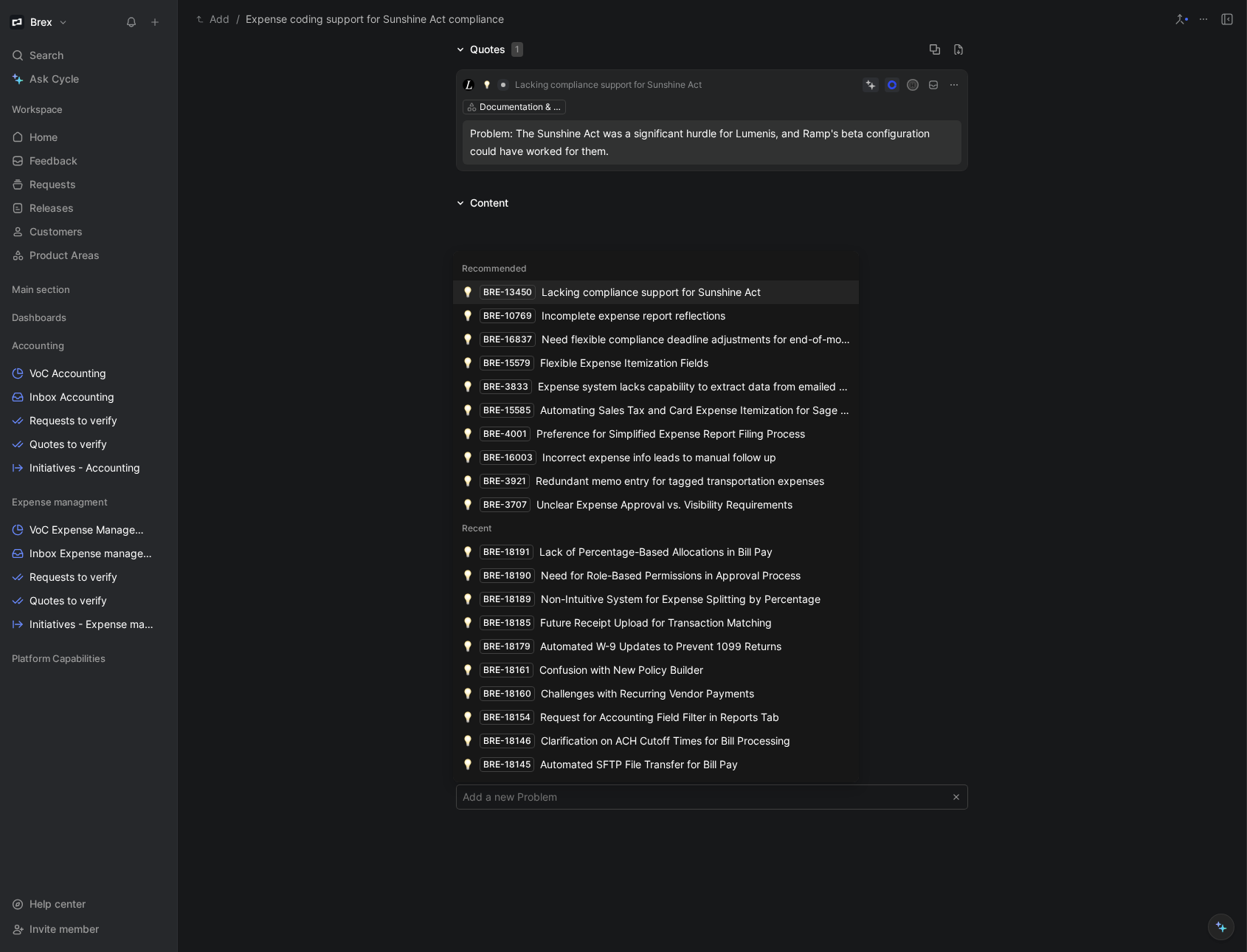
click at [641, 293] on div "Lacking compliance support for Sunshine Act" at bounding box center [651, 292] width 219 height 18
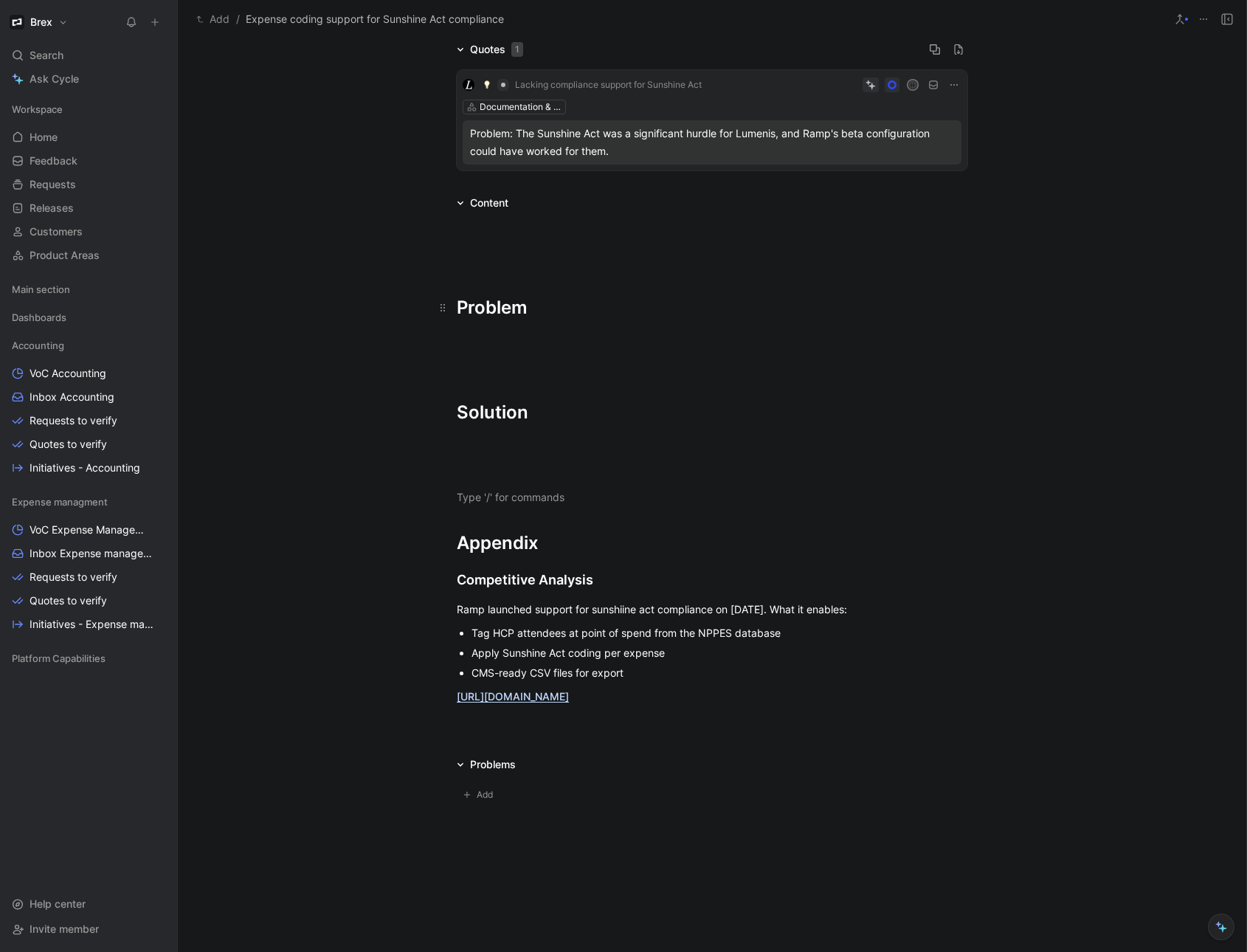
click at [508, 288] on h1 "Problem" at bounding box center [712, 301] width 567 height 52
click at [458, 764] on icon at bounding box center [460, 765] width 6 height 3
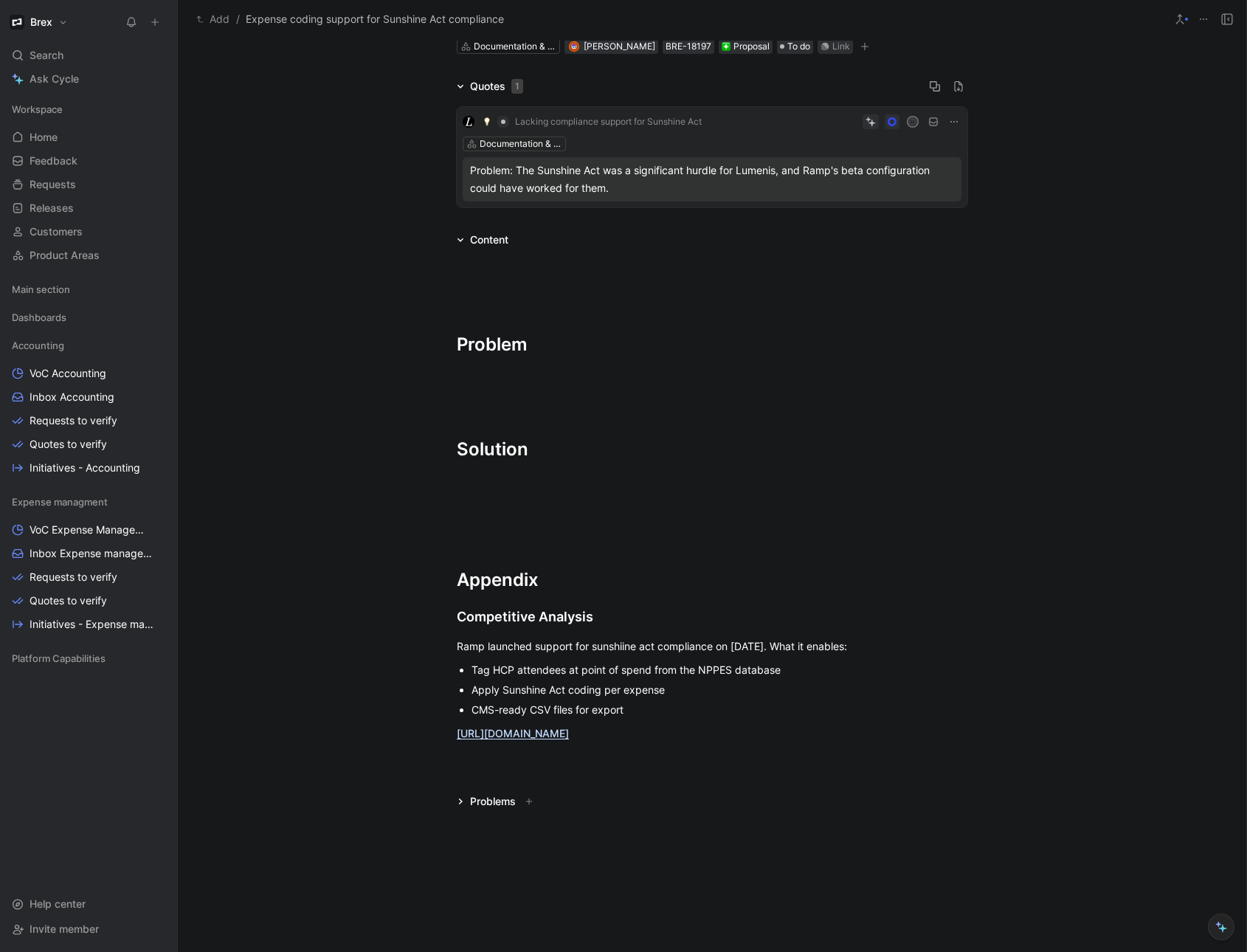
click at [459, 801] on icon at bounding box center [461, 801] width 3 height 6
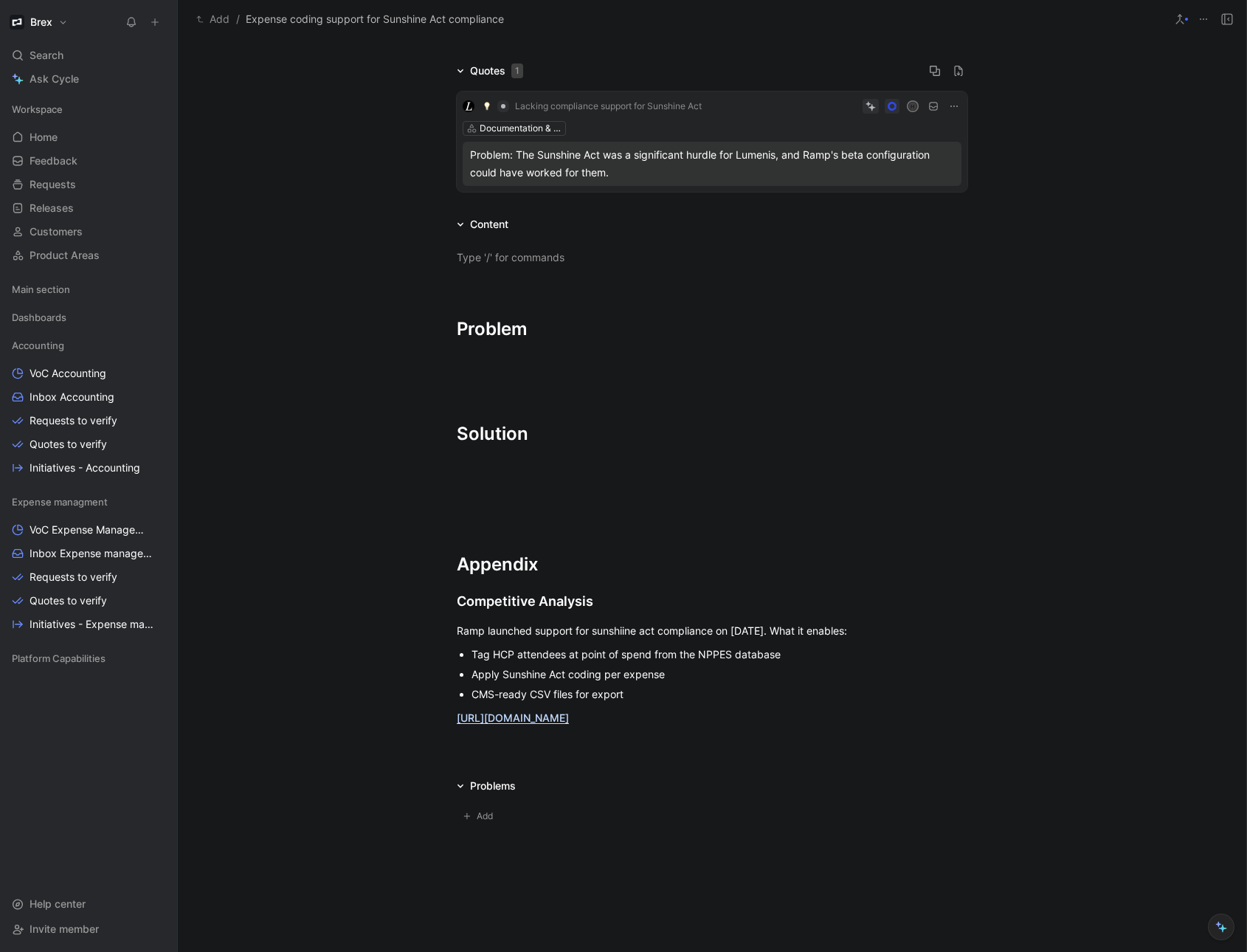
scroll to position [88, 0]
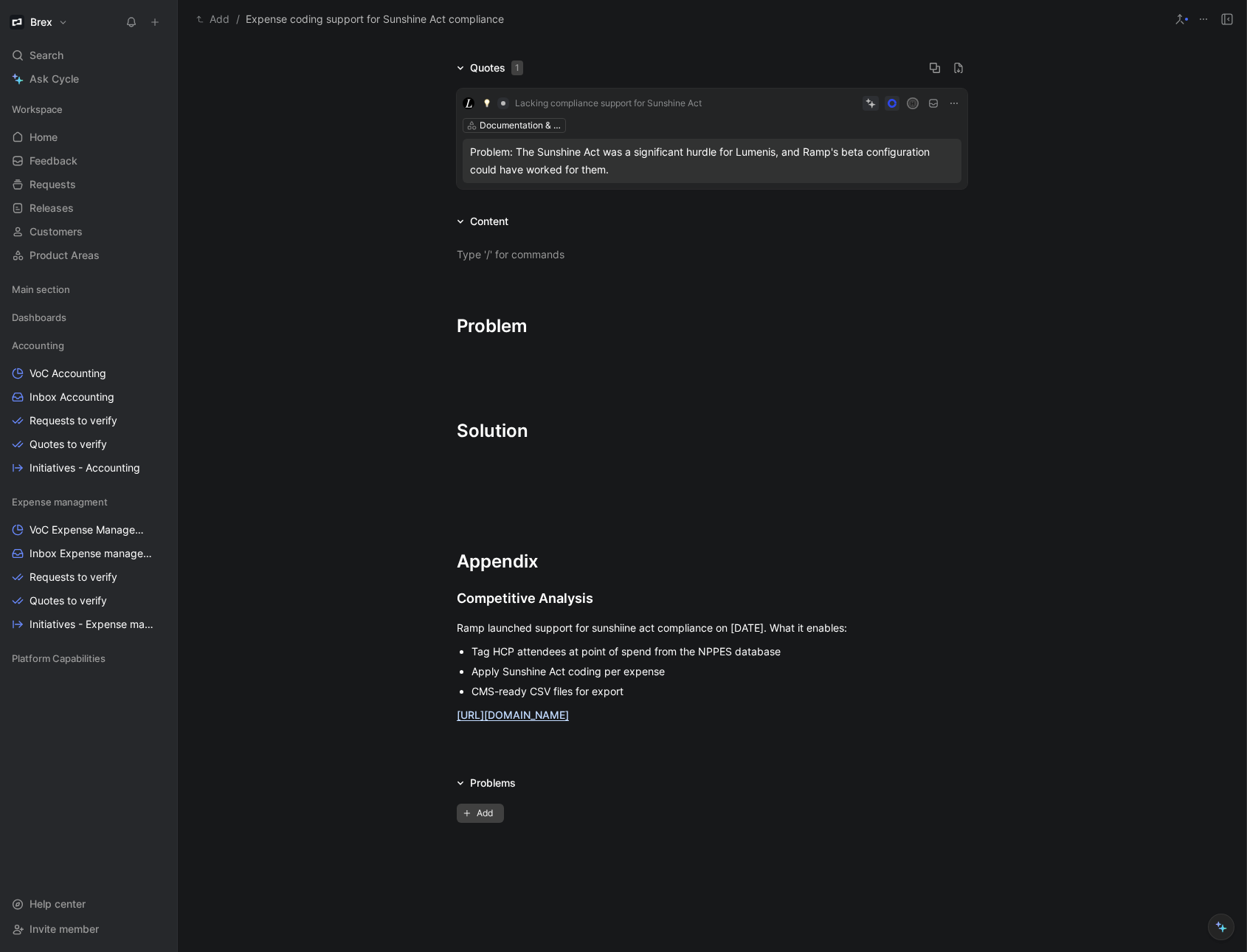
click at [487, 816] on span "Add" at bounding box center [487, 814] width 21 height 15
type input "B"
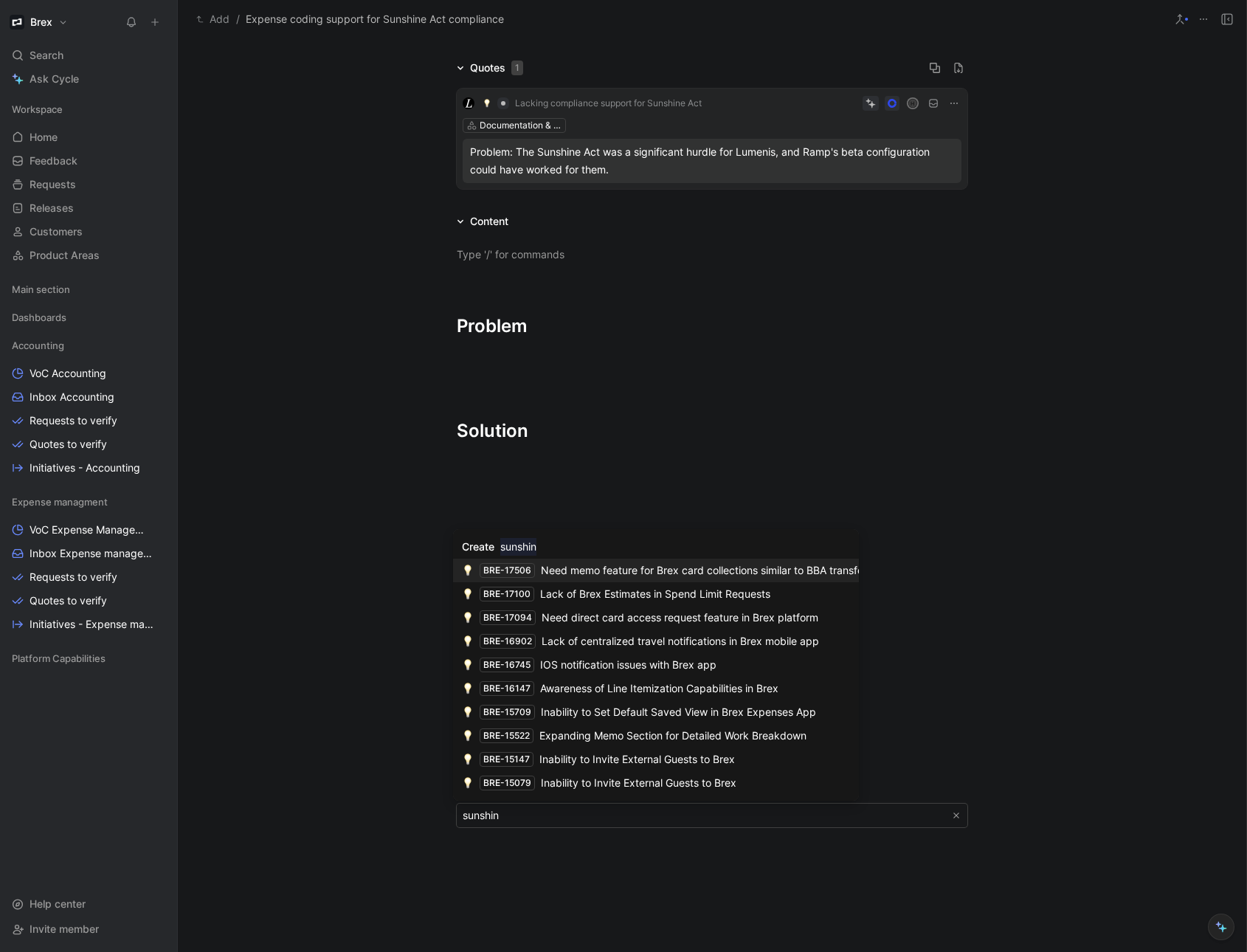
type input "sunshine"
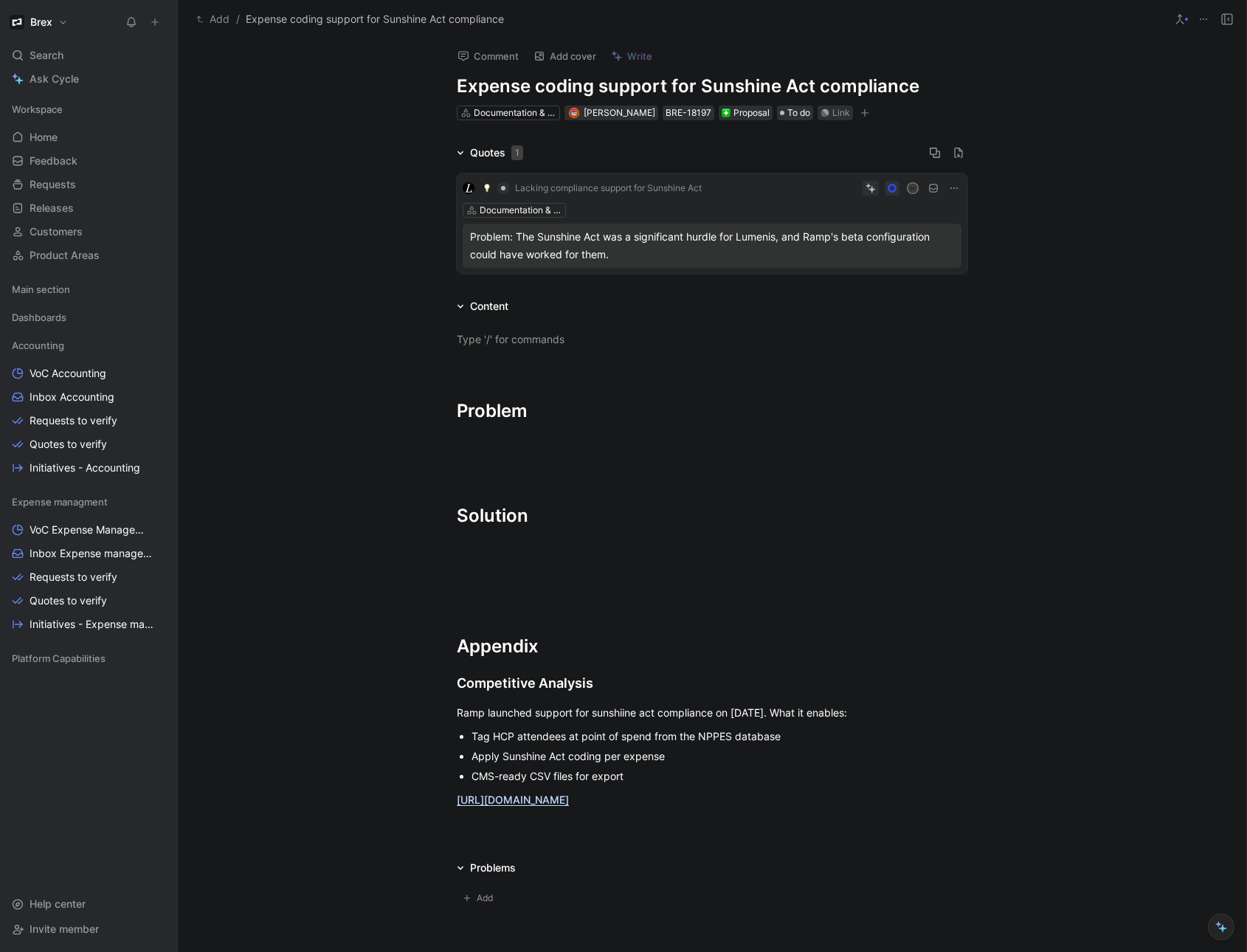
scroll to position [0, 0]
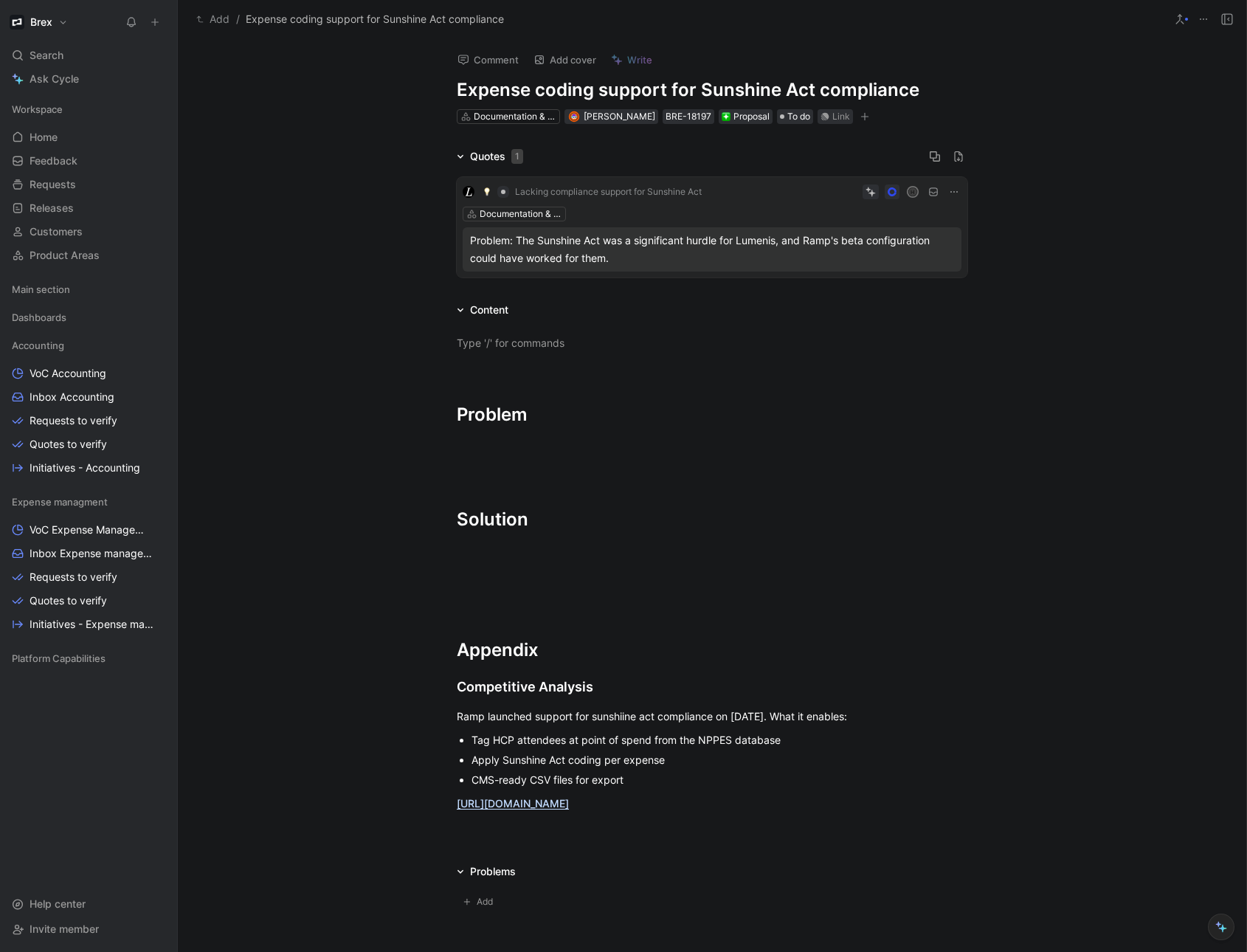
click at [551, 189] on span "Lacking compliance support for Sunshine Act" at bounding box center [608, 192] width 187 height 12
click at [619, 242] on div "Problem: The Sunshine Act was a significant hurdle for Lumenis, and Ramp's beta…" at bounding box center [712, 249] width 484 height 36
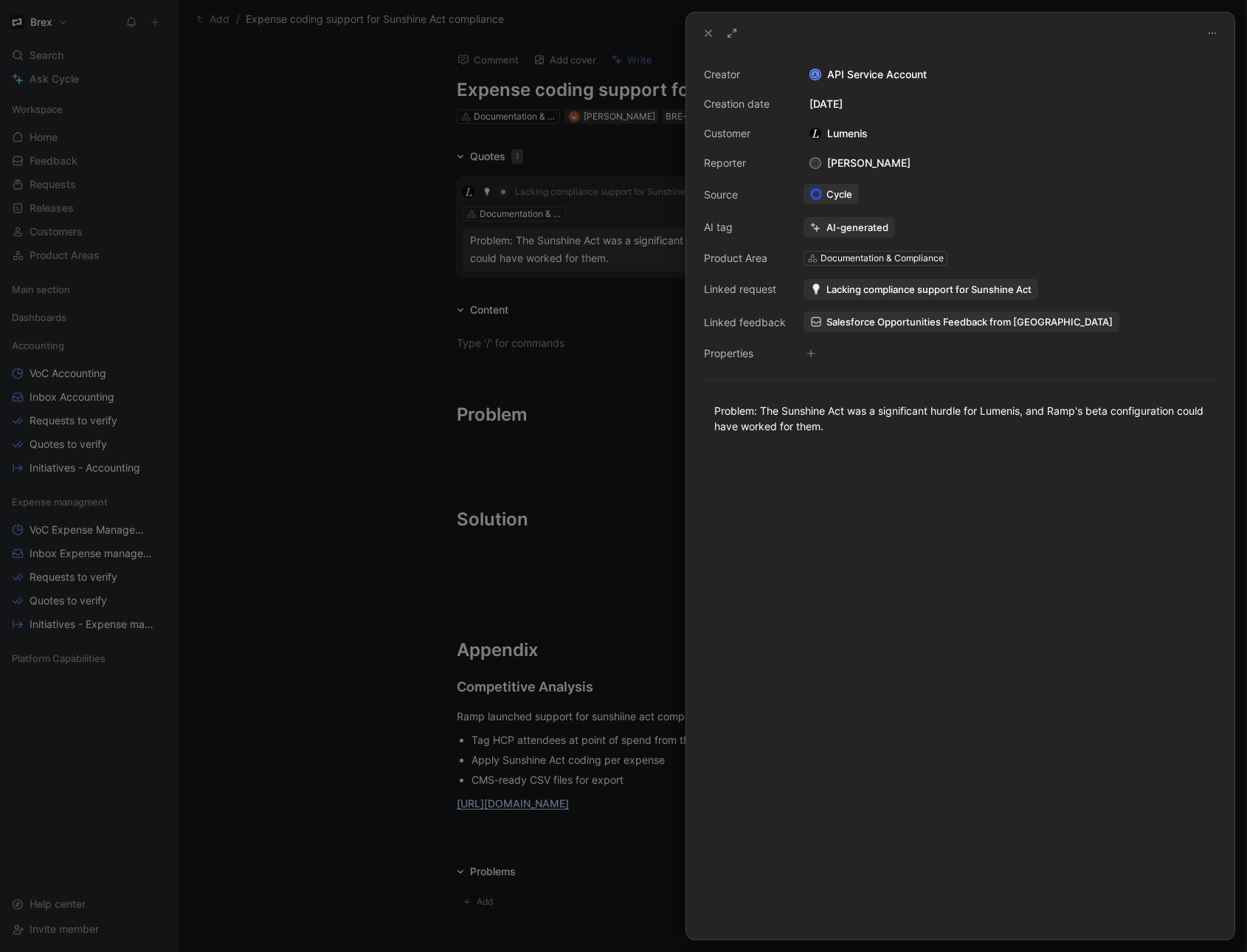
click at [705, 33] on icon at bounding box center [709, 33] width 12 height 12
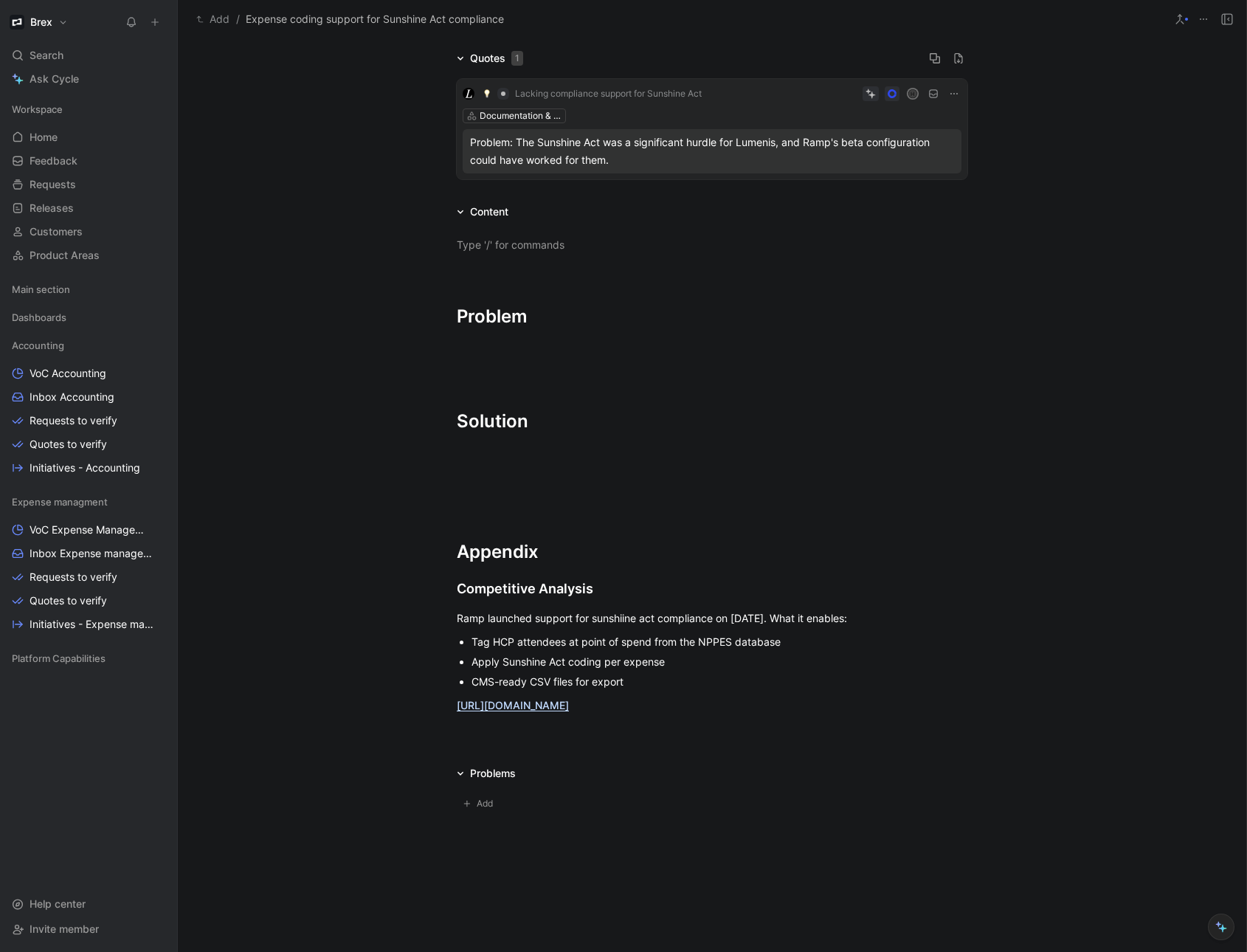
scroll to position [107, 0]
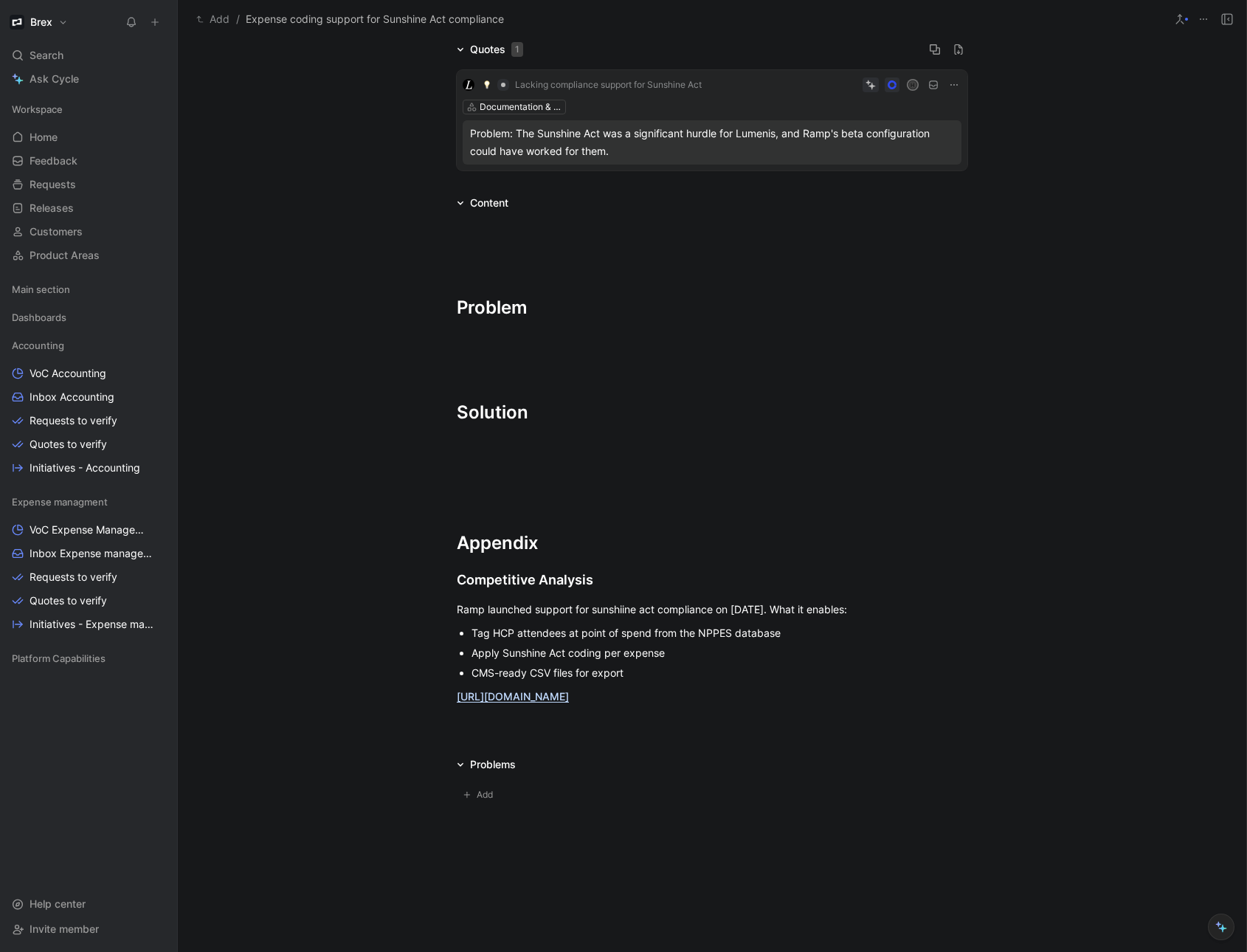
click at [514, 651] on div "Apply Sunshine Act coding per expense" at bounding box center [719, 653] width 496 height 16
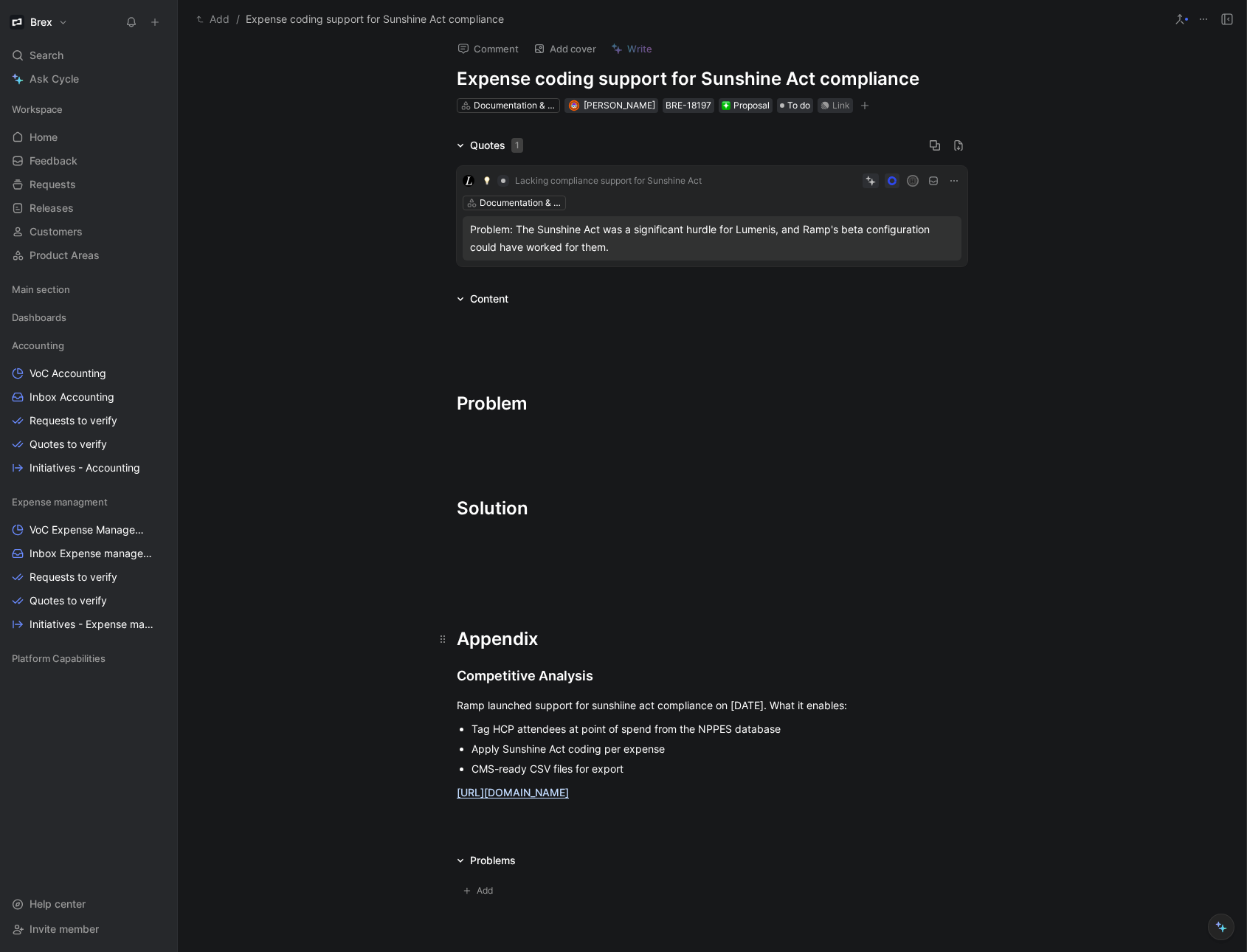
scroll to position [0, 0]
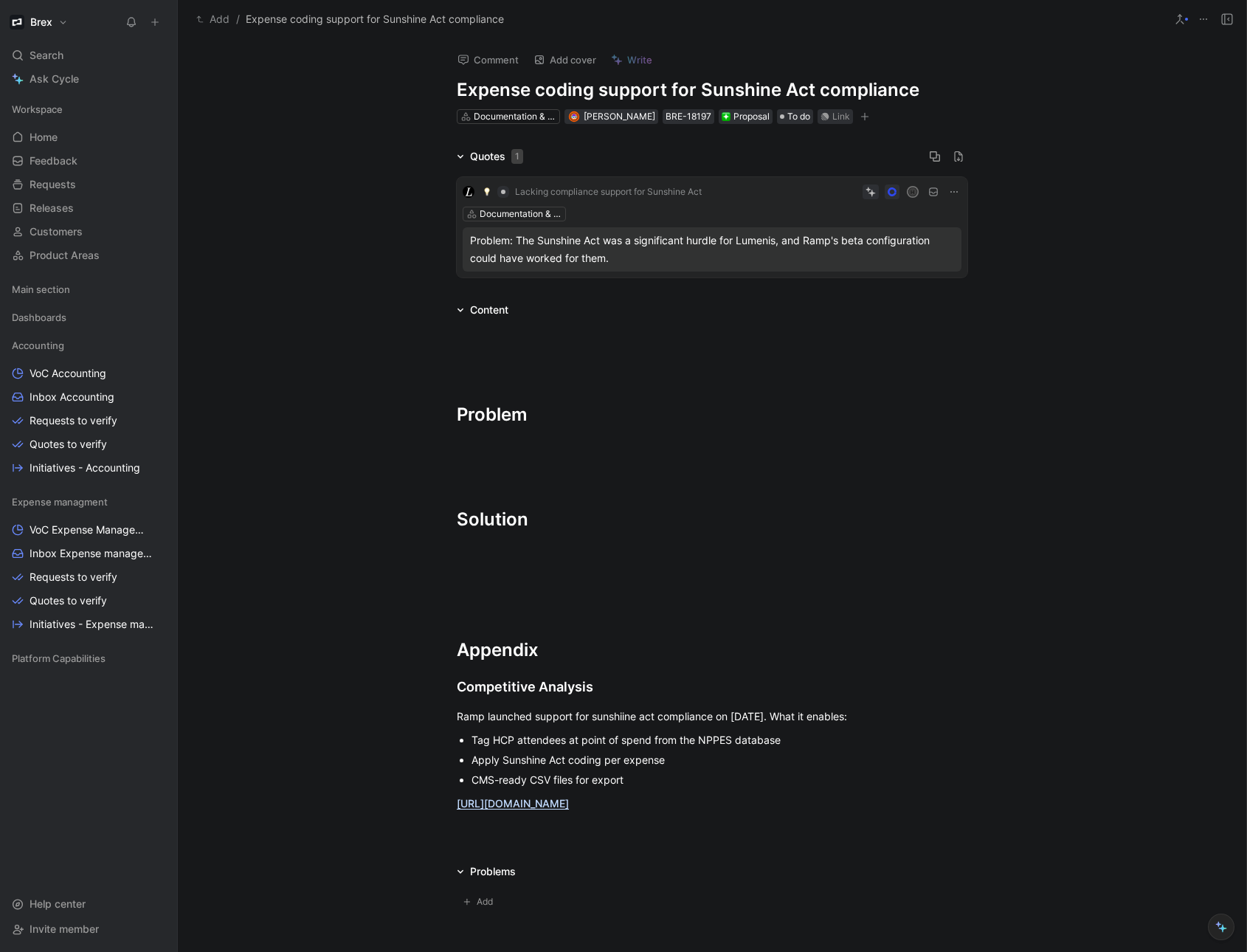
click at [685, 755] on div "Apply Sunshine Act coding per expense" at bounding box center [719, 759] width 496 height 16
click at [803, 743] on div "Tag HCP attendees at point of spend from the NPPES database" at bounding box center [719, 739] width 496 height 16
click at [944, 743] on div "Tag HCP attendees at point of spend from the NPPES database, which Ramp updates…" at bounding box center [719, 739] width 496 height 16
